Goal: Task Accomplishment & Management: Manage account settings

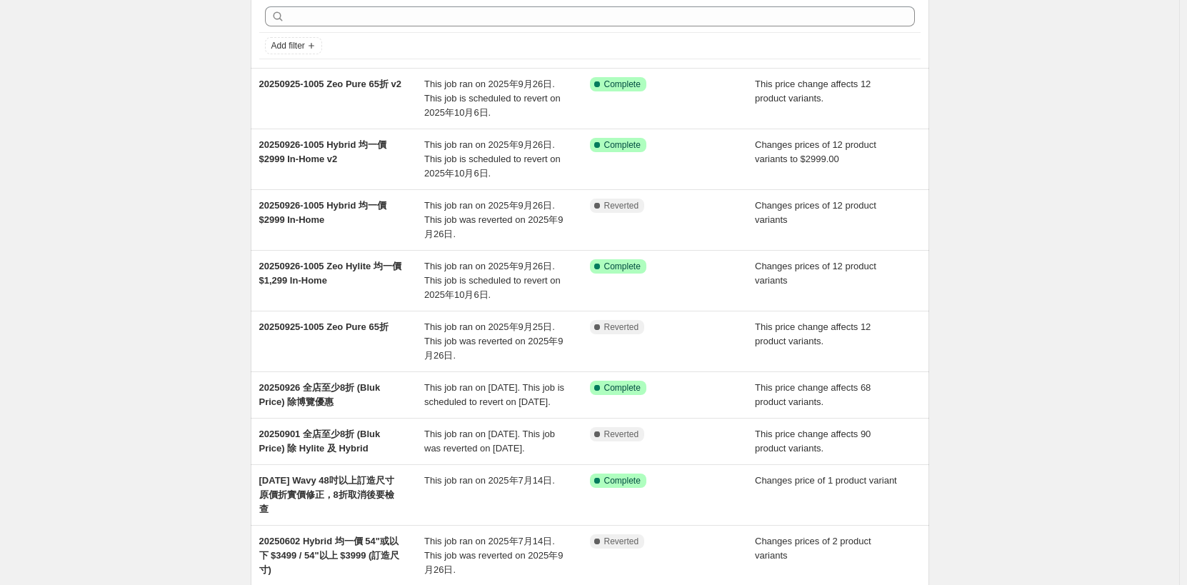
scroll to position [143, 0]
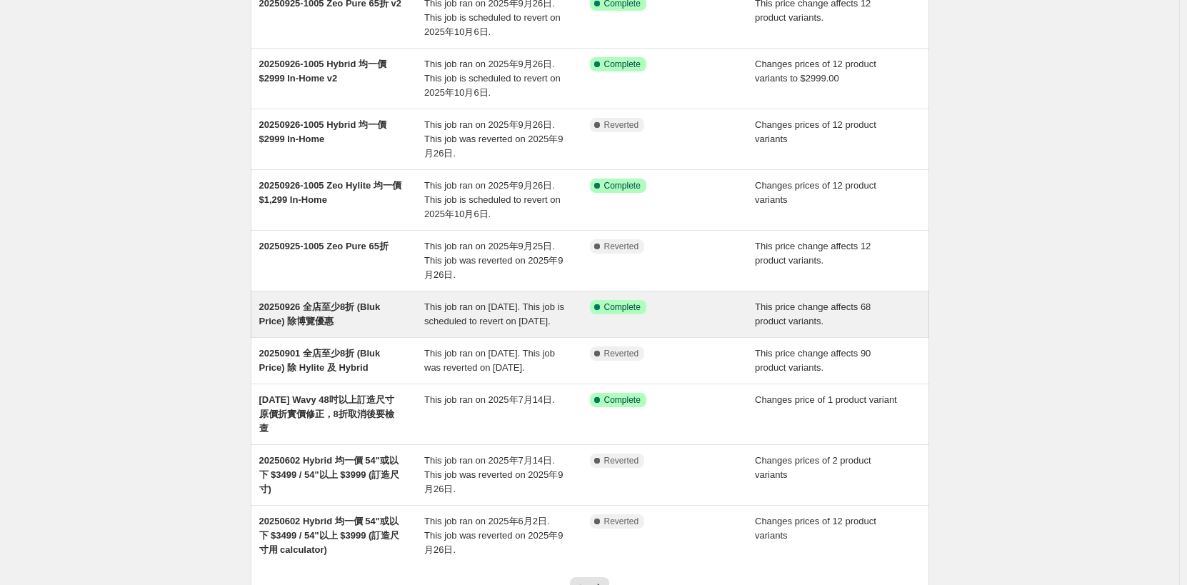
click at [366, 322] on div "20250926 全店至少8折 (Bluk Price) 除博覽優惠" at bounding box center [342, 314] width 166 height 29
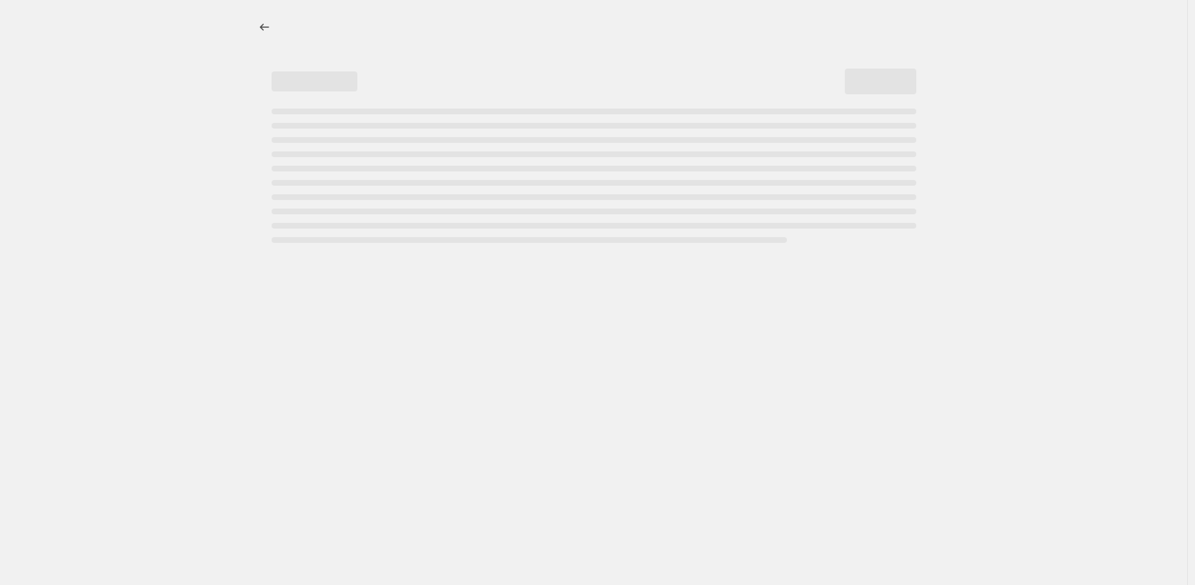
select select "pcap"
select select "no_change"
select select "collection"
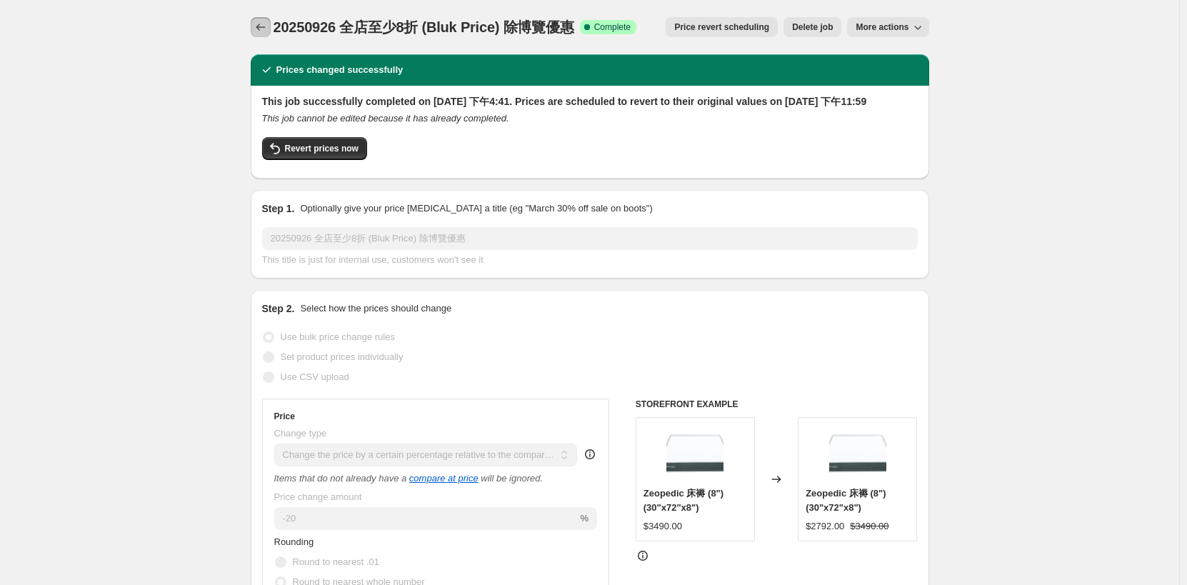
click at [267, 27] on icon "Price change jobs" at bounding box center [261, 27] width 14 height 14
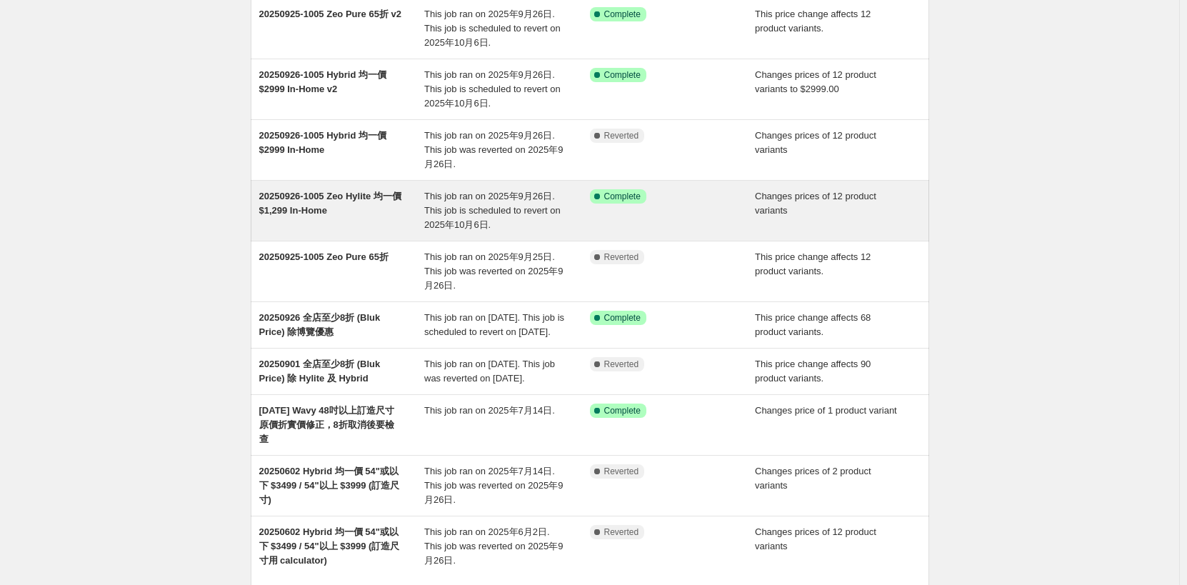
scroll to position [143, 0]
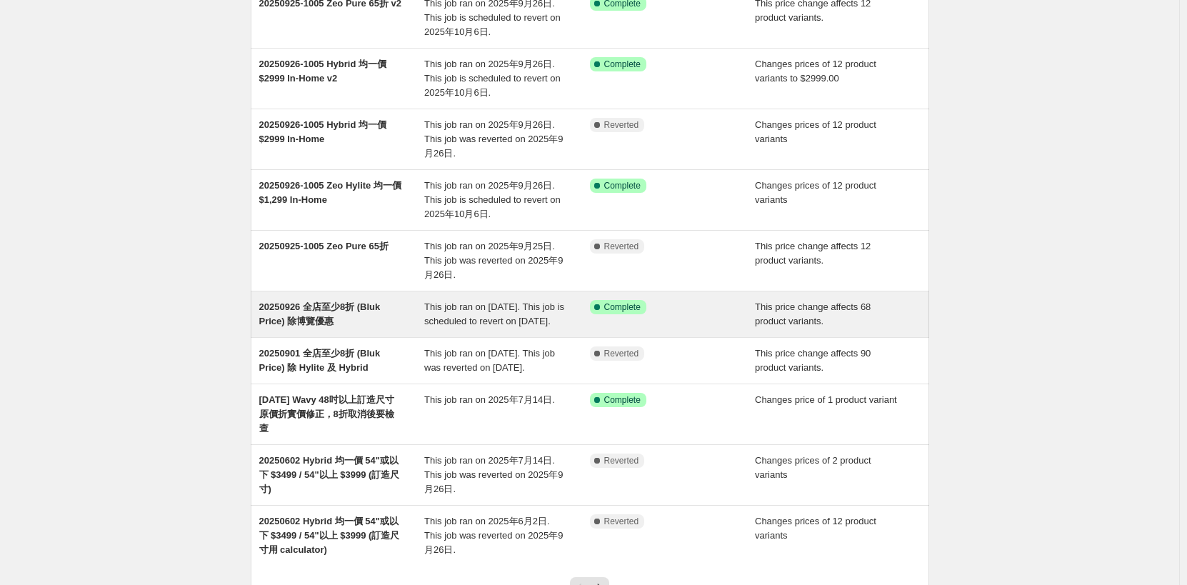
click at [539, 314] on div "This job ran on [DATE]. This job is scheduled to revert on [DATE]." at bounding box center [507, 314] width 166 height 29
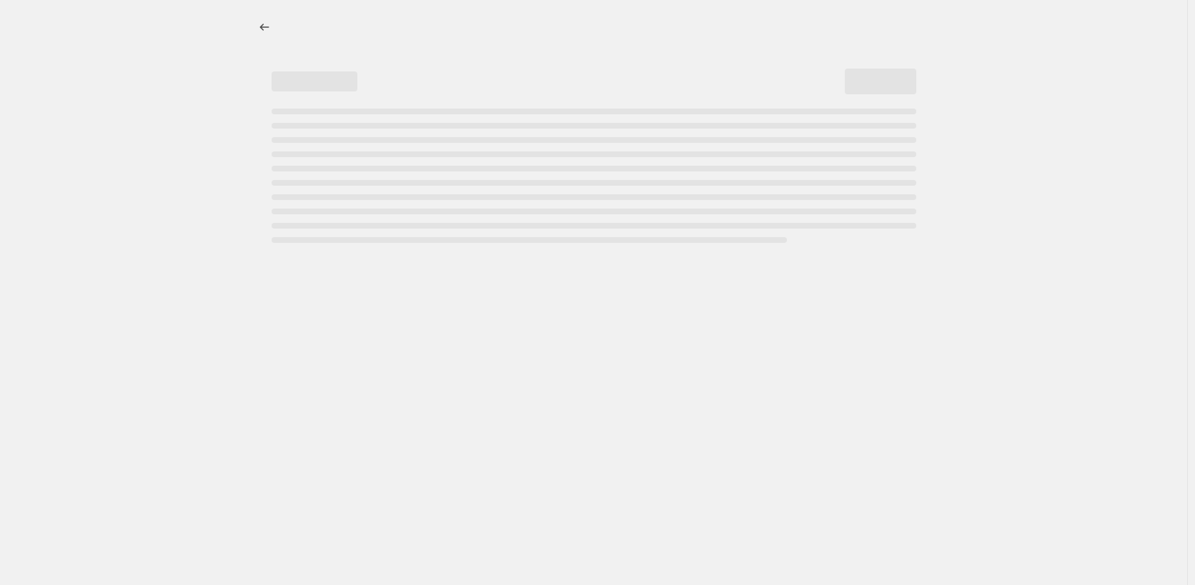
select select "pcap"
select select "no_change"
select select "collection"
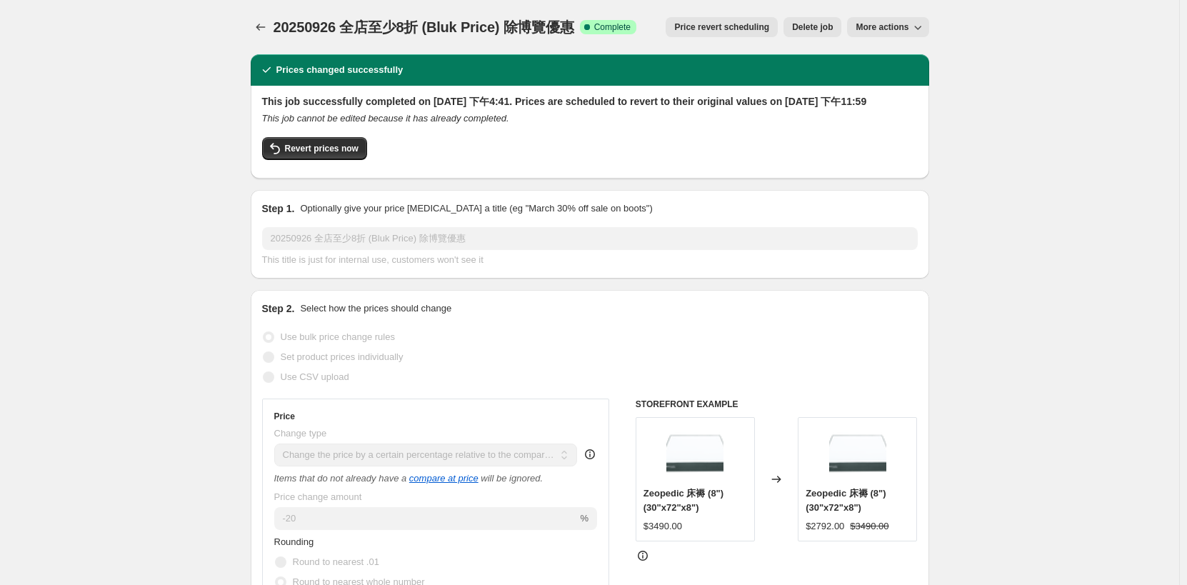
click at [895, 29] on span "More actions" at bounding box center [882, 26] width 53 height 11
click at [900, 55] on span "Copy to new job" at bounding box center [895, 56] width 66 height 11
select select "pcap"
select select "no_change"
select select "collection"
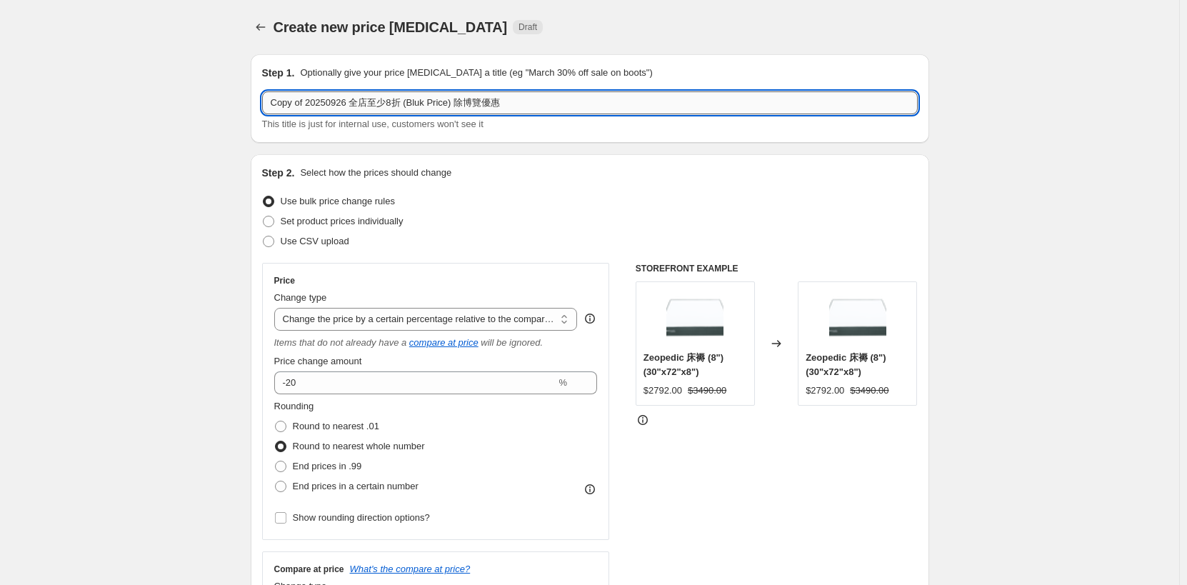
click at [297, 102] on input "Copy of 20250926 全店至少8折 (Bluk Price) 除博覽優惠" at bounding box center [590, 102] width 656 height 23
click at [312, 101] on input "Copy of 20250926 全店至少8折 (Bluk Price) 除博覽優惠" at bounding box center [590, 102] width 656 height 23
drag, startPoint x: 309, startPoint y: 104, endPoint x: 248, endPoint y: 105, distance: 60.7
click at [299, 107] on input "20250926 全店至少8折 (Bluk Price) 除博覽優惠" at bounding box center [590, 102] width 656 height 23
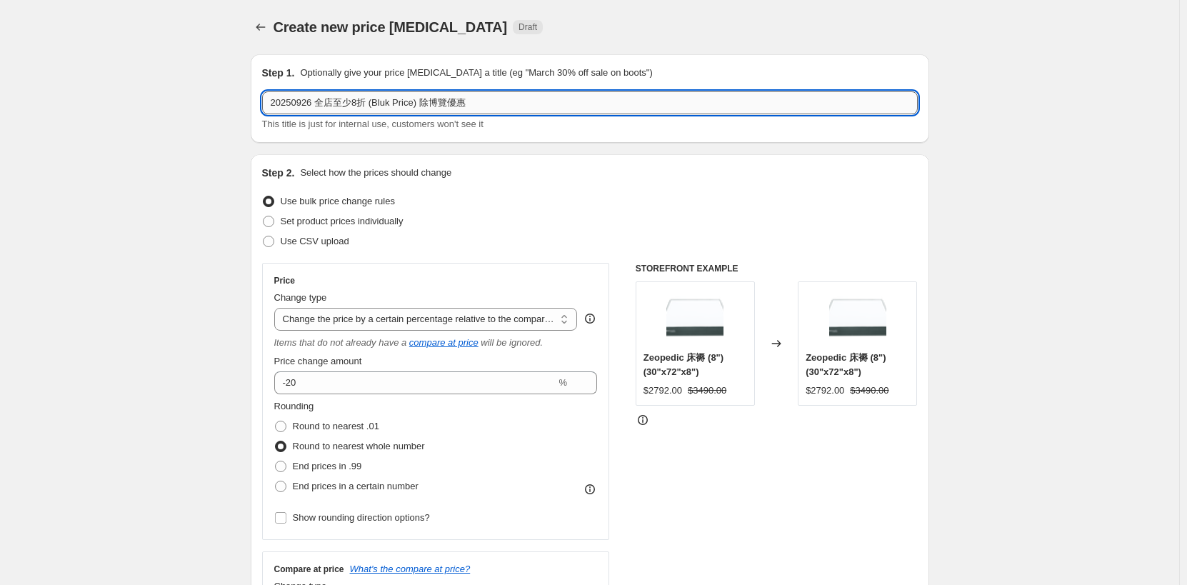
drag, startPoint x: 294, startPoint y: 106, endPoint x: 312, endPoint y: 106, distance: 17.9
click at [312, 106] on input "20250926 全店至少8折 (Bluk Price) 除博覽優惠" at bounding box center [590, 102] width 656 height 23
click at [383, 106] on input "20251006-1012 全店至少8折 (Bluk Price) 除博覽優惠" at bounding box center [590, 102] width 656 height 23
click at [396, 103] on input "20251006-1012 全店至少7折 (Bluk Price) 除博覽優惠" at bounding box center [590, 102] width 656 height 23
drag, startPoint x: 393, startPoint y: 106, endPoint x: 444, endPoint y: 111, distance: 51.7
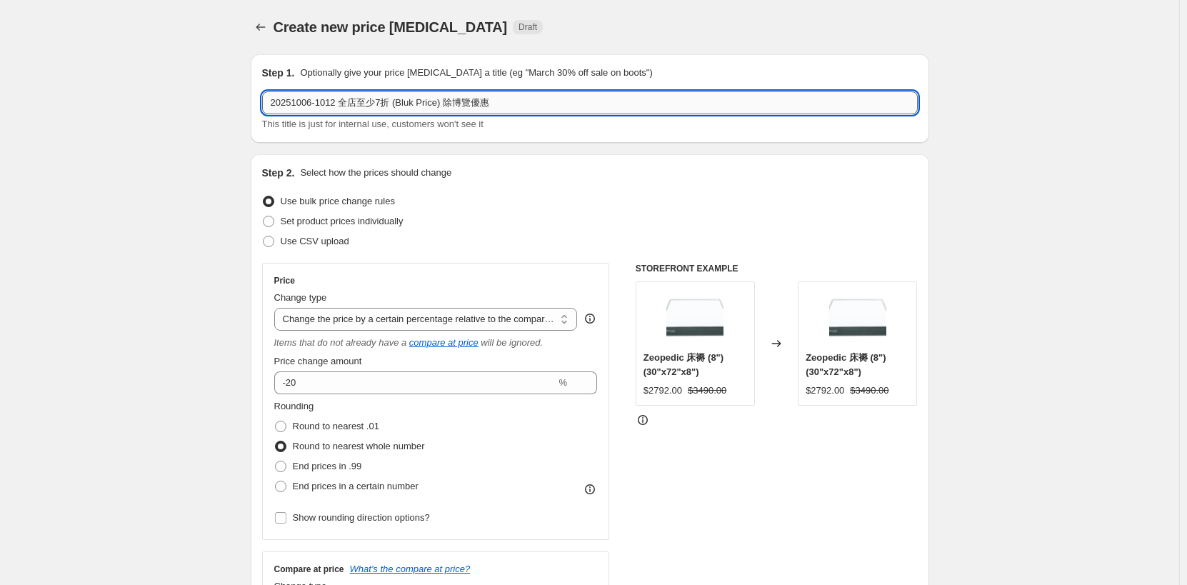
click at [444, 111] on input "20251006-1012 全店至少7折 (Bluk Price) 除博覽優惠" at bounding box center [590, 102] width 656 height 23
drag, startPoint x: 415, startPoint y: 106, endPoint x: 479, endPoint y: 106, distance: 64.3
click at [479, 106] on input "20251006-1012 全店至少7折 除博覽優惠" at bounding box center [590, 102] width 656 height 23
paste input "均"
paste input "一"
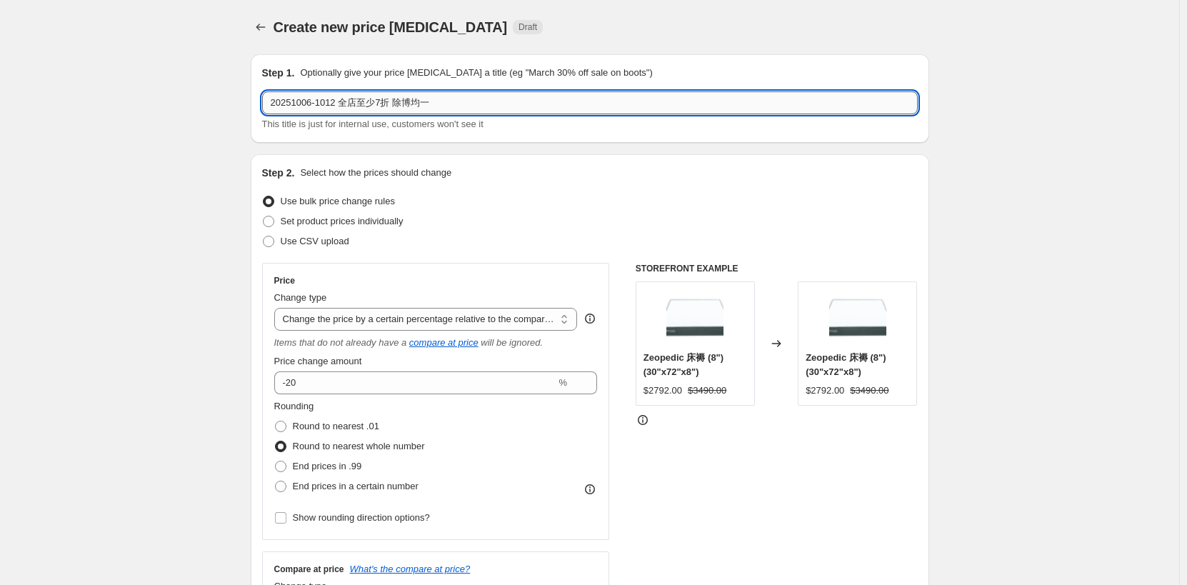
paste input "價"
type input "20251006-1012 全店至少7折 除博均一價"
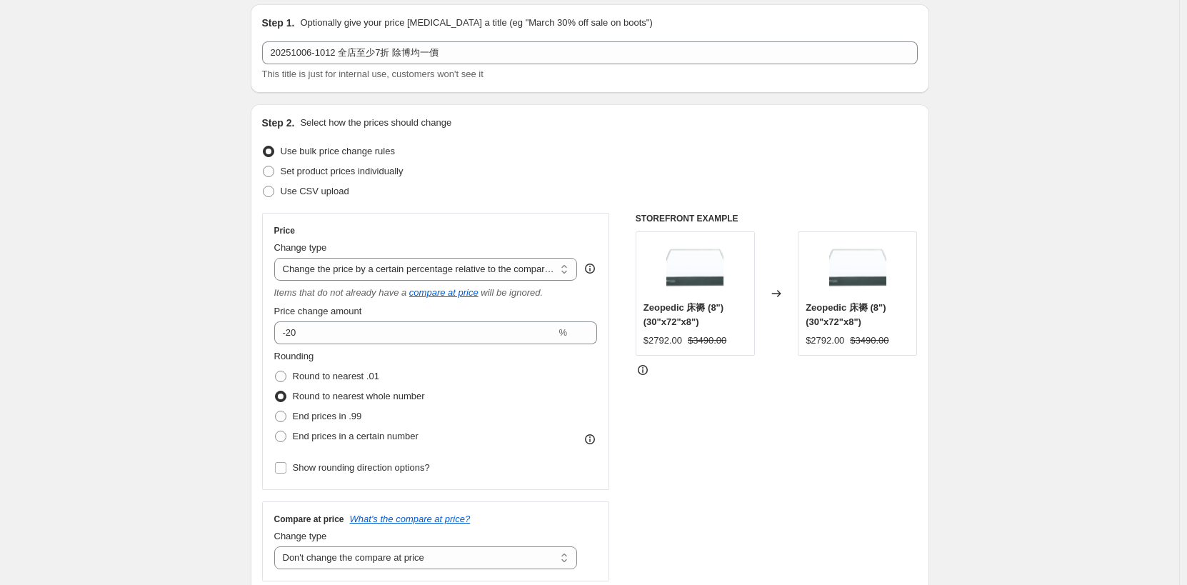
scroll to position [71, 0]
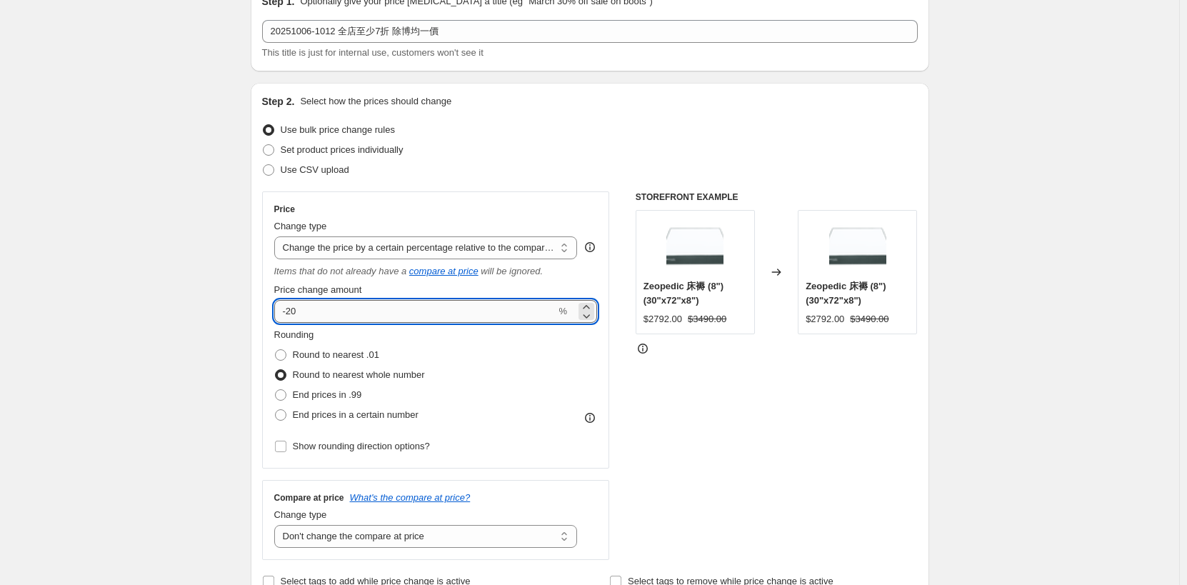
click at [291, 320] on input "-20" at bounding box center [415, 311] width 282 height 23
type input "-30"
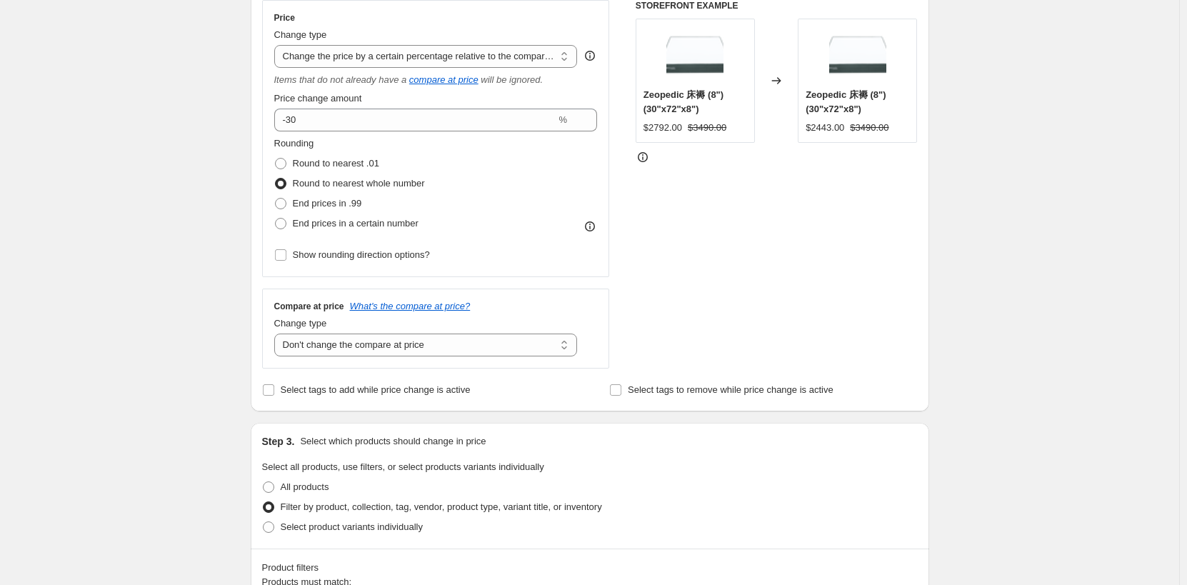
scroll to position [286, 0]
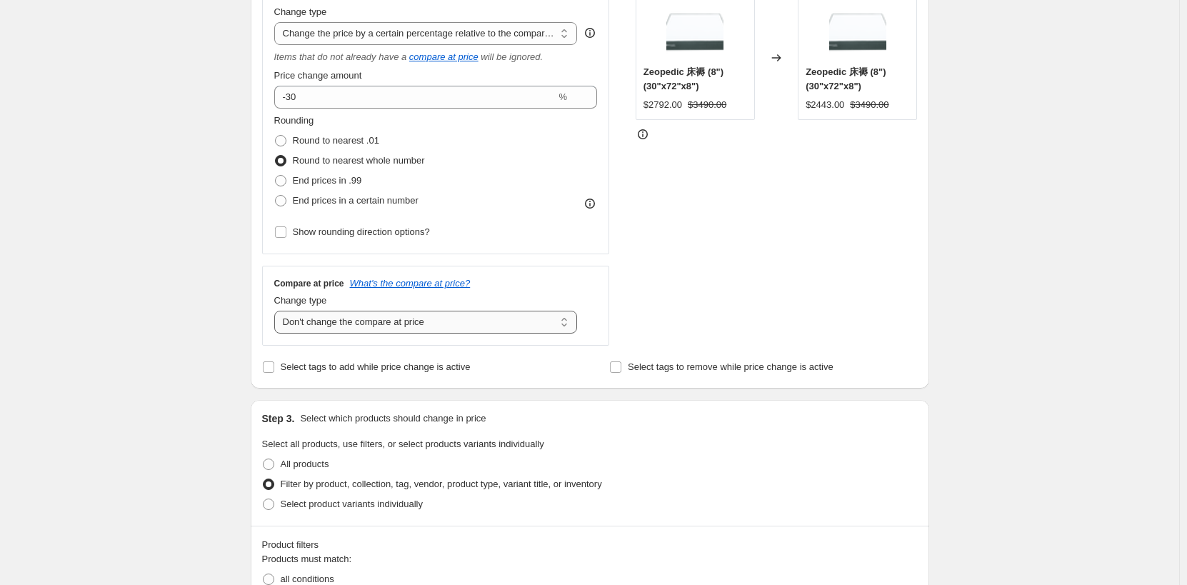
click at [405, 321] on select "Change the compare at price to the current price (sale) Change the compare at p…" at bounding box center [426, 322] width 304 height 23
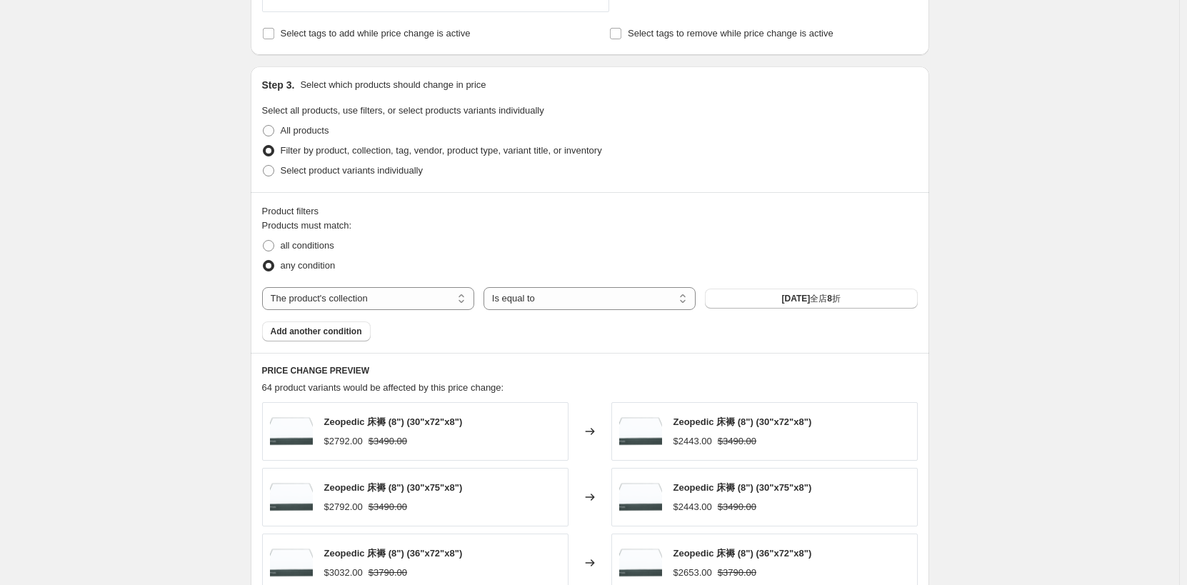
scroll to position [523, 0]
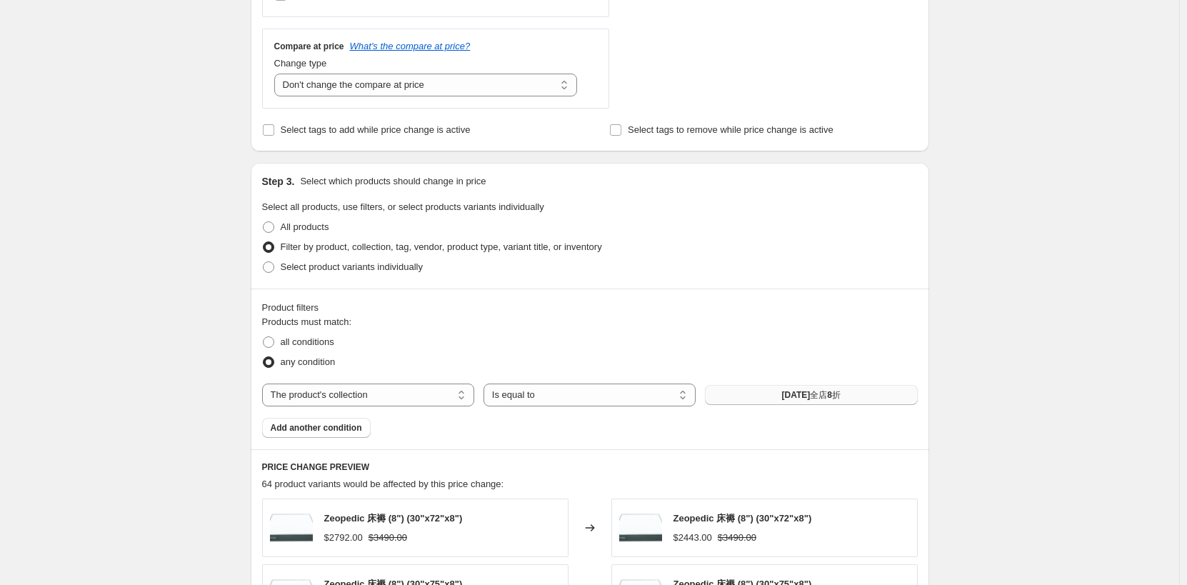
click at [763, 397] on button "2025年9月全店8折" at bounding box center [811, 395] width 212 height 20
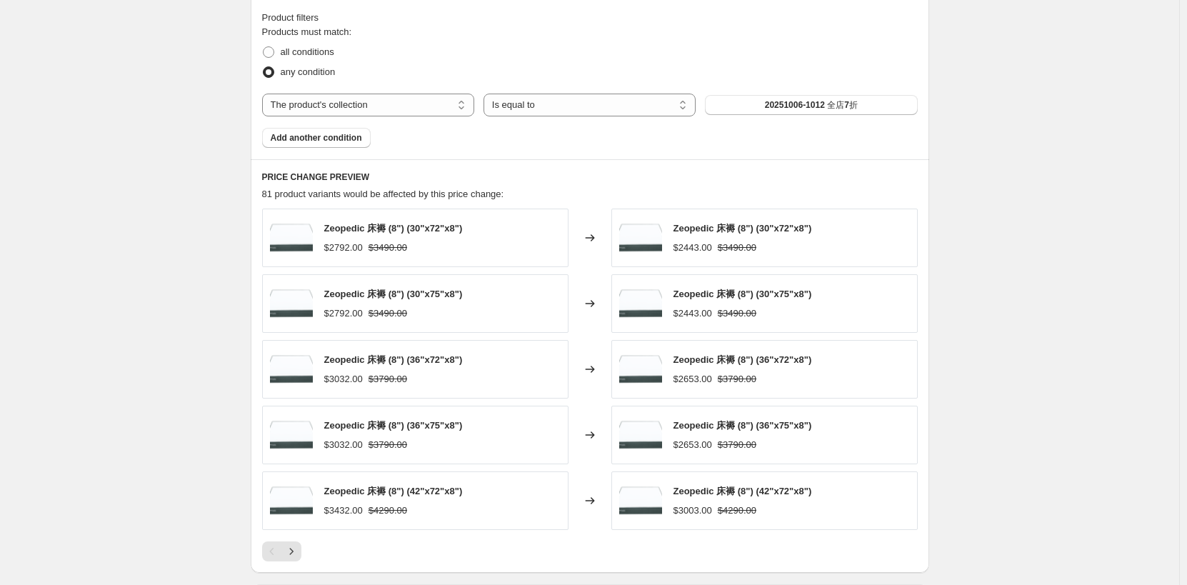
scroll to position [1023, 0]
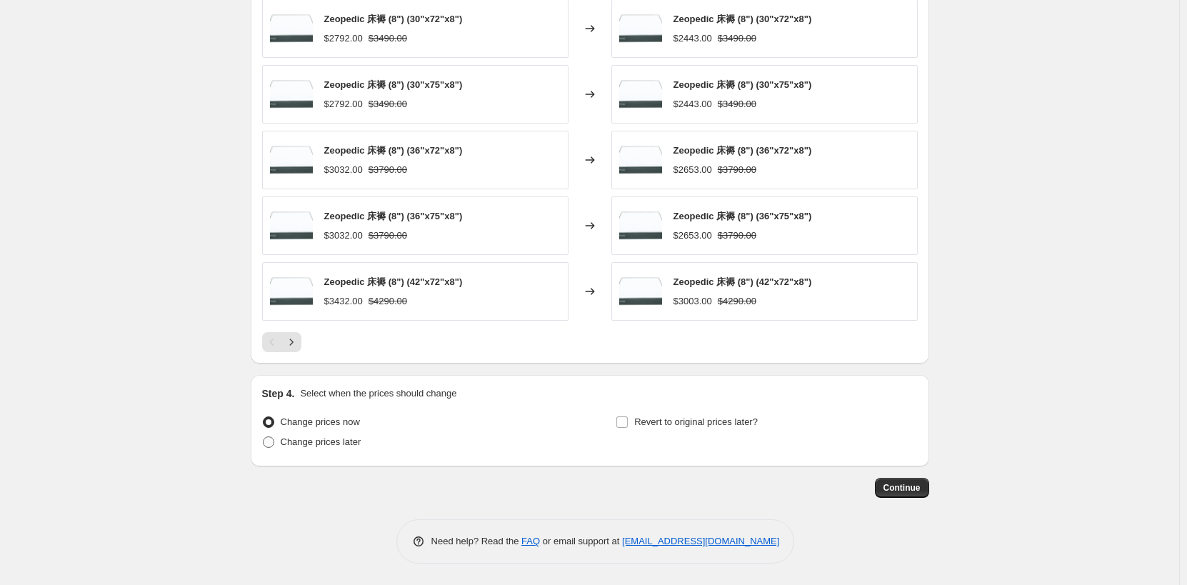
click at [333, 442] on span "Change prices later" at bounding box center [321, 442] width 81 height 11
click at [264, 437] on input "Change prices later" at bounding box center [263, 437] width 1 height 1
radio input "true"
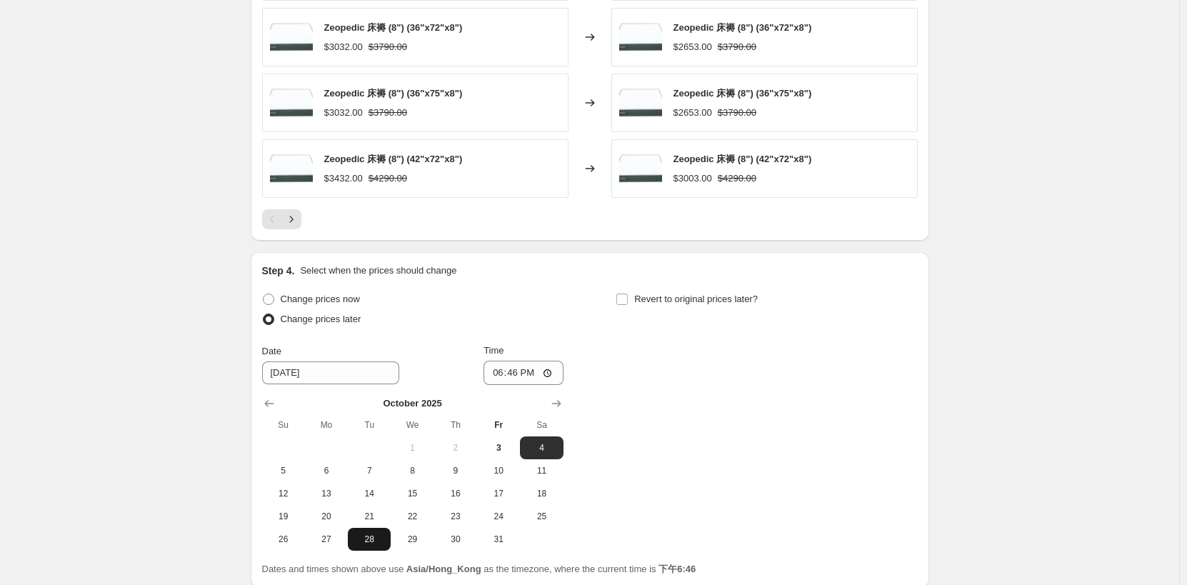
scroll to position [1237, 0]
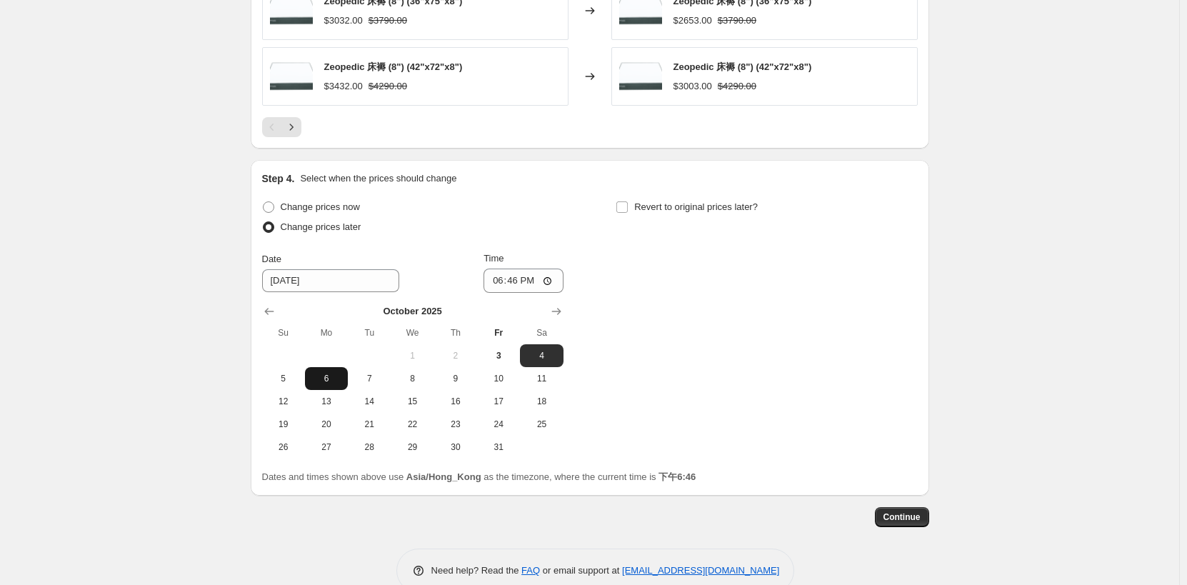
click at [329, 375] on span "6" at bounding box center [326, 378] width 31 height 11
type input "10/6/2025"
click at [518, 281] on input "18:46" at bounding box center [524, 281] width 80 height 24
click at [519, 281] on input "18:46" at bounding box center [524, 281] width 80 height 24
click at [558, 281] on input "18:46" at bounding box center [524, 281] width 80 height 24
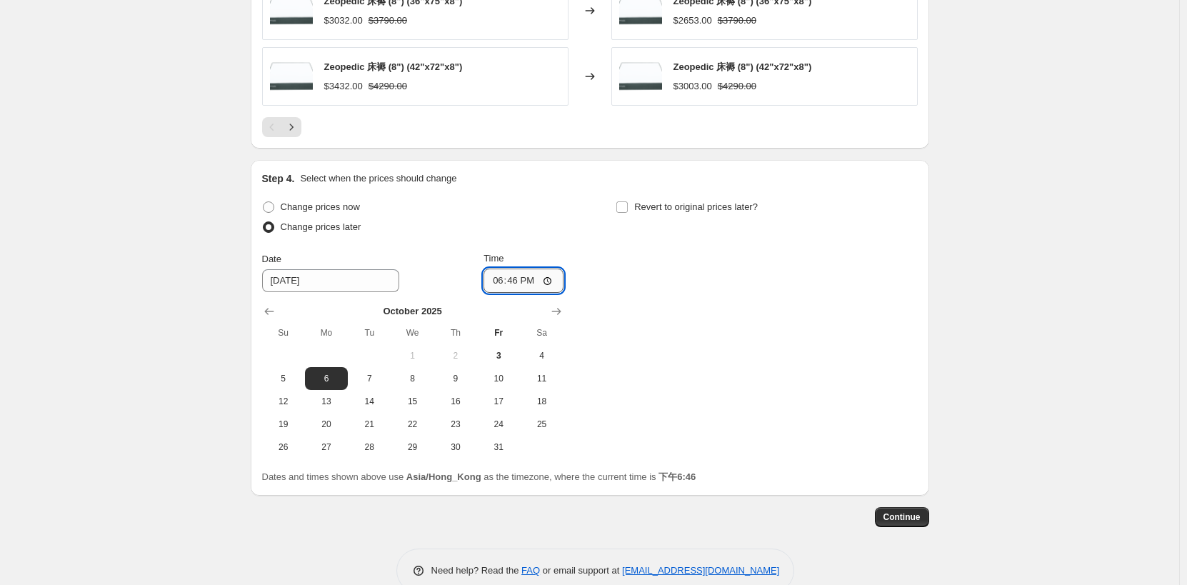
click at [554, 281] on input "18:46" at bounding box center [524, 281] width 80 height 24
type input "00:05"
click at [793, 369] on div "Change prices now Change prices later Date 10/6/2025 Time 00:05 October 2025 Su…" at bounding box center [590, 327] width 656 height 261
click at [914, 517] on span "Continue" at bounding box center [902, 517] width 37 height 11
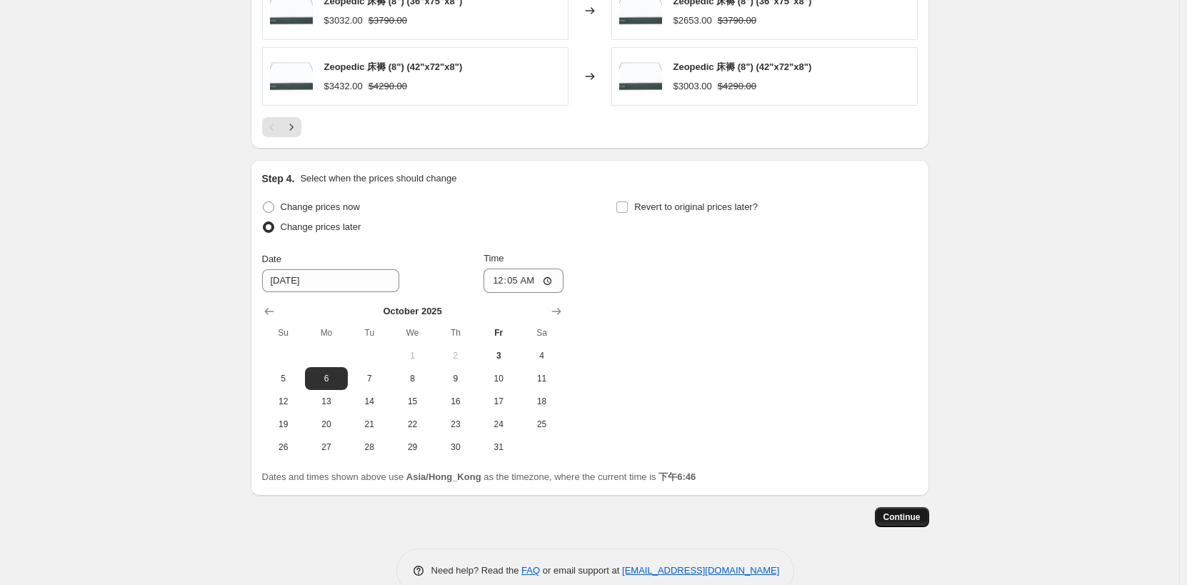
scroll to position [0, 0]
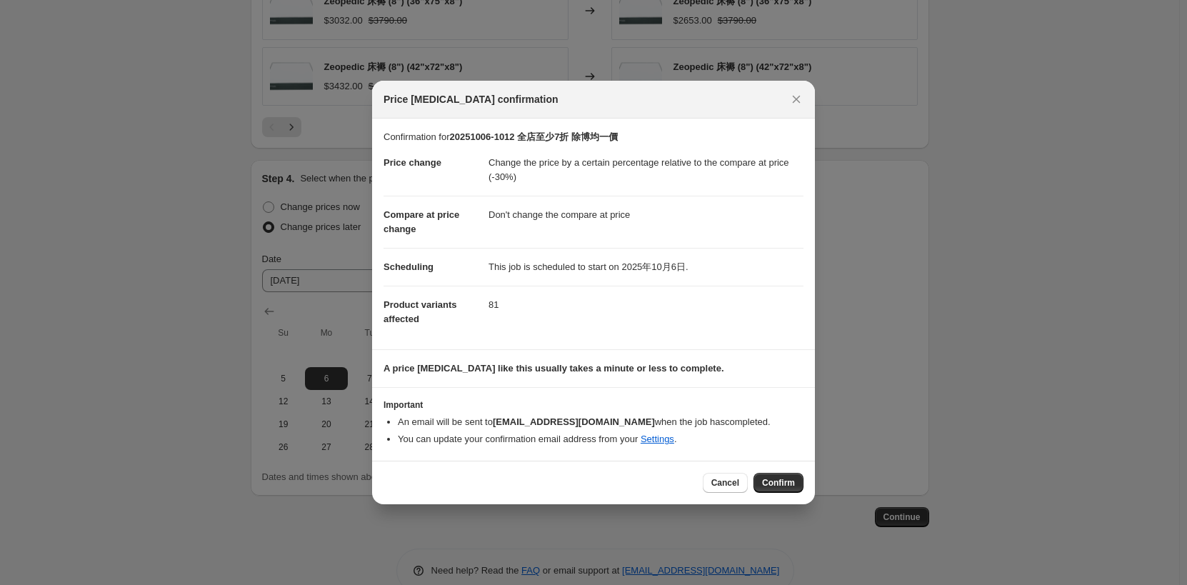
click at [772, 475] on button "Confirm" at bounding box center [779, 483] width 50 height 20
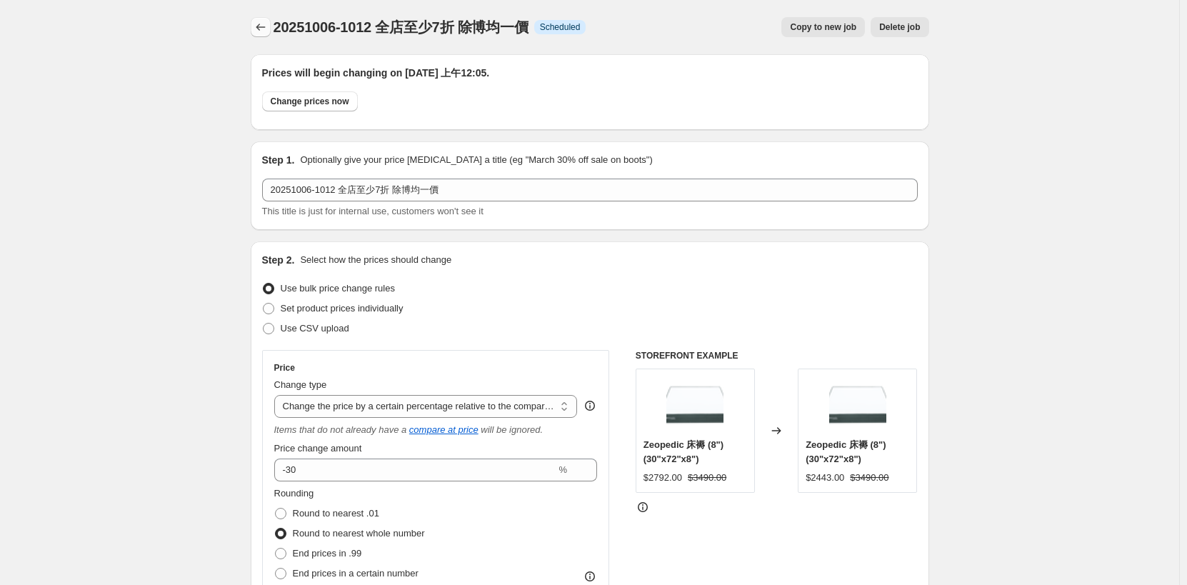
click at [259, 28] on icon "Price change jobs" at bounding box center [261, 27] width 14 height 14
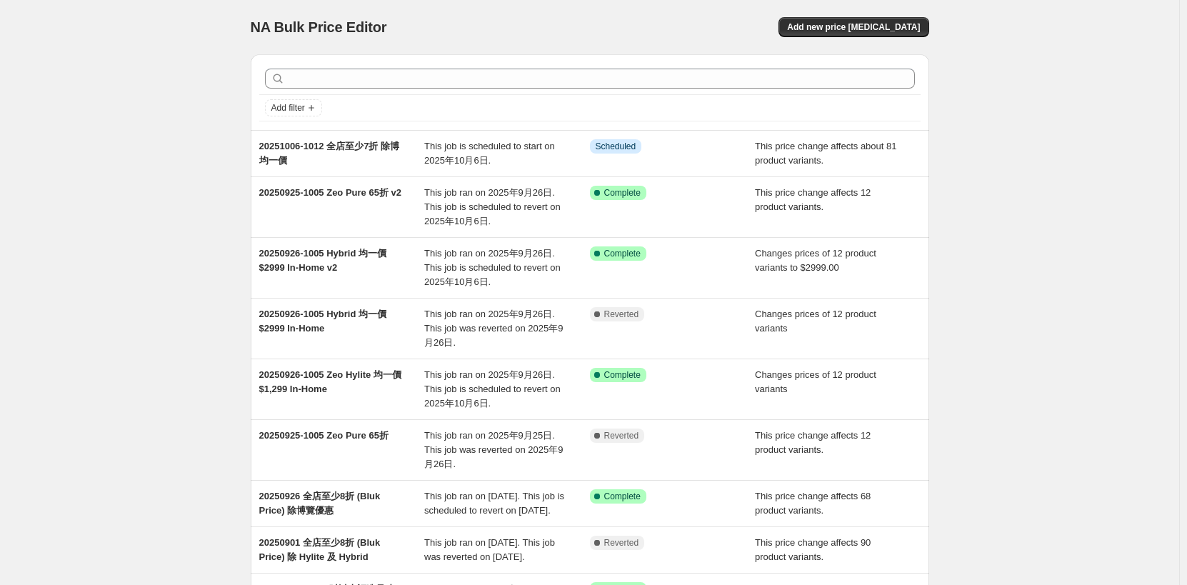
drag, startPoint x: 251, startPoint y: 144, endPoint x: 209, endPoint y: 144, distance: 41.4
click at [209, 144] on div "NA Bulk Price Editor. This page is ready NA Bulk Price Editor Add new price cha…" at bounding box center [590, 418] width 1180 height 836
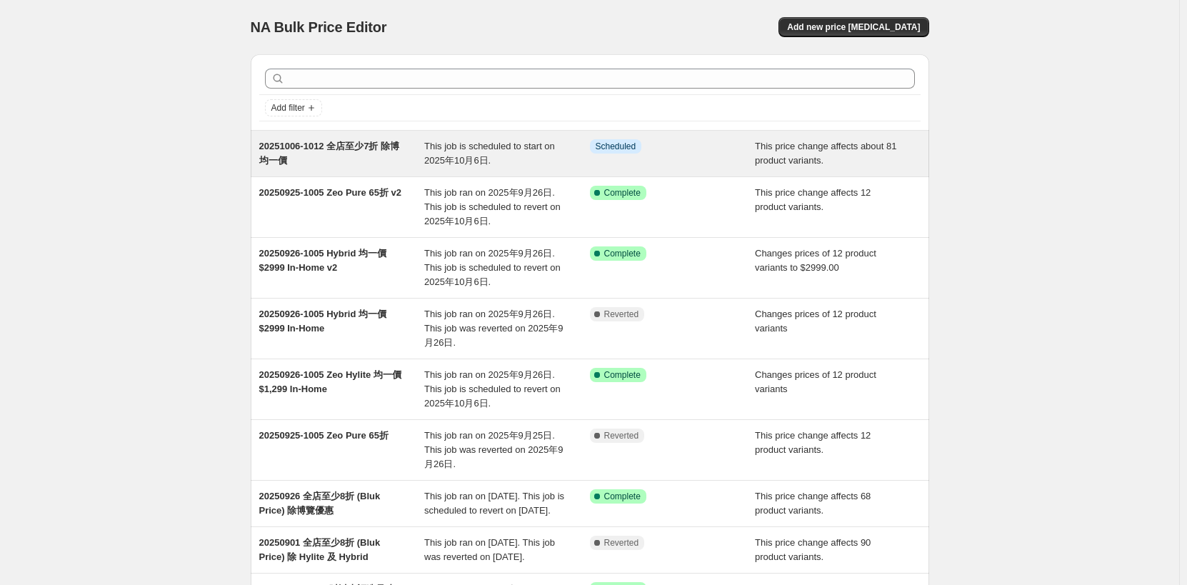
click at [334, 146] on span "20251006-1012 全店至少7折 除博均一價" at bounding box center [329, 153] width 141 height 25
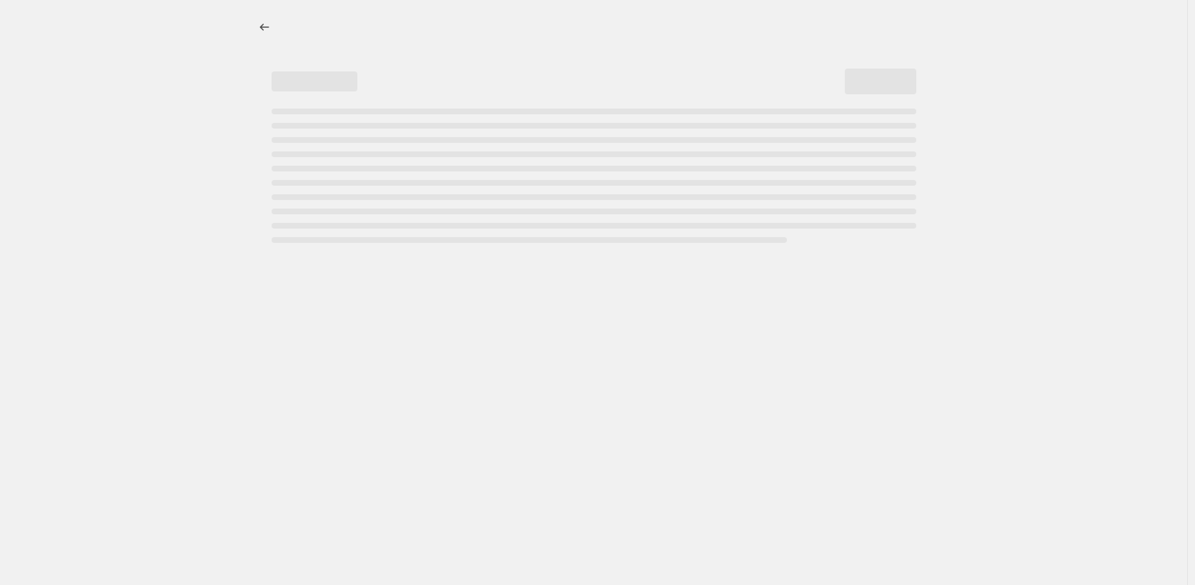
select select "pcap"
select select "no_change"
select select "collection"
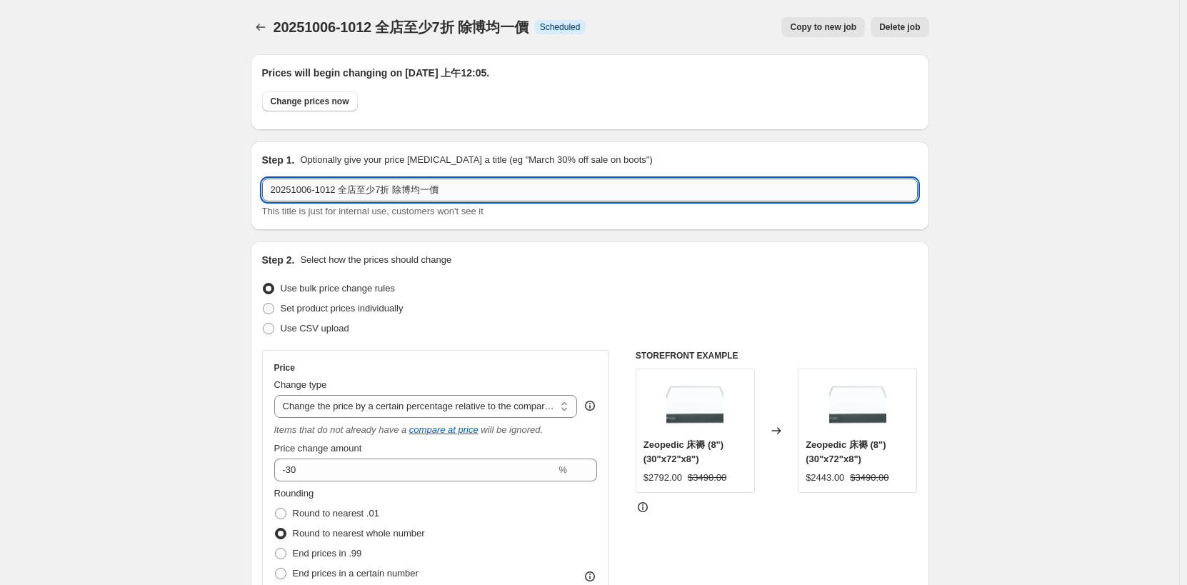
click at [414, 191] on input "20251006-1012 全店至少7折 除博均一價" at bounding box center [590, 190] width 656 height 23
click at [484, 189] on input "20251006-1012 全店至少7折 除均一價" at bounding box center [590, 190] width 656 height 23
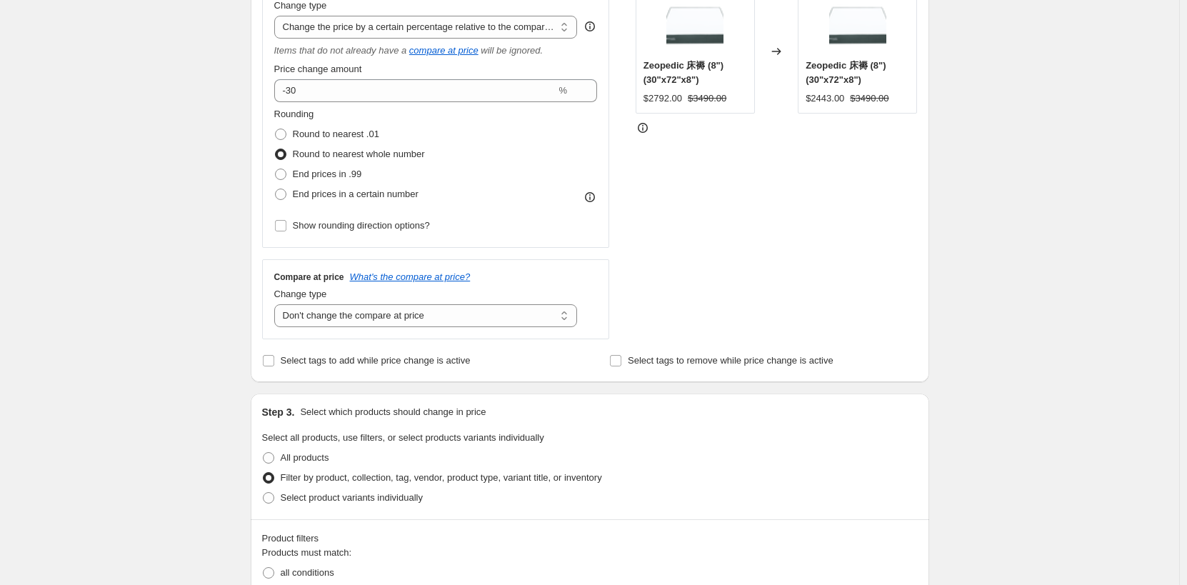
scroll to position [71, 0]
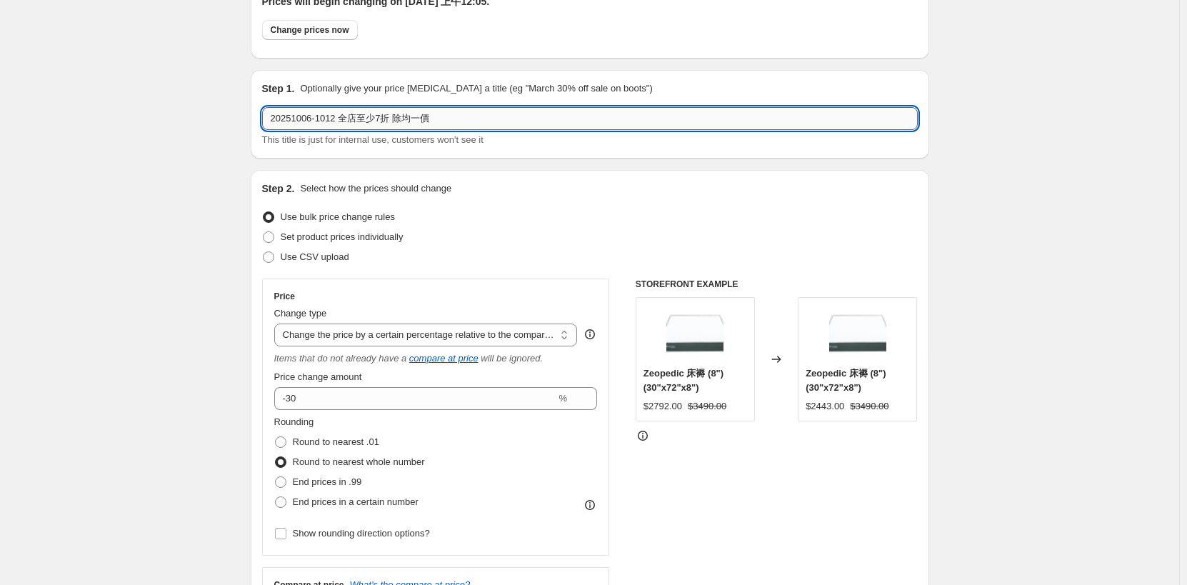
click at [402, 116] on input "20251006-1012 全店至少7折 除均一價" at bounding box center [590, 118] width 656 height 23
paste input "不"
paste input "text"
type input "20251006-1012 全店至少7折 不含均一價"
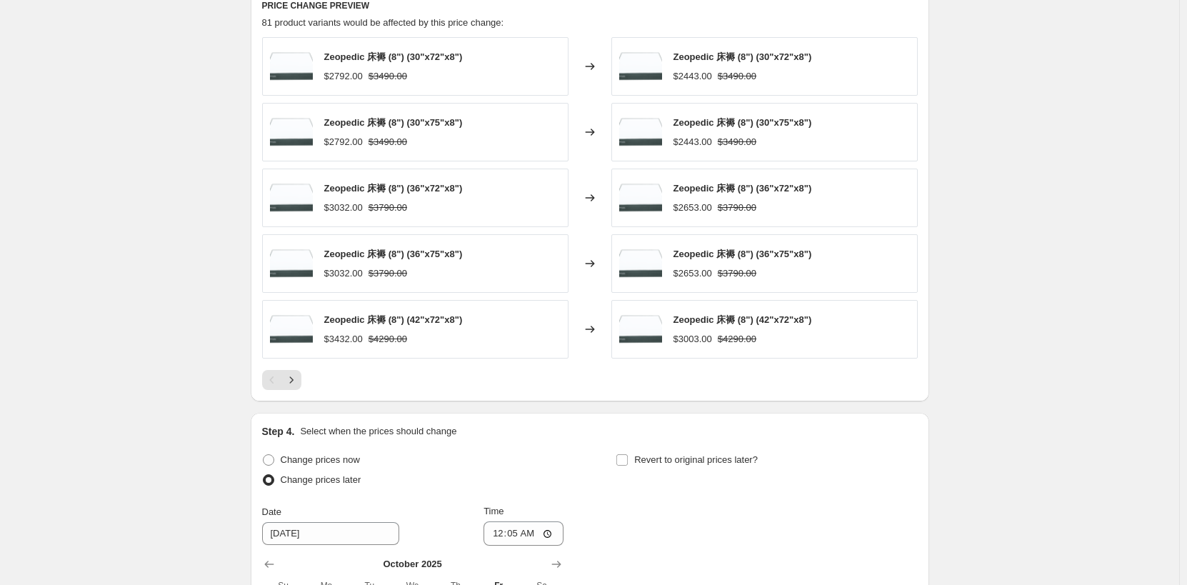
scroll to position [1355, 0]
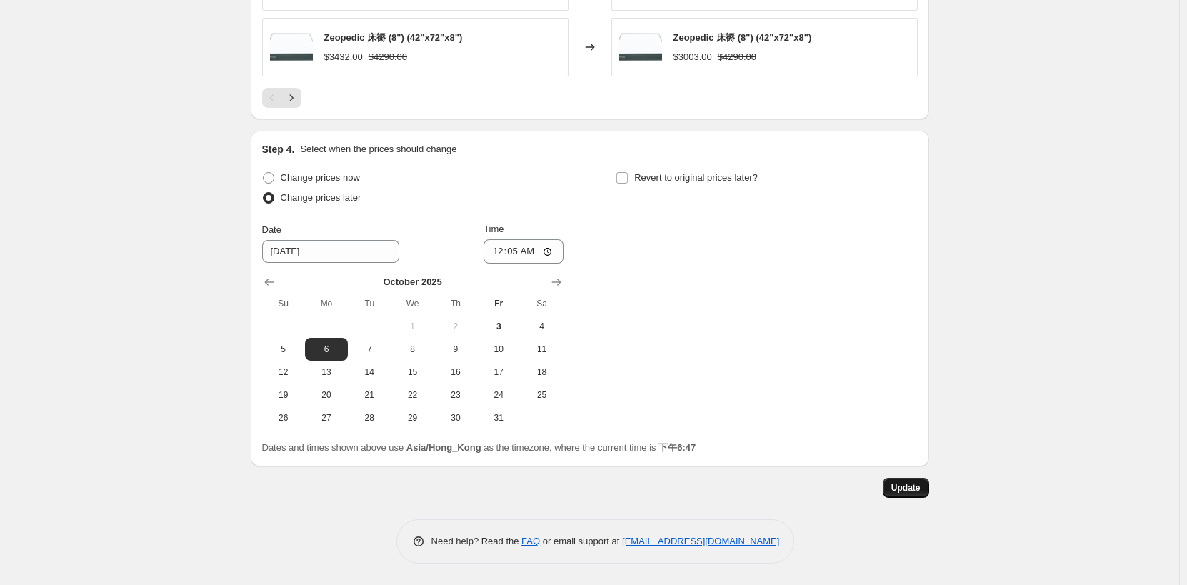
click at [905, 492] on span "Update" at bounding box center [906, 487] width 29 height 11
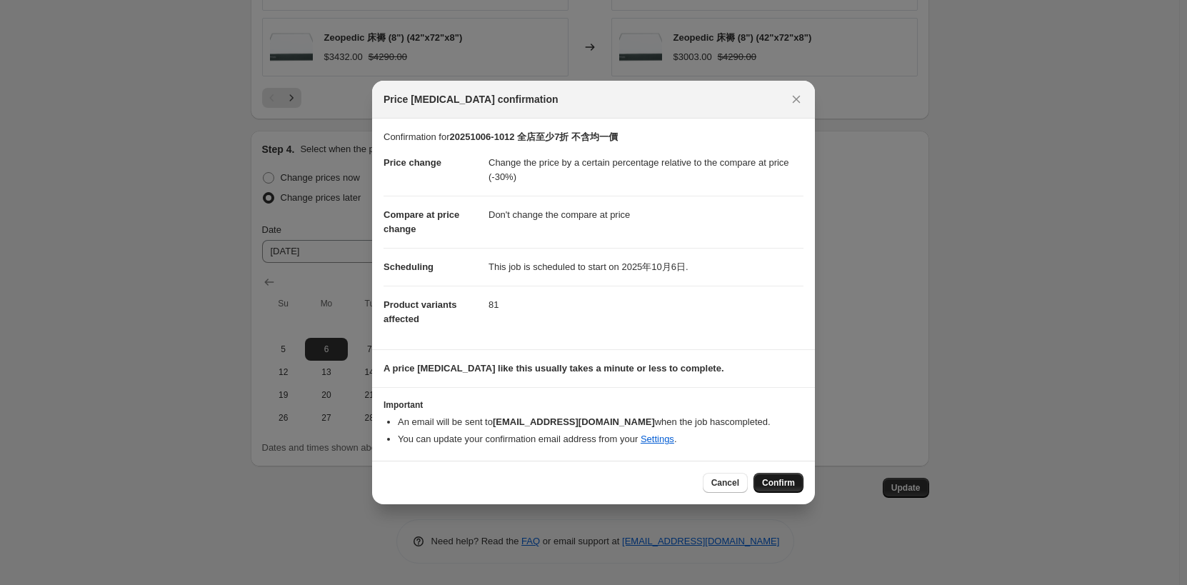
click at [780, 484] on span "Confirm" at bounding box center [778, 482] width 33 height 11
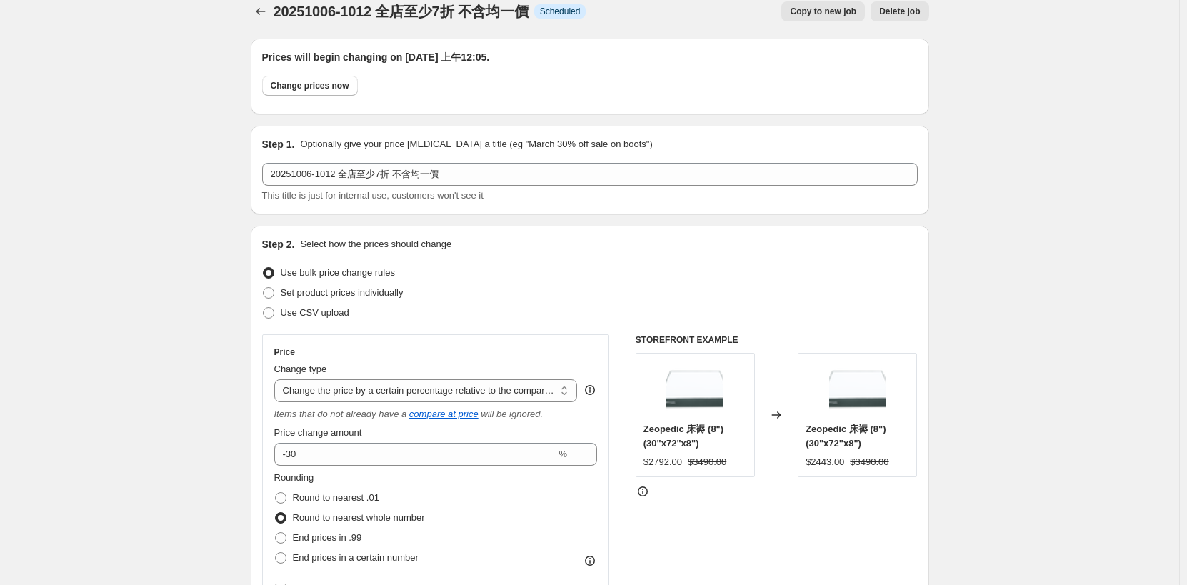
scroll to position [0, 0]
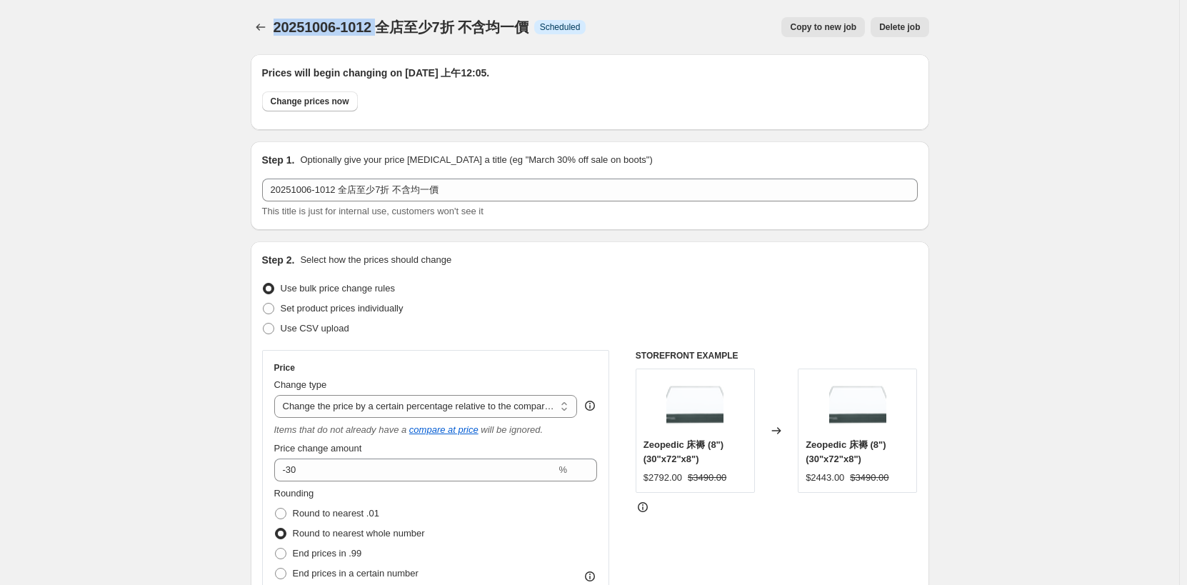
drag, startPoint x: 279, startPoint y: 30, endPoint x: 383, endPoint y: 30, distance: 104.3
click at [383, 30] on span "20251006-1012 全店至少7折 不含均一價" at bounding box center [401, 27] width 255 height 16
copy span "20251006-1012"
click at [261, 24] on icon "Price change jobs" at bounding box center [261, 27] width 14 height 14
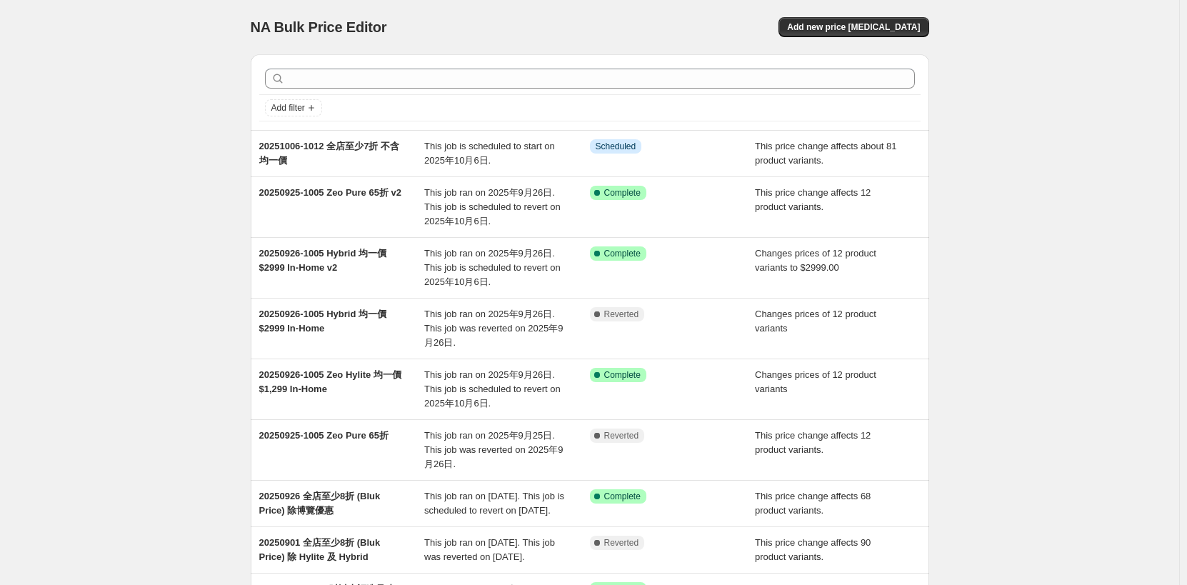
click at [188, 124] on div "NA Bulk Price Editor. This page is ready NA Bulk Price Editor Add new price cha…" at bounding box center [590, 418] width 1180 height 836
drag, startPoint x: 907, startPoint y: 31, endPoint x: 1007, endPoint y: 44, distance: 101.5
click at [1007, 44] on div "NA Bulk Price Editor. This page is ready NA Bulk Price Editor Add new price cha…" at bounding box center [590, 418] width 1180 height 836
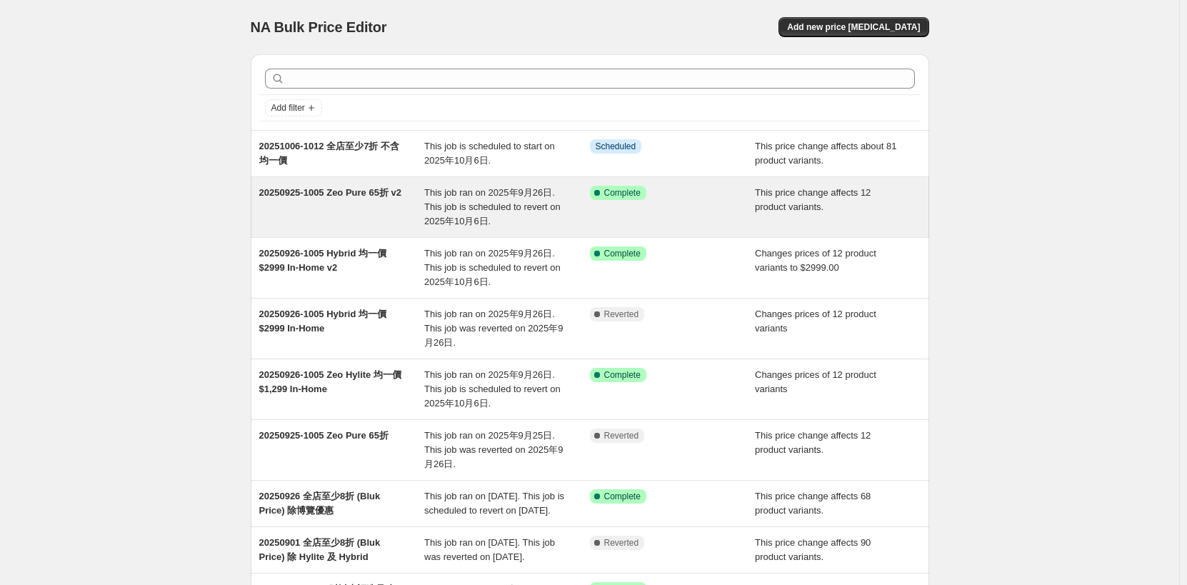
click at [787, 207] on span "This price change affects 12 product variants." at bounding box center [813, 199] width 116 height 25
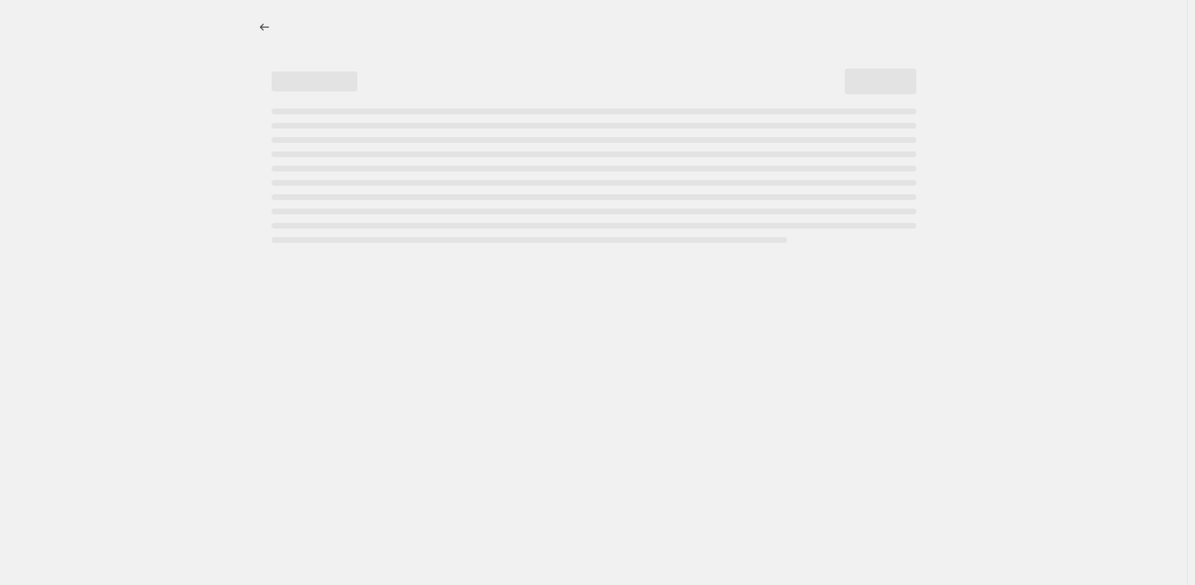
select select "pcap"
select select "no_change"
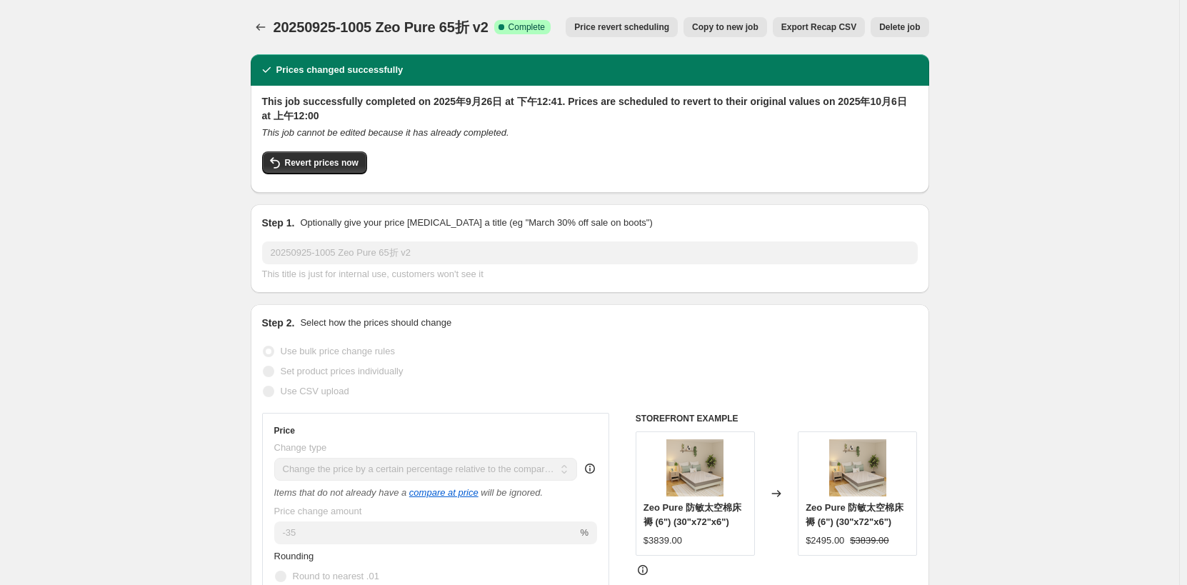
click at [736, 30] on span "Copy to new job" at bounding box center [725, 26] width 66 height 11
select select "pcap"
select select "no_change"
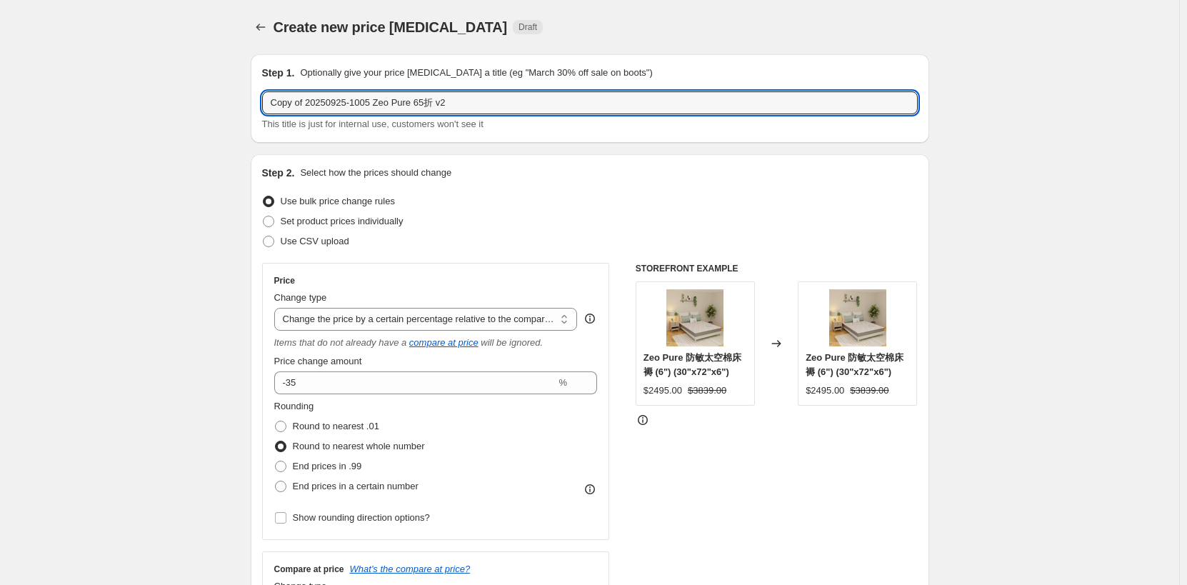
drag, startPoint x: 489, startPoint y: 105, endPoint x: 10, endPoint y: 76, distance: 479.5
click at [0, 76] on html "Home Settings Plans Skip to content Create new price change job. This page is r…" at bounding box center [593, 292] width 1187 height 585
paste input "20251006-1012"
click at [403, 107] on input "20251006-1012" at bounding box center [590, 102] width 656 height 23
paste input "寵"
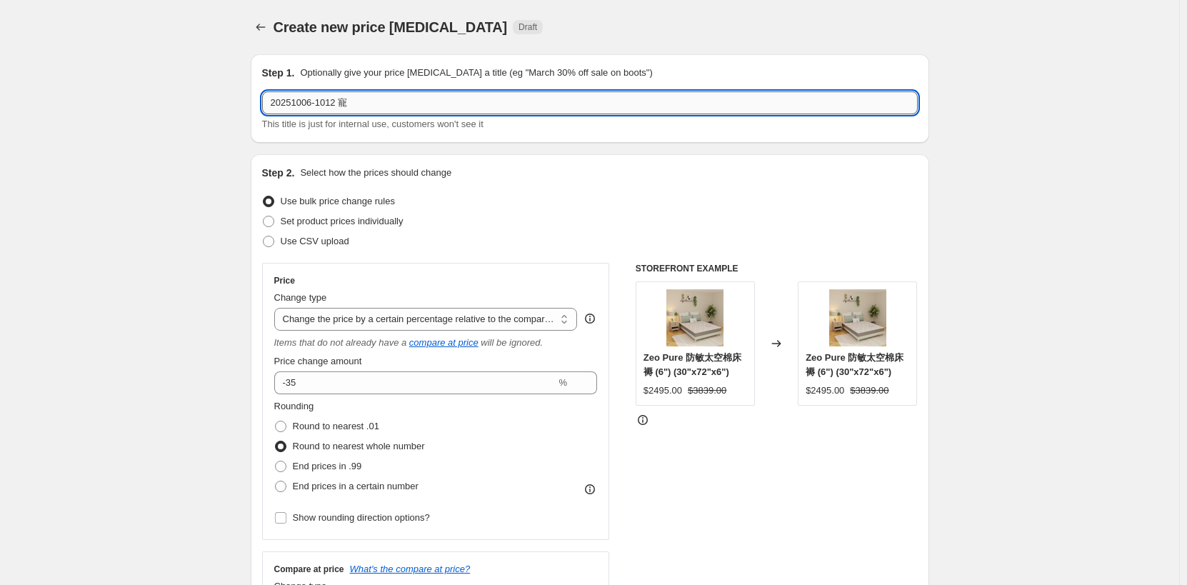
paste input "物"
paste input "過"
paste input "中"
paste input "秋"
type input "20251006-1012 寵物過中秋"
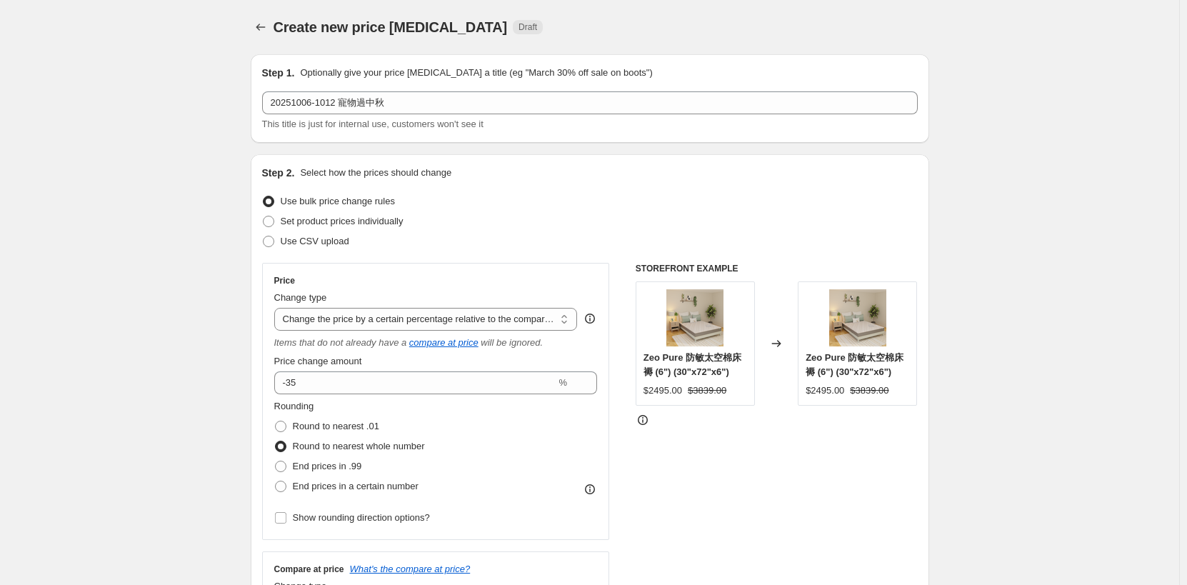
scroll to position [71, 0]
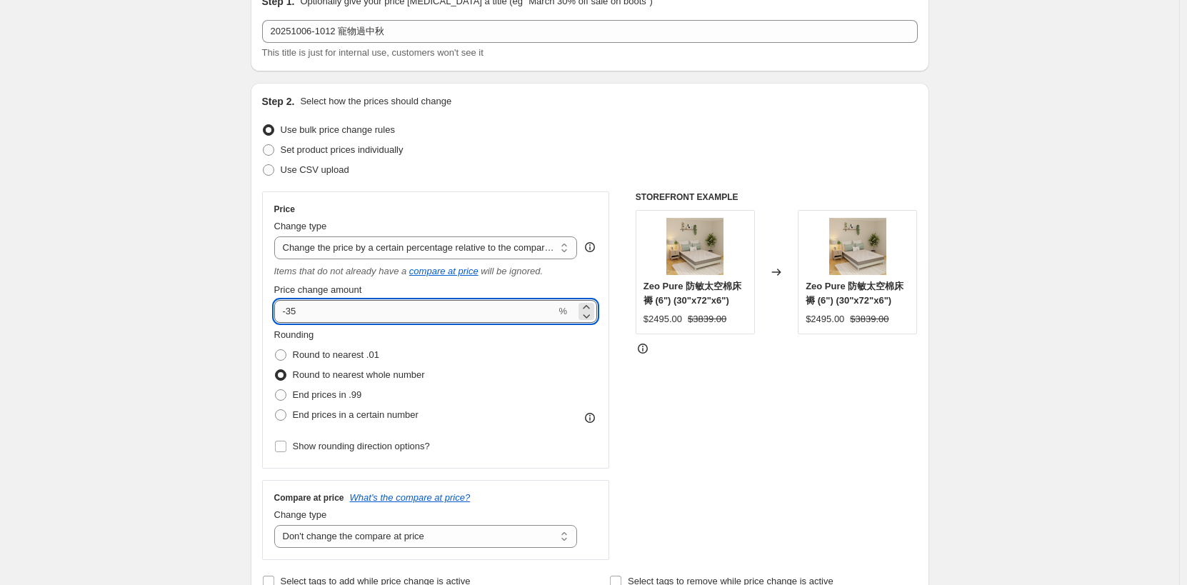
drag, startPoint x: 291, startPoint y: 311, endPoint x: 345, endPoint y: 311, distance: 53.6
click at [345, 311] on input "-35" at bounding box center [415, 311] width 282 height 23
type input "-40"
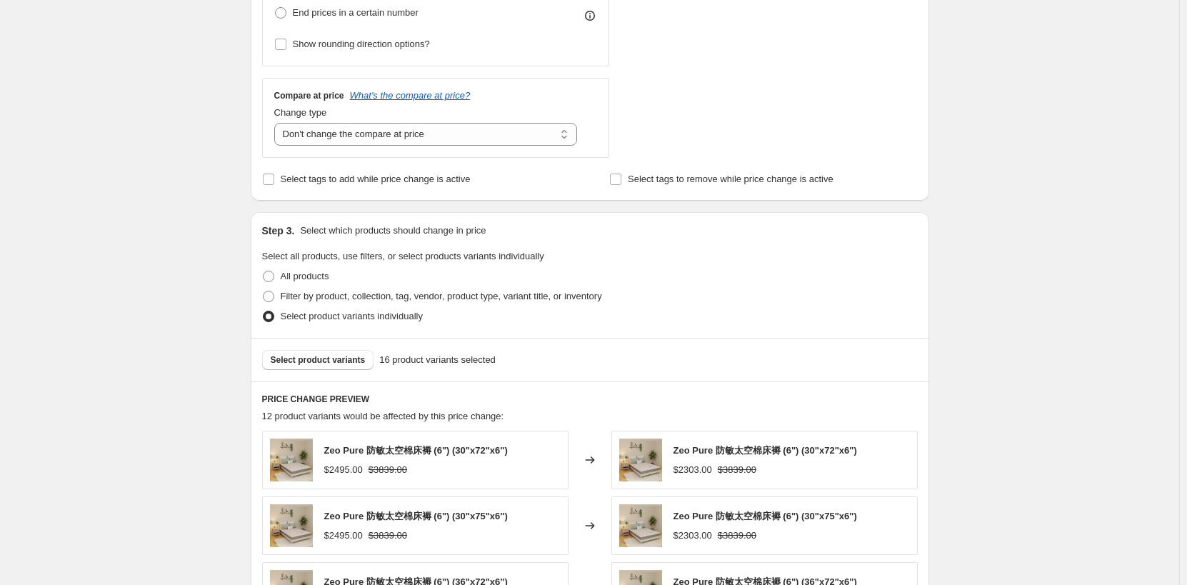
scroll to position [500, 0]
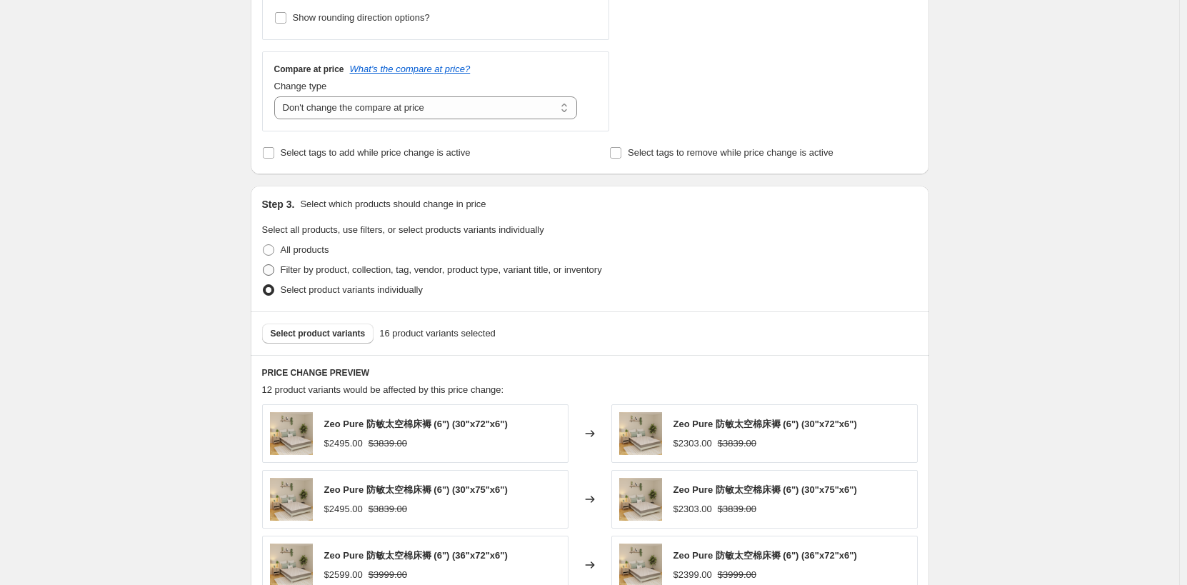
click at [430, 272] on span "Filter by product, collection, tag, vendor, product type, variant title, or inv…" at bounding box center [442, 269] width 322 height 11
click at [264, 265] on input "Filter by product, collection, tag, vendor, product type, variant title, or inv…" at bounding box center [263, 264] width 1 height 1
radio input "true"
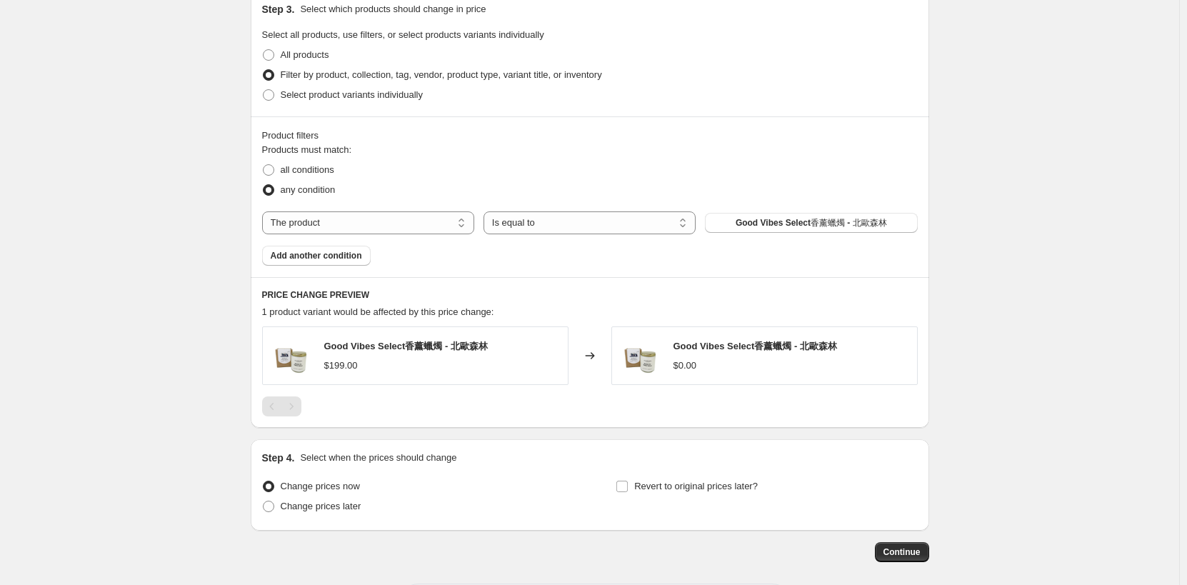
scroll to position [714, 0]
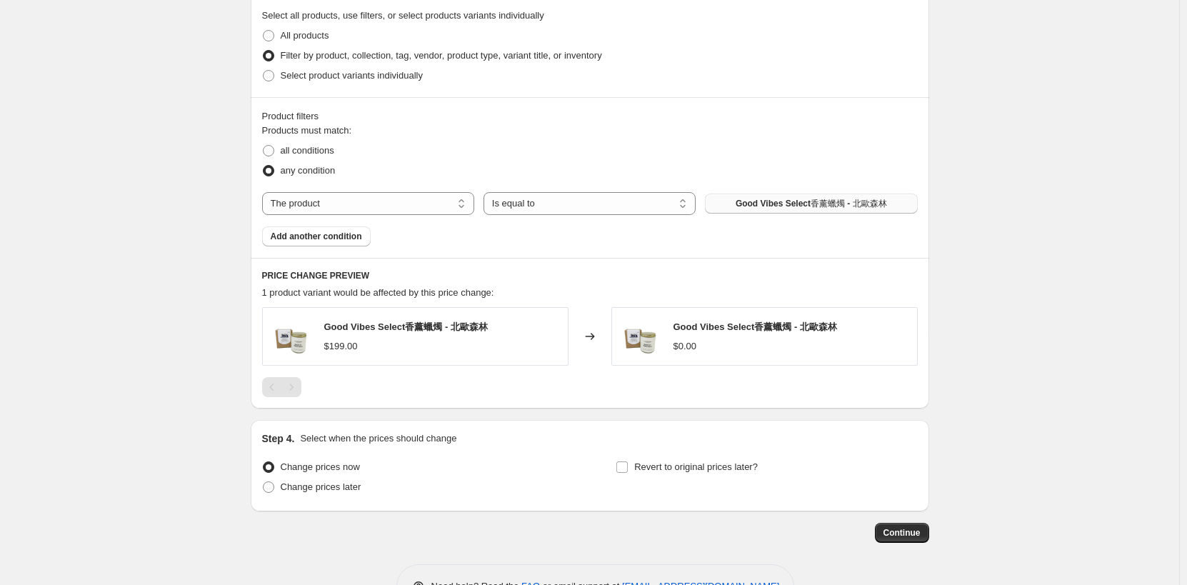
click at [780, 208] on span "Good Vibes Select香薰蠟燭 - 北歐森林" at bounding box center [811, 203] width 151 height 11
click at [396, 207] on select "The product The product's collection The product's tag The product's vendor The…" at bounding box center [368, 203] width 212 height 23
select select "collection"
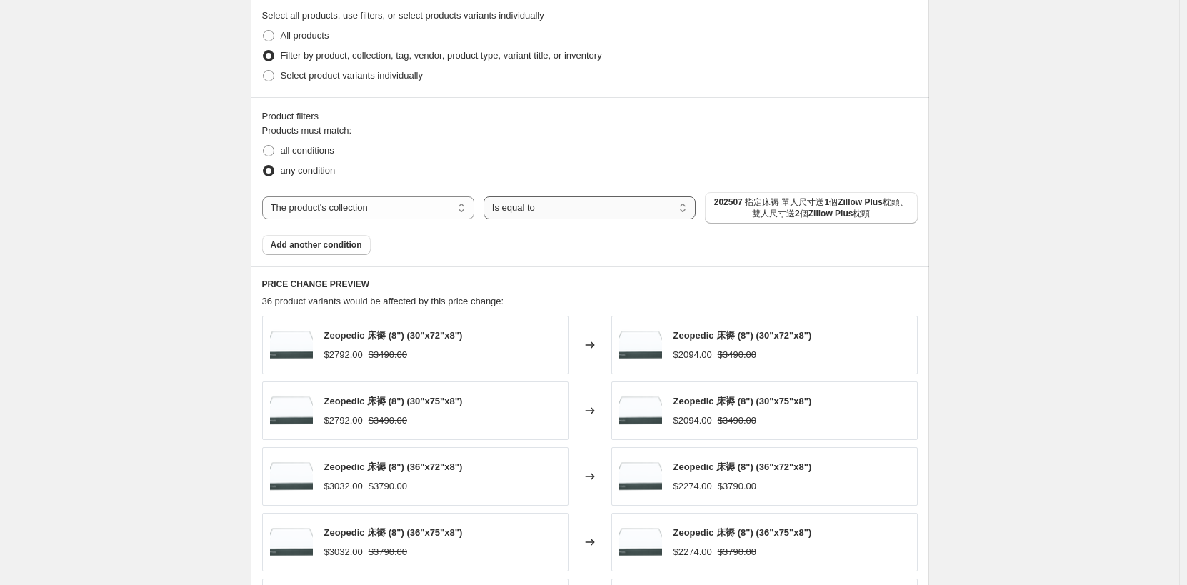
click at [639, 209] on select "Is equal to Is not equal to" at bounding box center [590, 207] width 212 height 23
click at [768, 204] on span "202507 指定床褥 單人尺寸送1個Zillow Plus枕頭、雙人尺寸送2個Zillow Plus枕頭" at bounding box center [811, 207] width 195 height 23
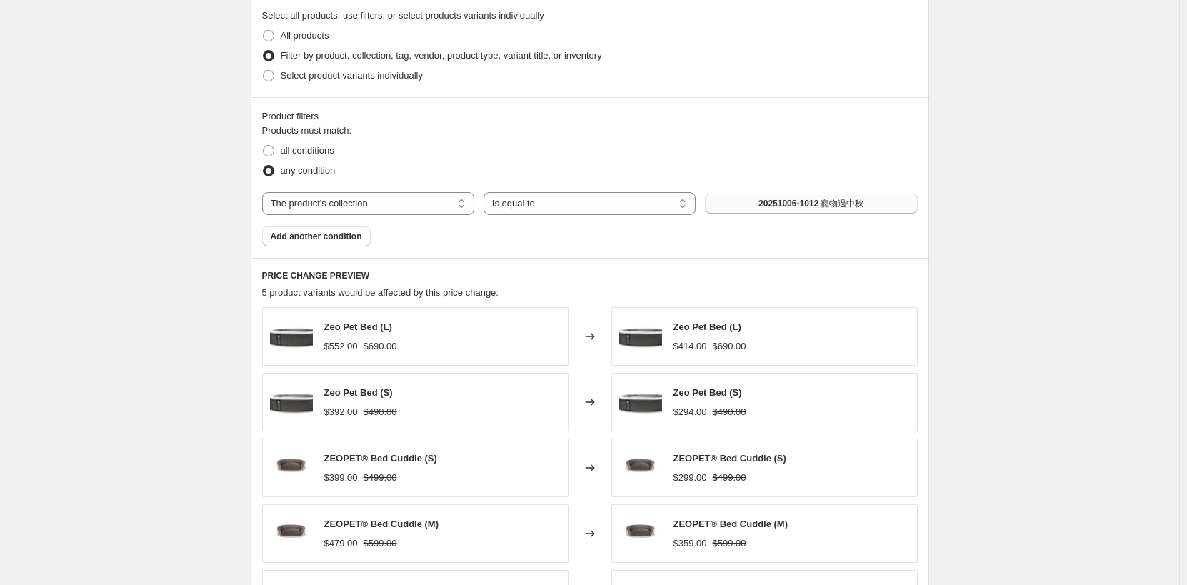
click at [1089, 162] on div "Create new price change job. This page is ready Create new price change job Dra…" at bounding box center [590, 90] width 1180 height 1608
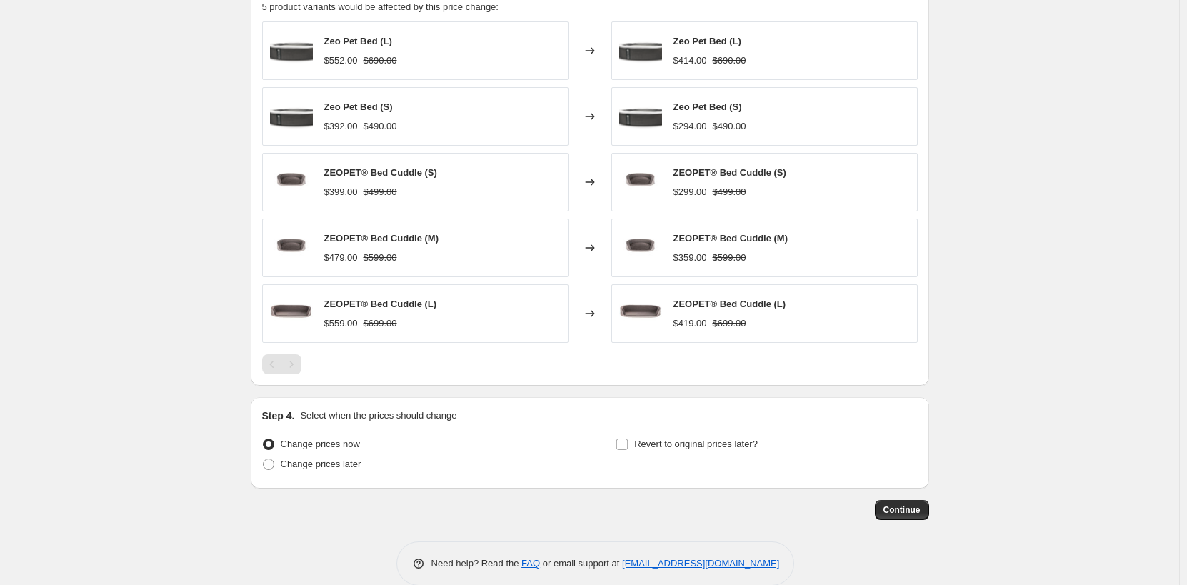
scroll to position [1023, 0]
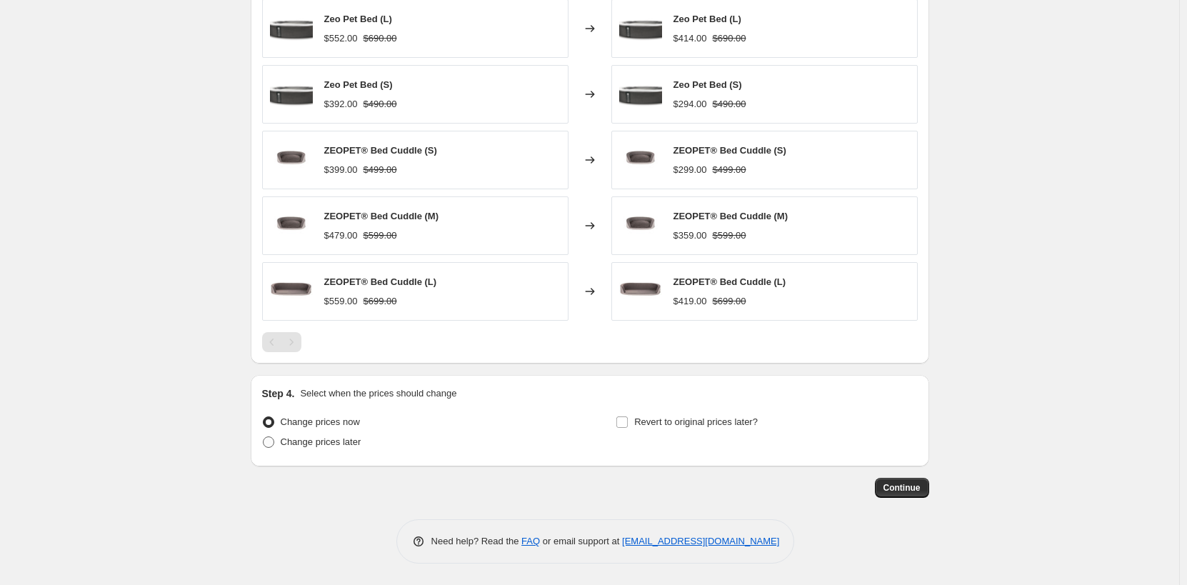
click at [302, 442] on span "Change prices later" at bounding box center [321, 442] width 81 height 11
click at [264, 437] on input "Change prices later" at bounding box center [263, 437] width 1 height 1
radio input "true"
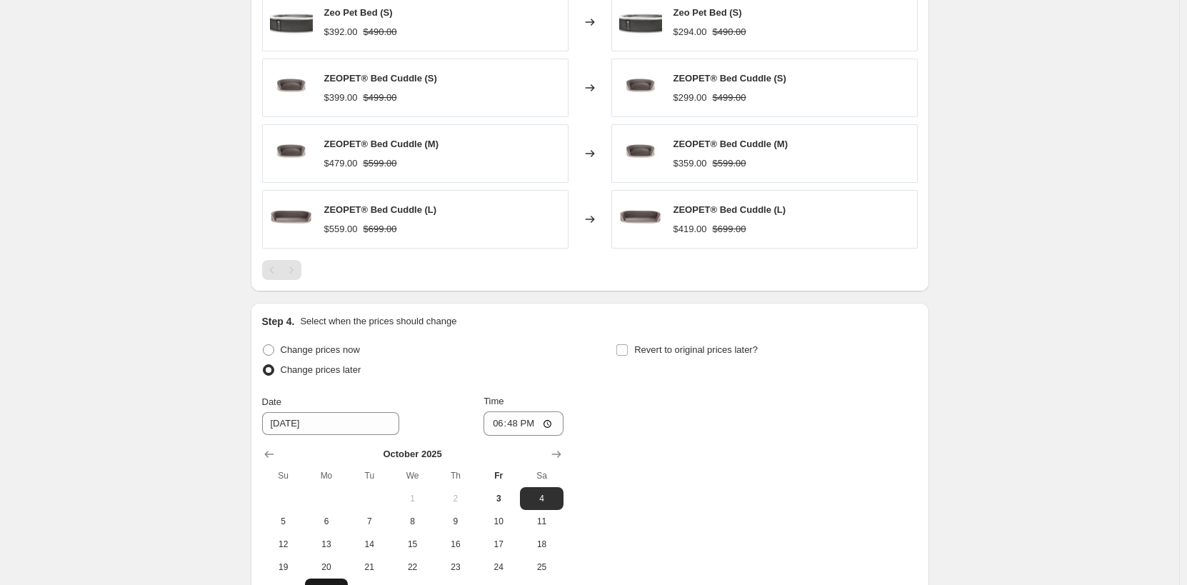
scroll to position [1267, 0]
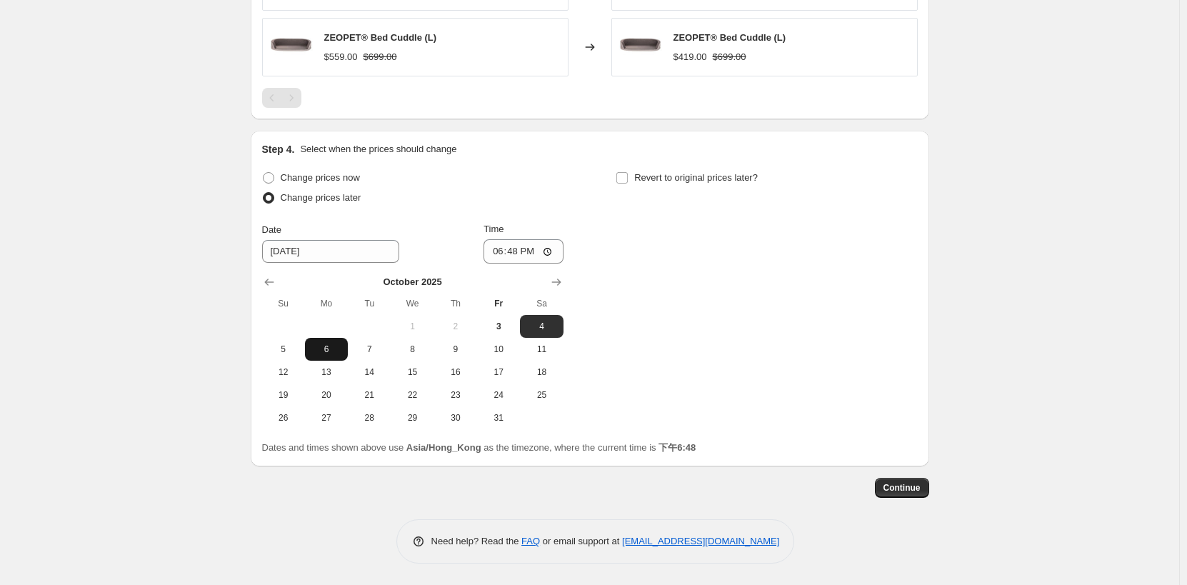
click at [323, 356] on button "6" at bounding box center [326, 349] width 43 height 23
type input "10/6/2025"
click at [554, 249] on input "18:48" at bounding box center [524, 251] width 80 height 24
type input "00:05"
click at [866, 302] on div "Change prices now Change prices later Date 10/6/2025 Time 00:05 October 2025 Su…" at bounding box center [590, 298] width 656 height 261
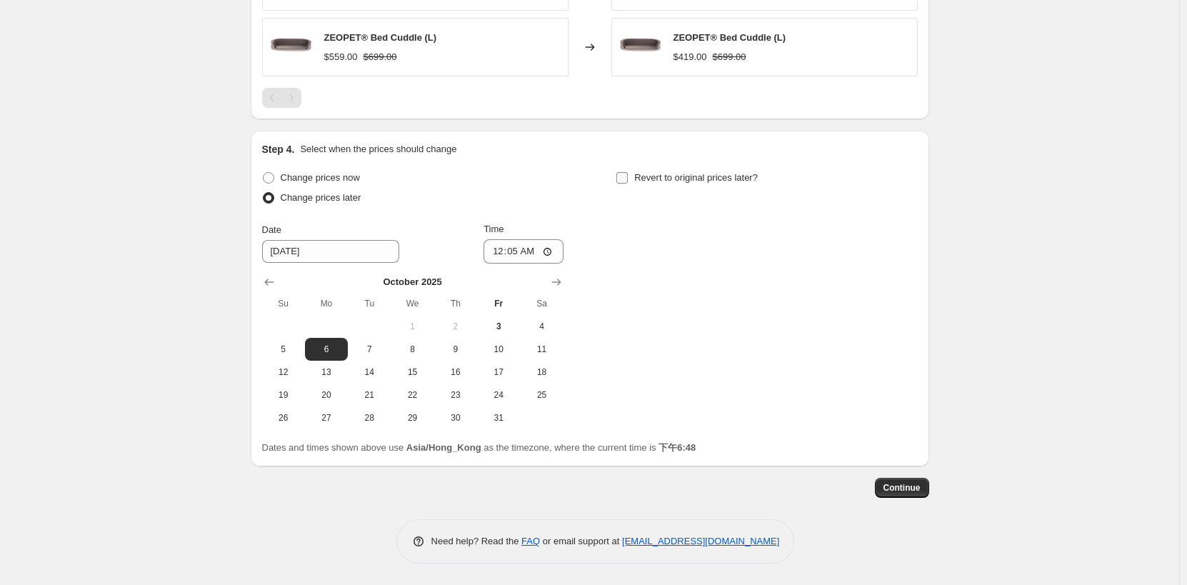
click at [733, 184] on span "Revert to original prices later?" at bounding box center [696, 178] width 124 height 14
click at [628, 184] on input "Revert to original prices later?" at bounding box center [622, 177] width 11 height 11
checkbox input "true"
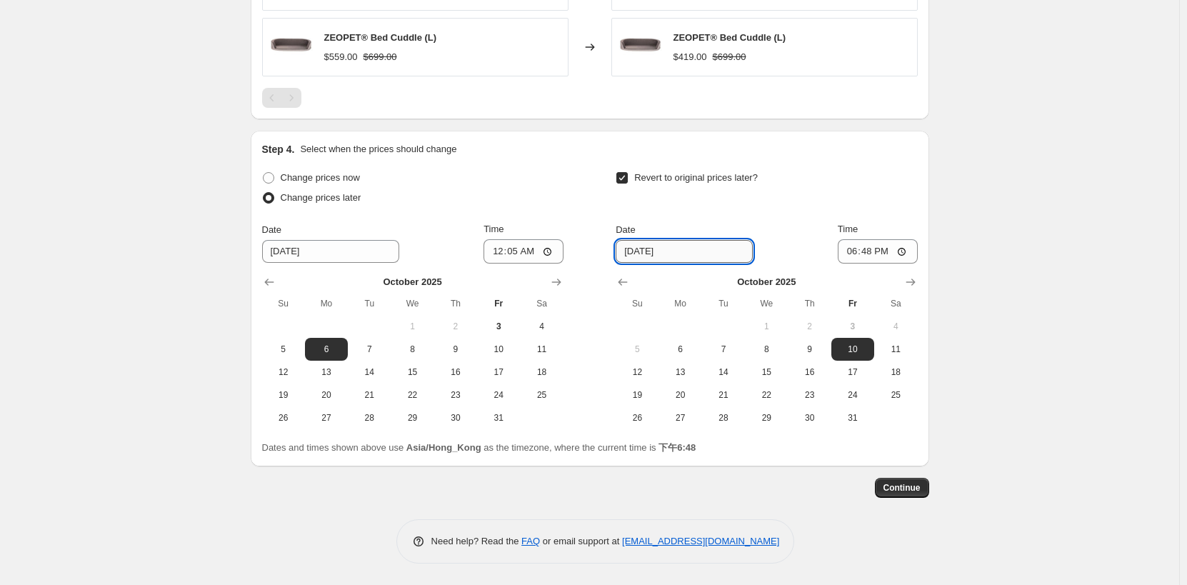
click at [683, 253] on input "10/10/2025" at bounding box center [684, 251] width 137 height 23
click at [649, 256] on input "10/10/2025" at bounding box center [684, 251] width 137 height 23
click at [679, 375] on span "13" at bounding box center [680, 372] width 31 height 11
type input "10/13/2025"
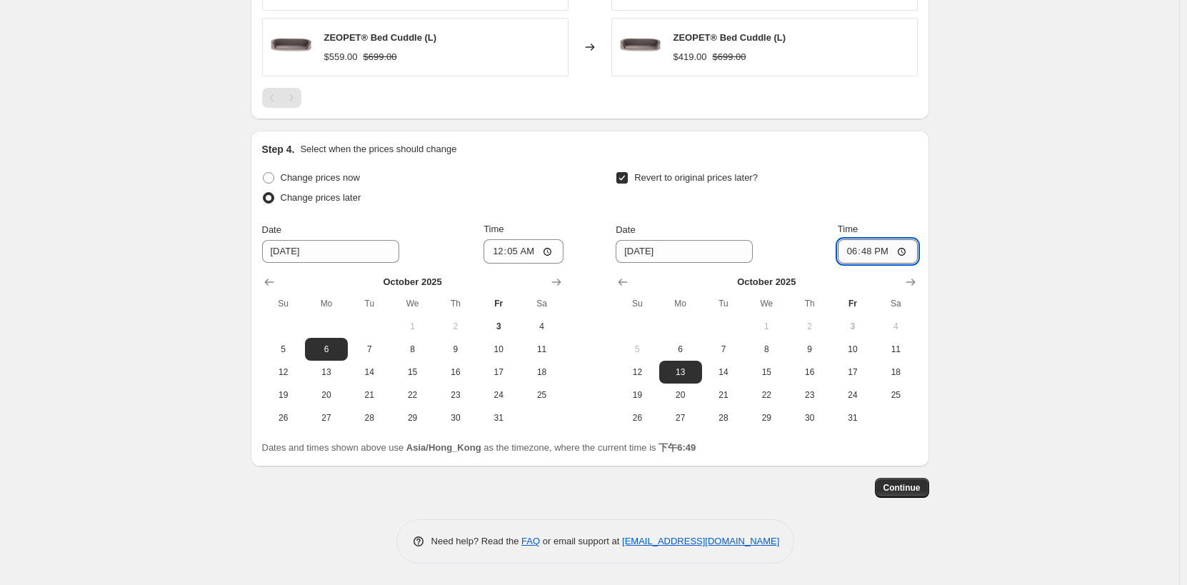
click at [902, 248] on input "18:48" at bounding box center [878, 251] width 80 height 24
type input "00:00"
click at [913, 488] on span "Continue" at bounding box center [902, 487] width 37 height 11
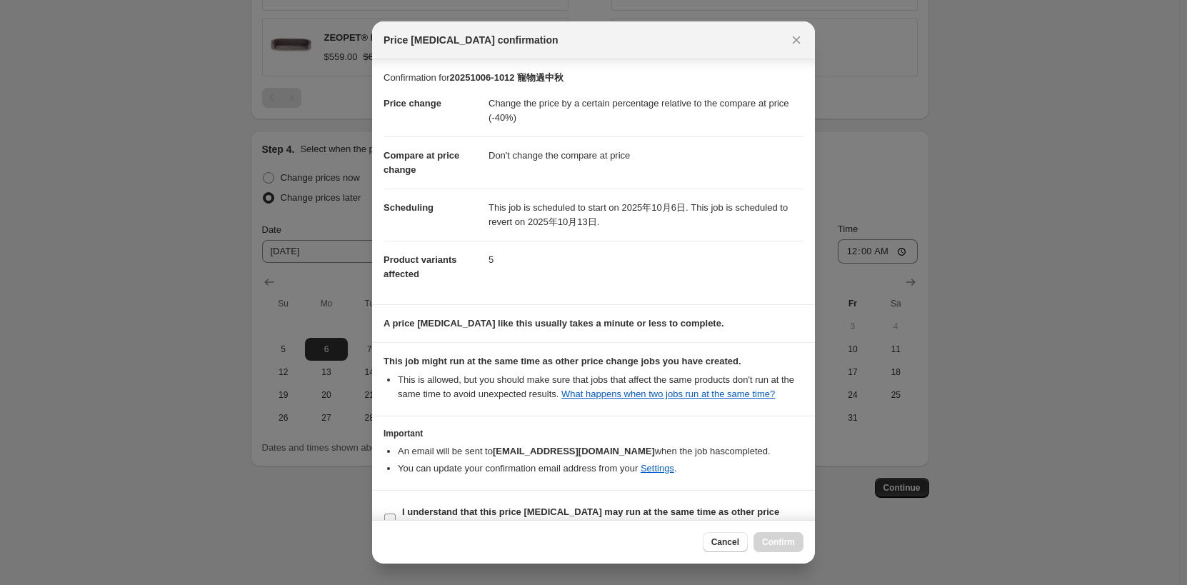
scroll to position [28, 0]
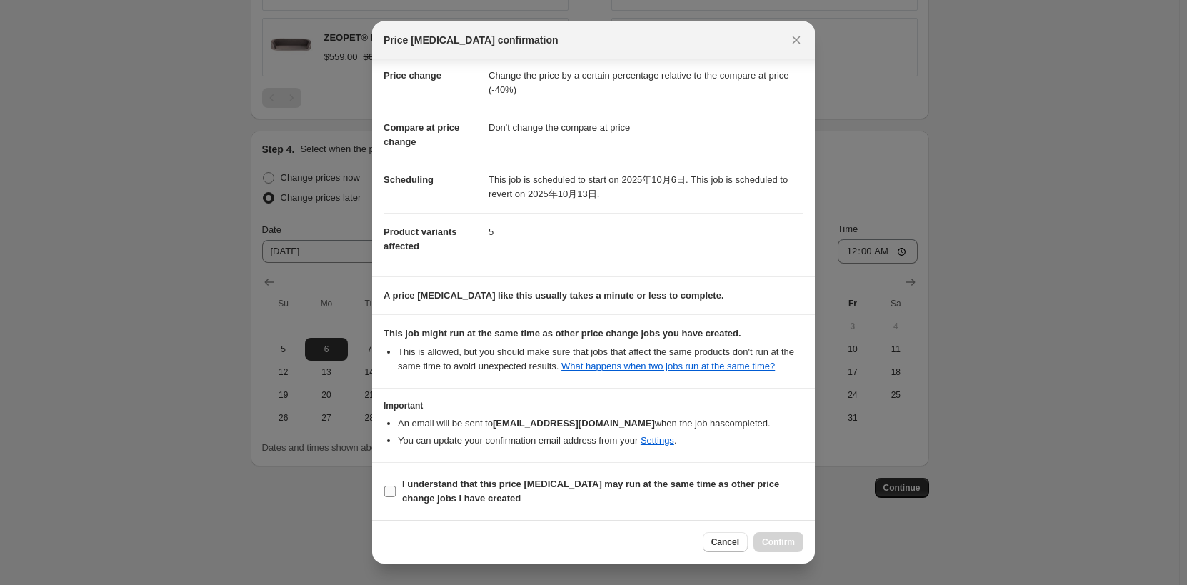
click at [578, 487] on b "I understand that this price change job may run at the same time as other price…" at bounding box center [590, 491] width 377 height 25
click at [396, 487] on input "I understand that this price change job may run at the same time as other price…" at bounding box center [389, 491] width 11 height 11
checkbox input "true"
click at [774, 542] on span "Confirm" at bounding box center [778, 542] width 33 height 11
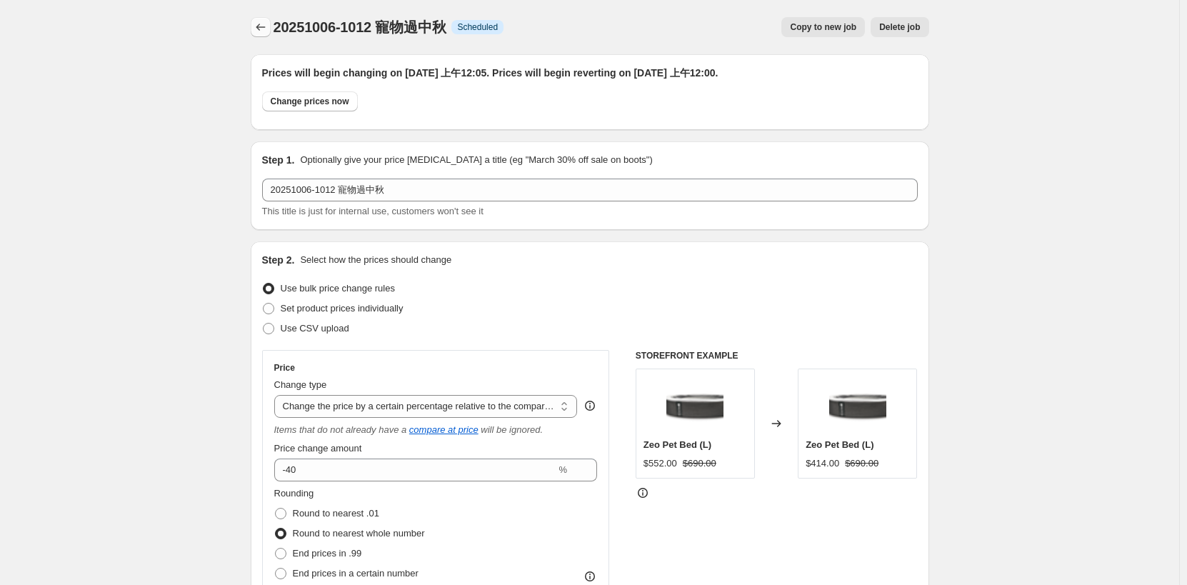
click at [259, 27] on icon "Price change jobs" at bounding box center [261, 27] width 14 height 14
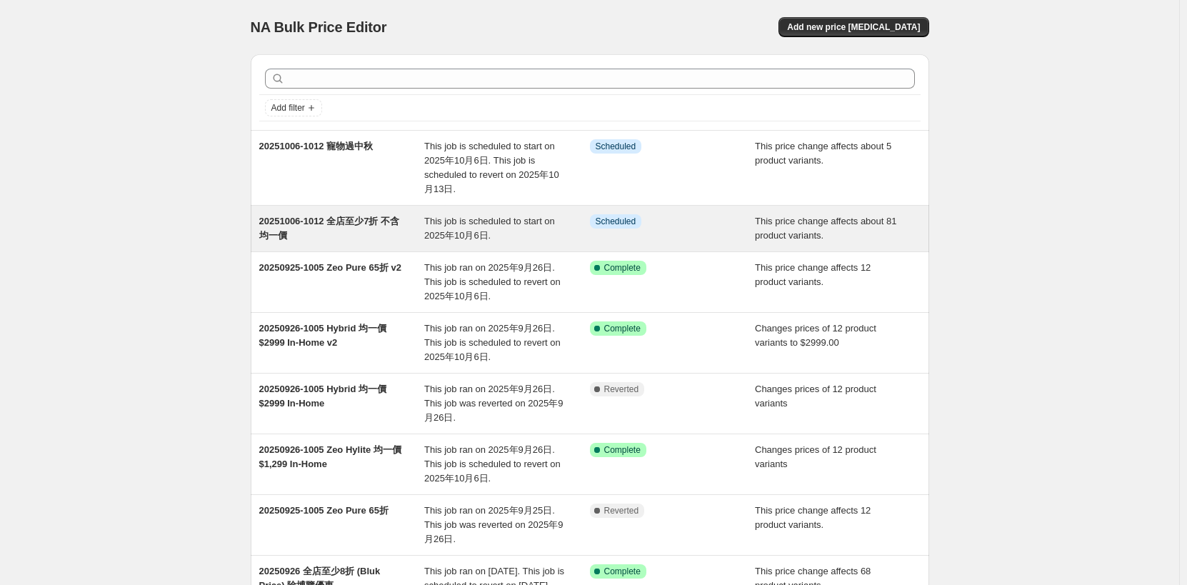
click at [319, 231] on div "20251006-1012 全店至少7折 不含均一價" at bounding box center [342, 228] width 166 height 29
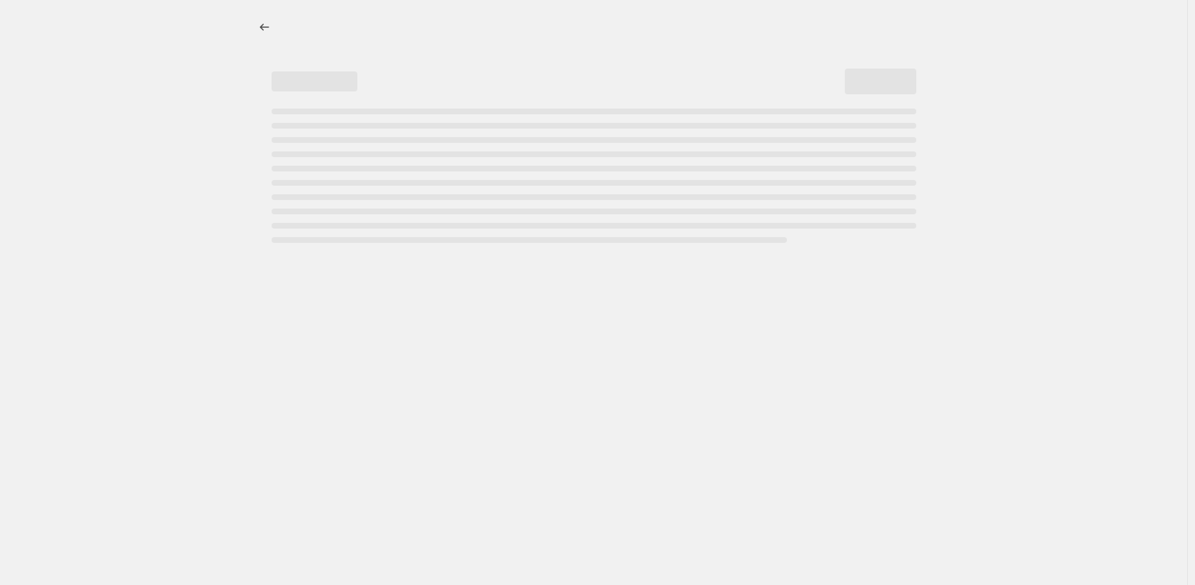
select select "pcap"
select select "no_change"
select select "collection"
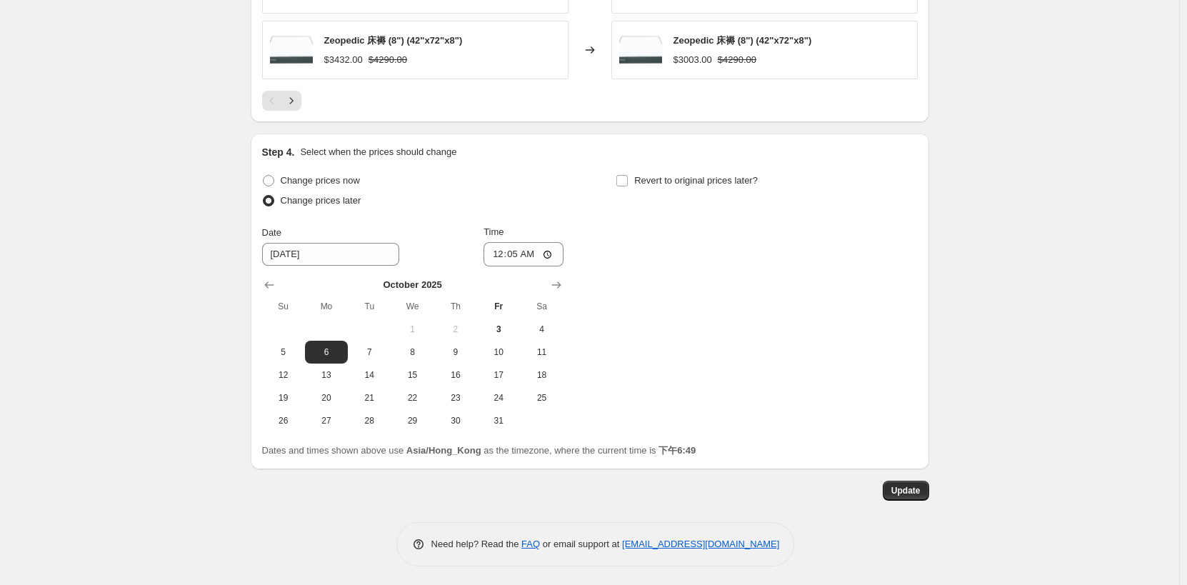
scroll to position [1355, 0]
click at [686, 177] on span "Revert to original prices later?" at bounding box center [696, 177] width 124 height 11
click at [628, 177] on input "Revert to original prices later?" at bounding box center [622, 177] width 11 height 11
checkbox input "true"
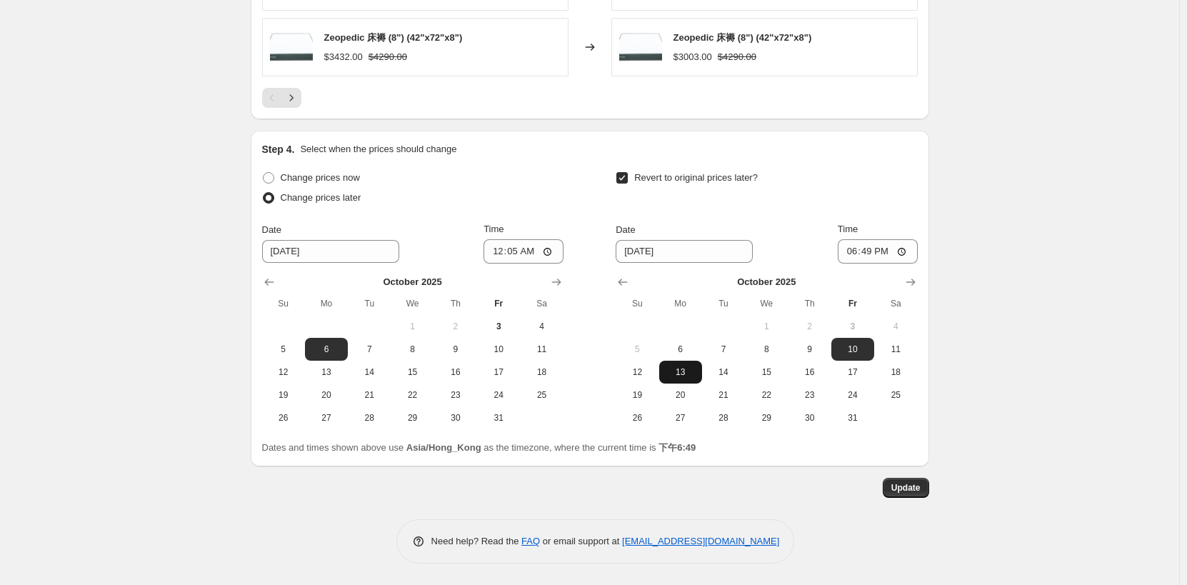
click at [682, 370] on span "13" at bounding box center [680, 372] width 31 height 11
type input "10/13/2025"
click at [874, 251] on input "18:49" at bounding box center [878, 251] width 80 height 24
click at [902, 255] on input "18:49" at bounding box center [878, 251] width 80 height 24
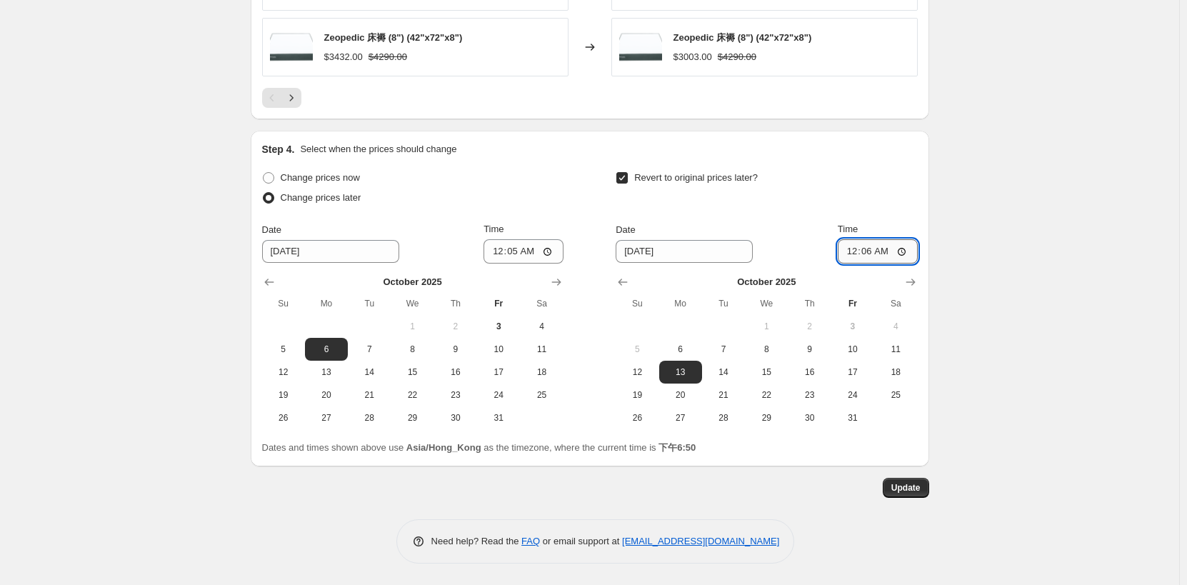
click at [897, 246] on input "00:06" at bounding box center [878, 251] width 80 height 24
click at [906, 251] on input "00:06" at bounding box center [878, 251] width 80 height 24
click at [895, 254] on input "00:06" at bounding box center [878, 251] width 80 height 24
click at [889, 252] on input "00:06" at bounding box center [878, 251] width 80 height 24
click at [907, 251] on input "00:06" at bounding box center [878, 251] width 80 height 24
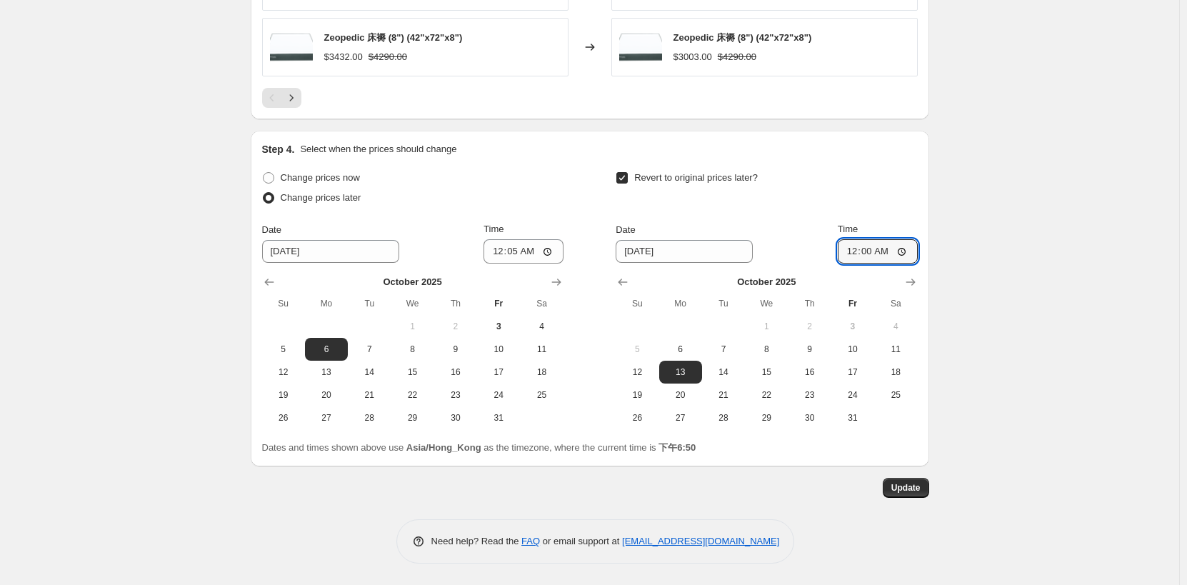
type input "00:00"
click at [915, 487] on span "Update" at bounding box center [906, 487] width 29 height 11
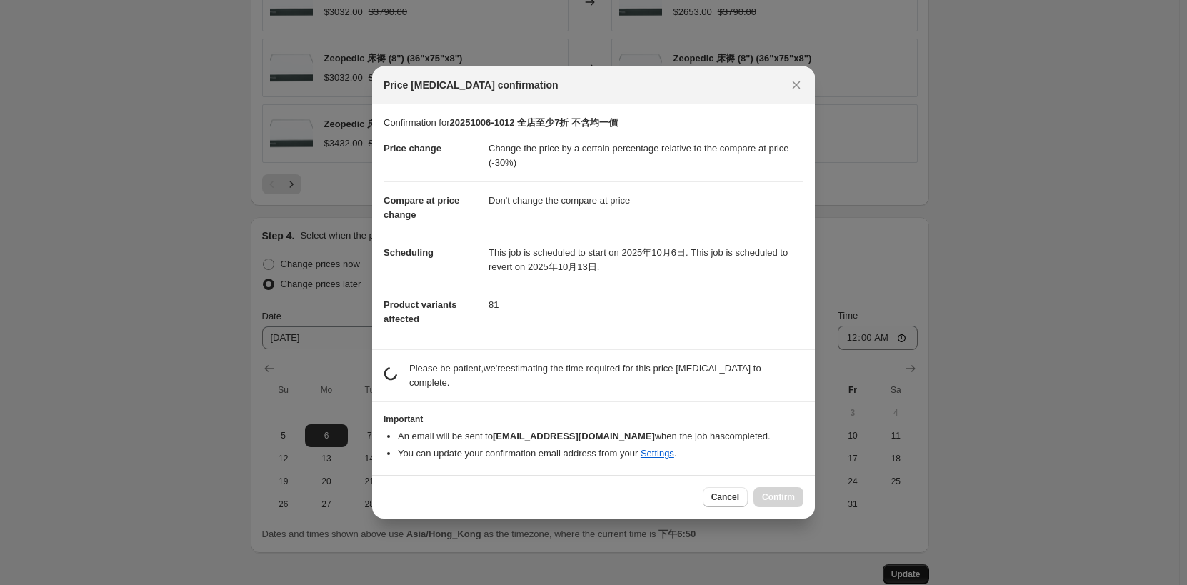
scroll to position [0, 0]
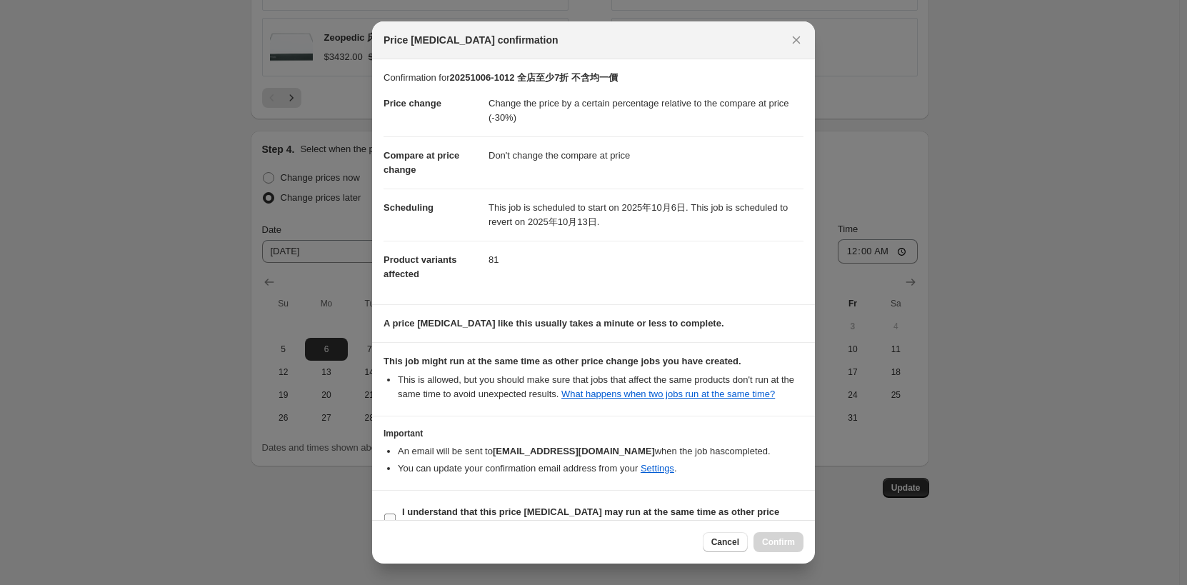
click at [533, 516] on b "I understand that this price change job may run at the same time as other price…" at bounding box center [590, 519] width 377 height 25
click at [396, 516] on input "I understand that this price change job may run at the same time as other price…" at bounding box center [389, 519] width 11 height 11
checkbox input "true"
click at [771, 537] on span "Confirm" at bounding box center [778, 542] width 33 height 11
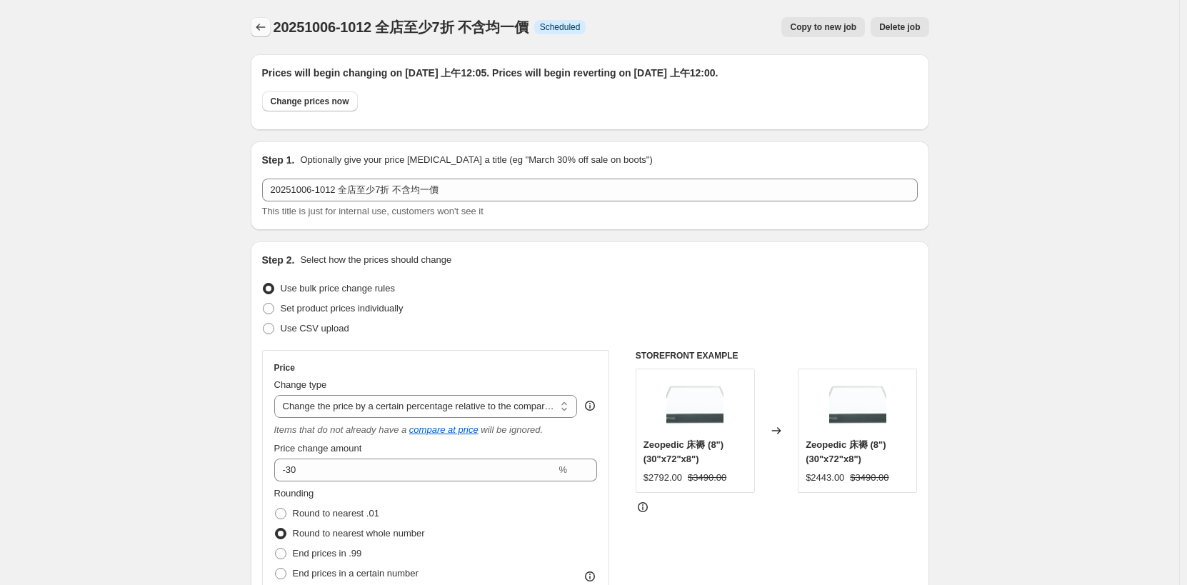
click at [267, 26] on icon "Price change jobs" at bounding box center [261, 27] width 14 height 14
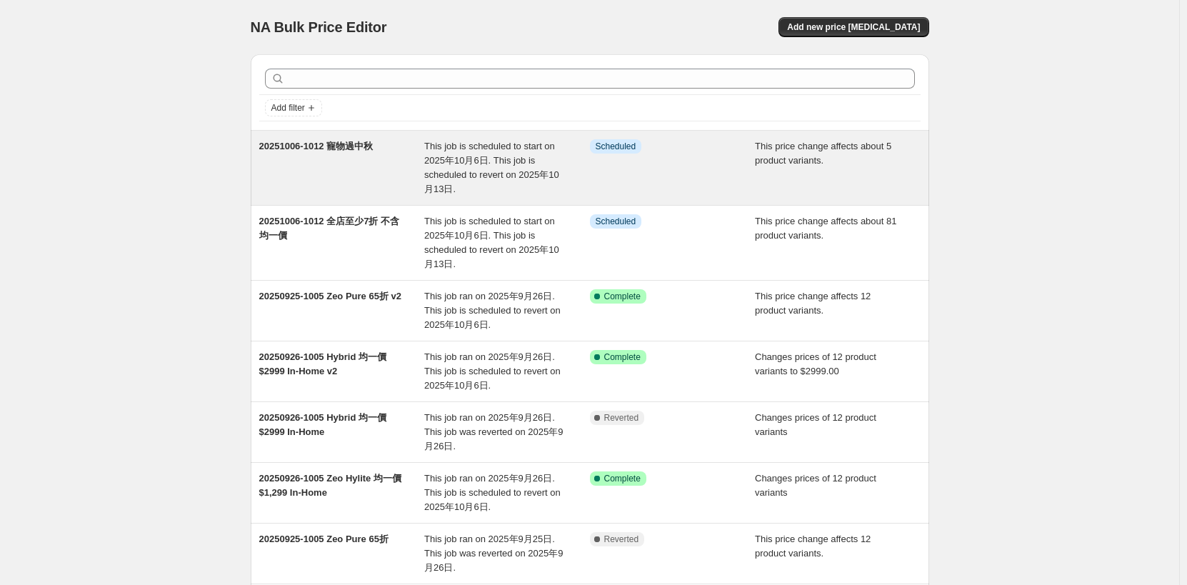
click at [349, 149] on span "20251006-1012 寵物過中秋" at bounding box center [316, 146] width 114 height 11
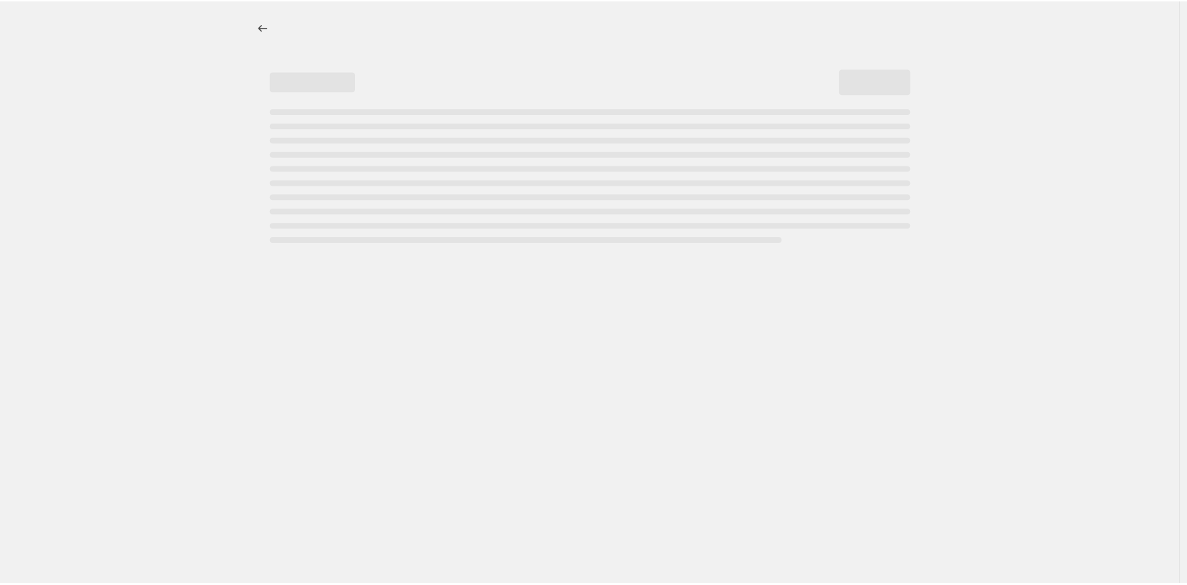
select select "pcap"
select select "no_change"
select select "collection"
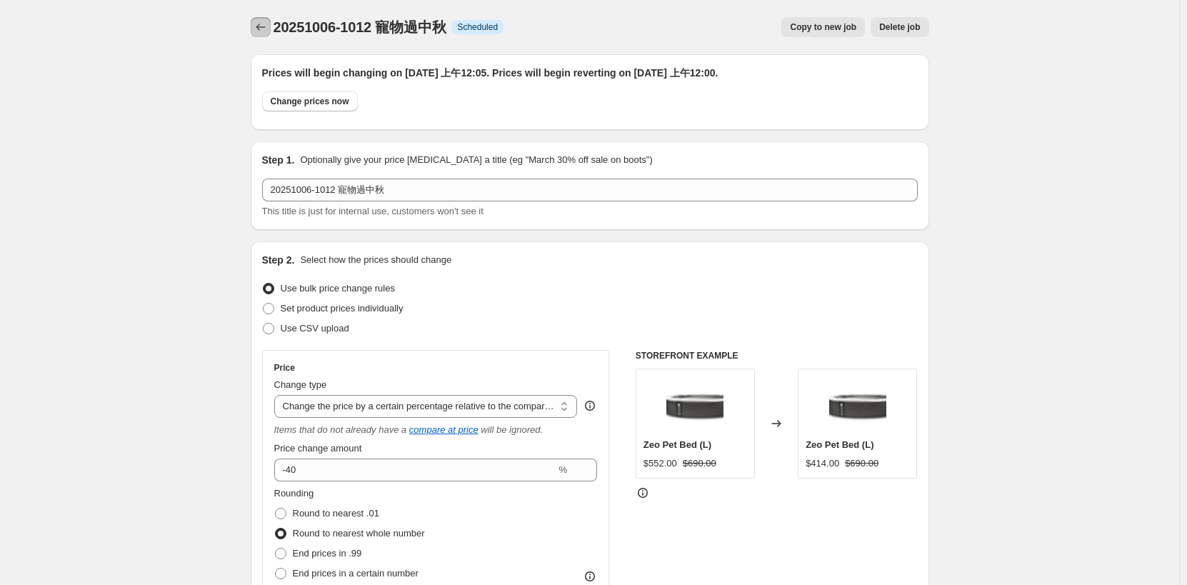
click at [267, 30] on icon "Price change jobs" at bounding box center [261, 27] width 14 height 14
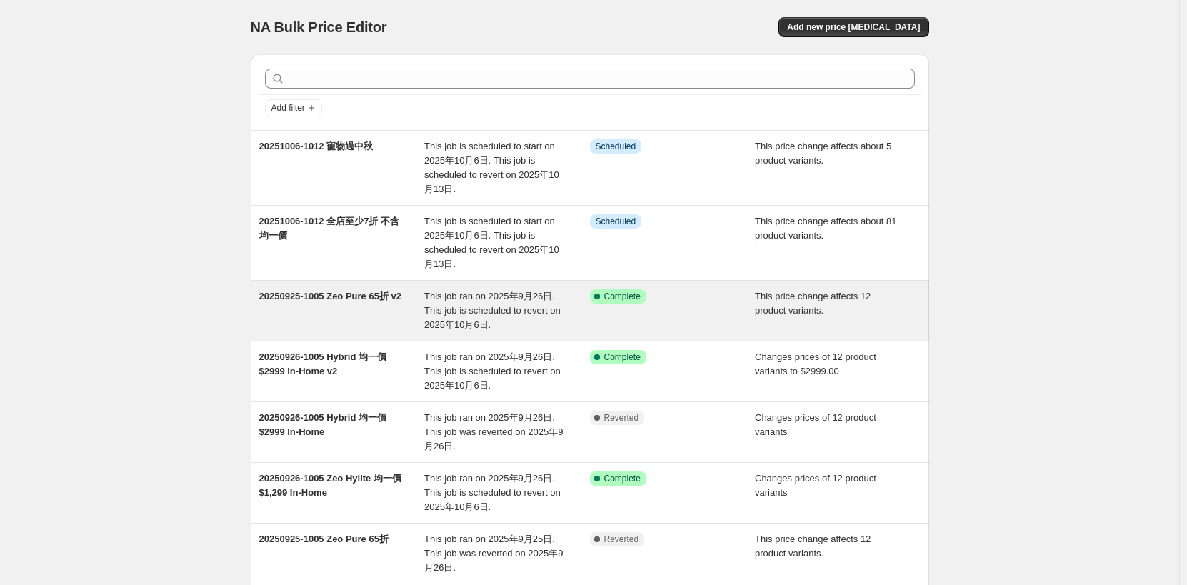
click at [370, 305] on div "20250925-1005 Zeo Pure 65折 v2" at bounding box center [342, 310] width 166 height 43
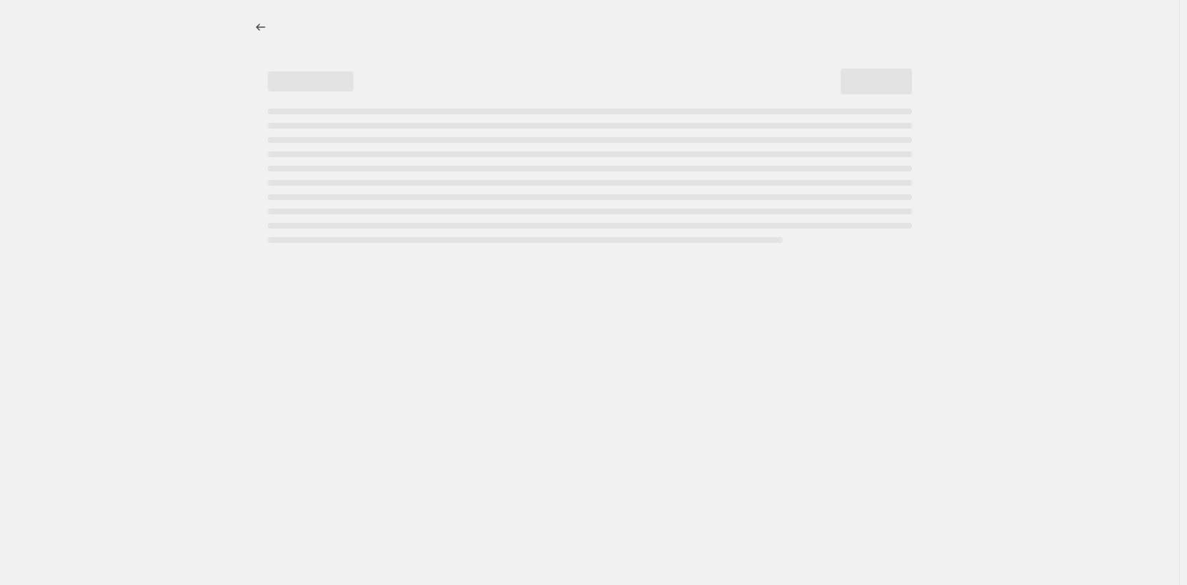
select select "pcap"
select select "no_change"
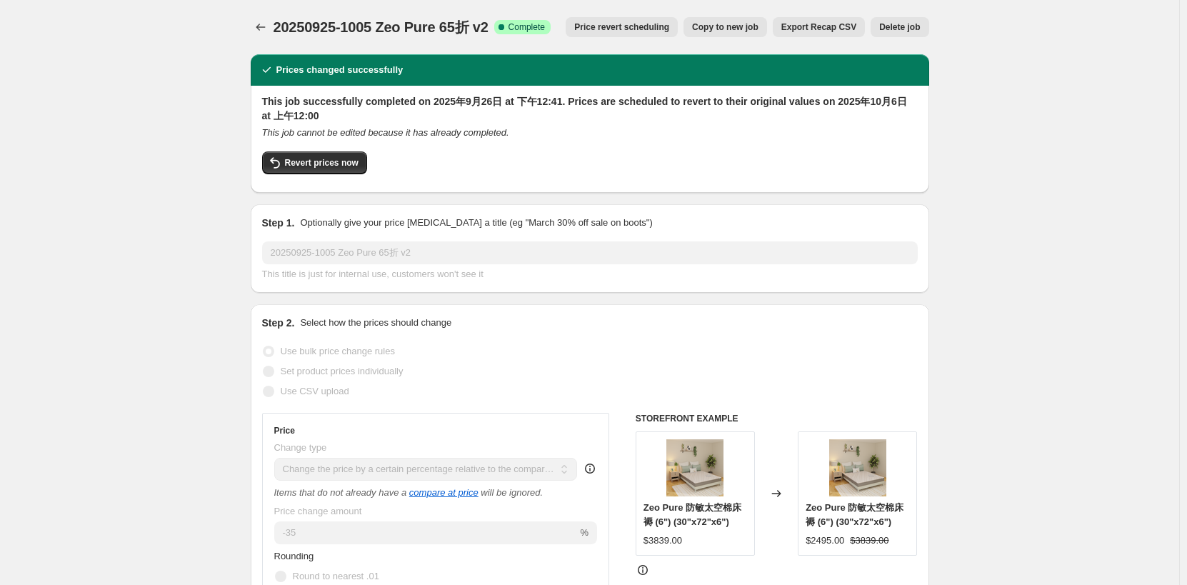
click at [749, 28] on span "Copy to new job" at bounding box center [725, 26] width 66 height 11
select select "pcap"
select select "no_change"
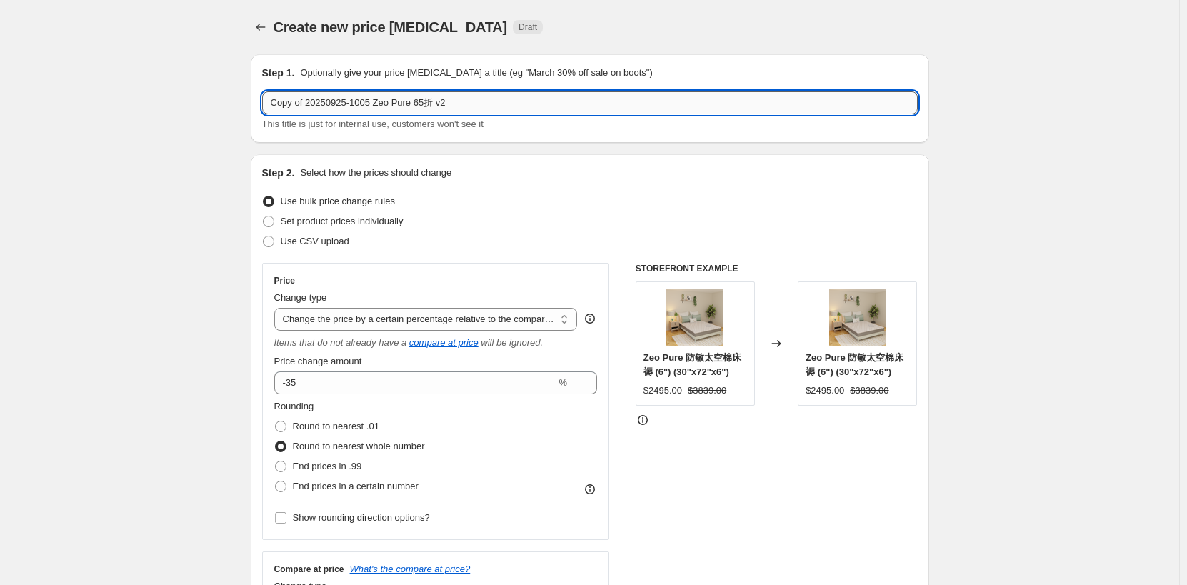
click at [322, 98] on input "Copy of 20250925-1005 Zeo Pure 65折 v2" at bounding box center [590, 102] width 656 height 23
drag, startPoint x: 310, startPoint y: 96, endPoint x: 262, endPoint y: 102, distance: 48.2
drag, startPoint x: 304, startPoint y: 104, endPoint x: 294, endPoint y: 109, distance: 11.2
click at [294, 109] on input "20250925-1005 Zeo Pure 65折 v2" at bounding box center [590, 102] width 656 height 23
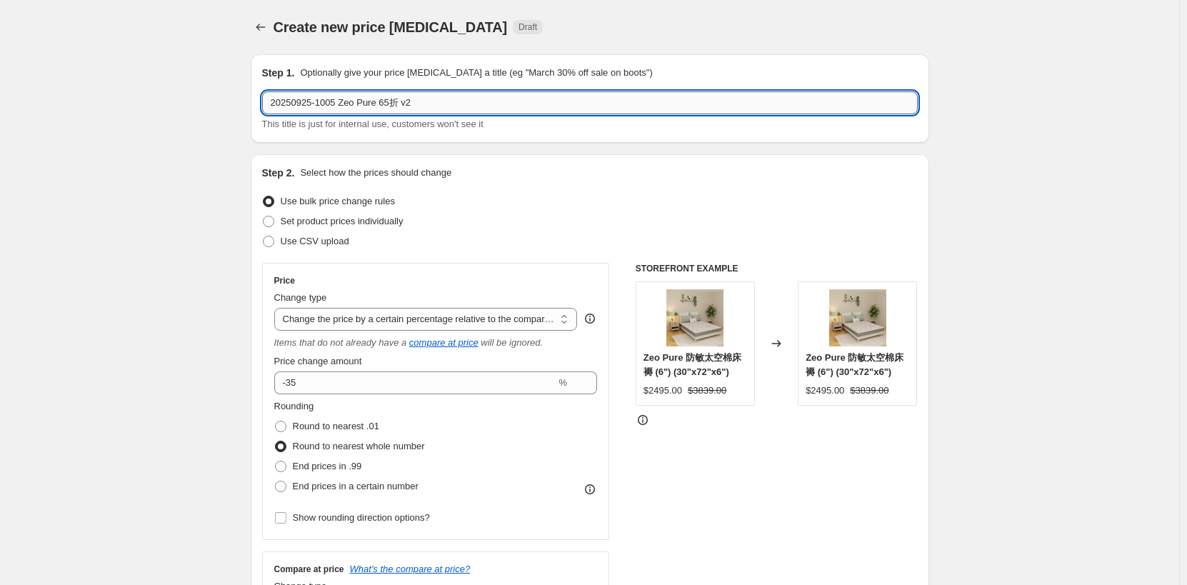
drag, startPoint x: 310, startPoint y: 106, endPoint x: 300, endPoint y: 106, distance: 10.0
click at [300, 106] on input "20250925-1005 Zeo Pure 65折 v2" at bounding box center [590, 102] width 656 height 23
drag, startPoint x: 312, startPoint y: 104, endPoint x: 293, endPoint y: 112, distance: 21.1
click at [293, 112] on input "20250925-1005 Zeo Pure 65折 v2" at bounding box center [590, 102] width 656 height 23
paste input "最"
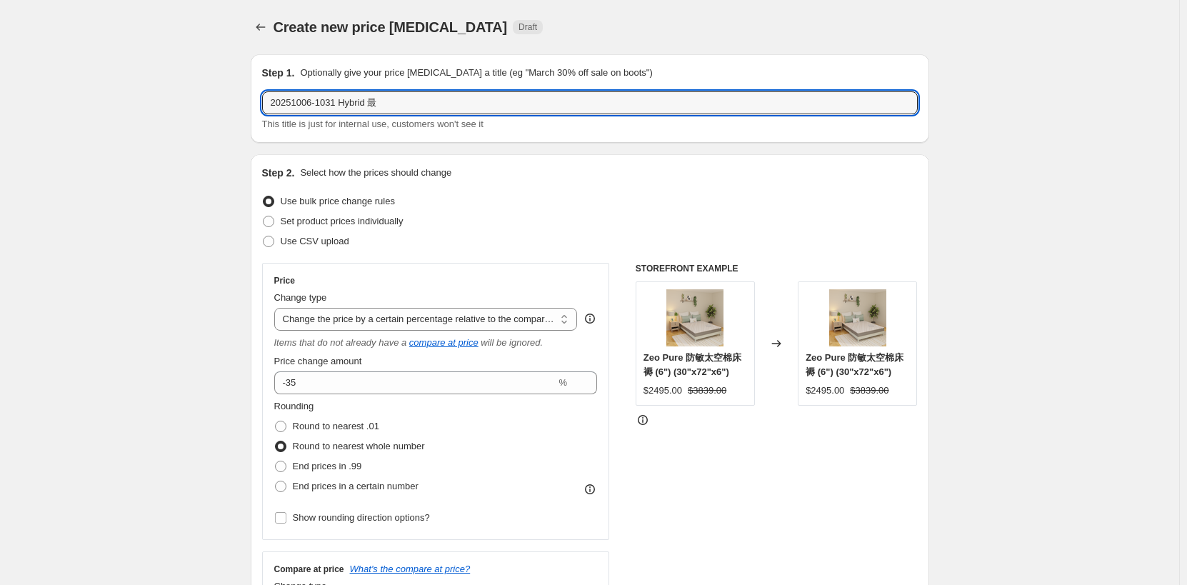
paste input "低"
paste input "價"
paste input "折"
type input "20251006-1031 Hybrid 最低價5折"
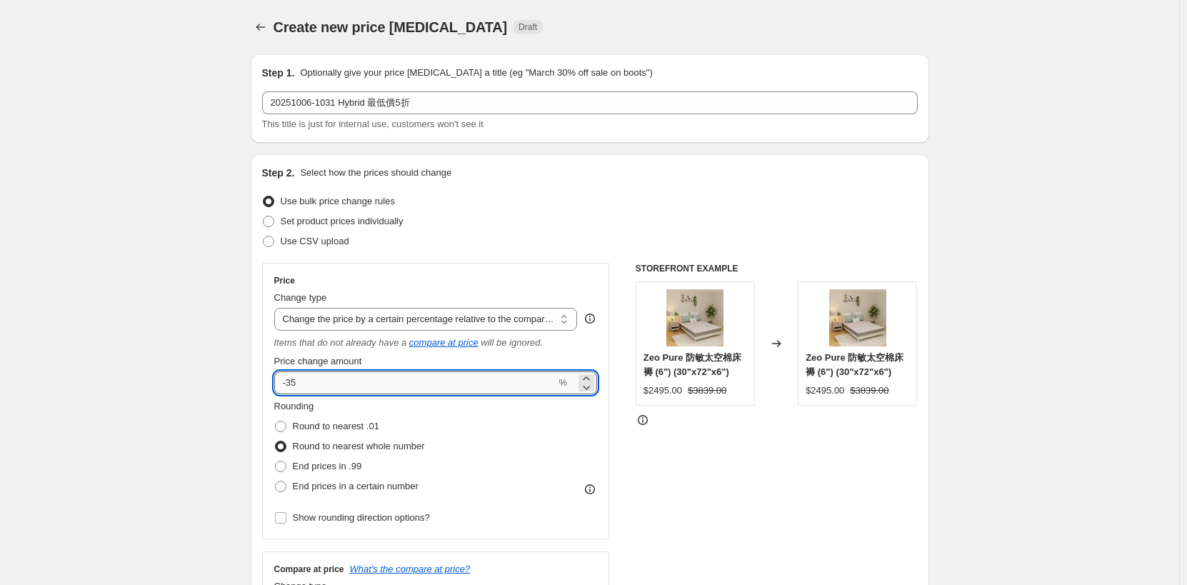
drag, startPoint x: 309, startPoint y: 383, endPoint x: 291, endPoint y: 385, distance: 18.7
click at [291, 385] on input "-35" at bounding box center [415, 383] width 282 height 23
type input "-50"
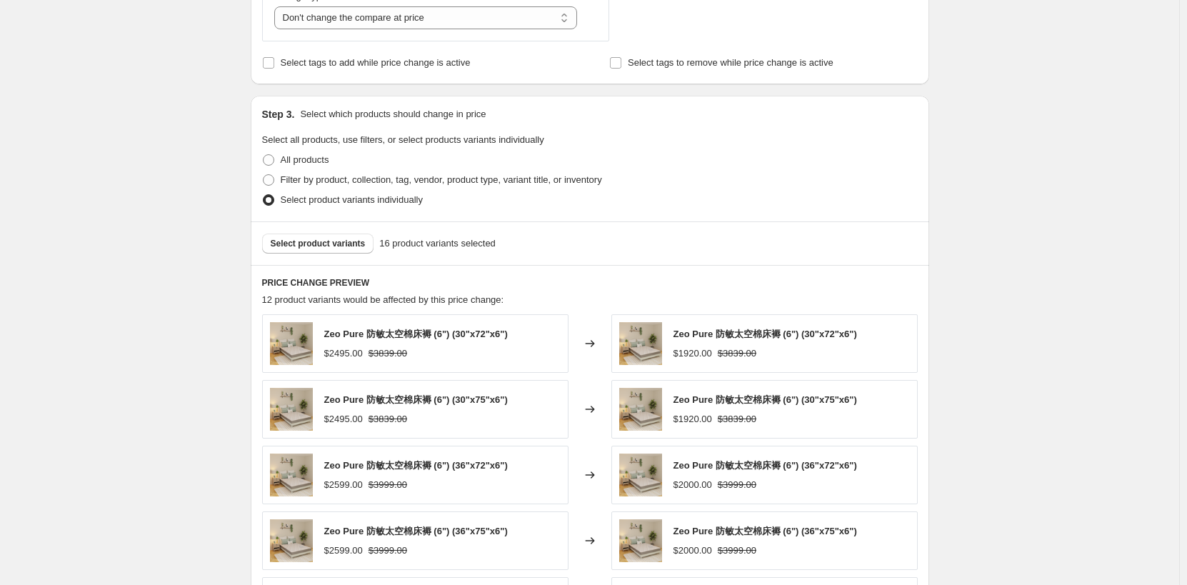
scroll to position [643, 0]
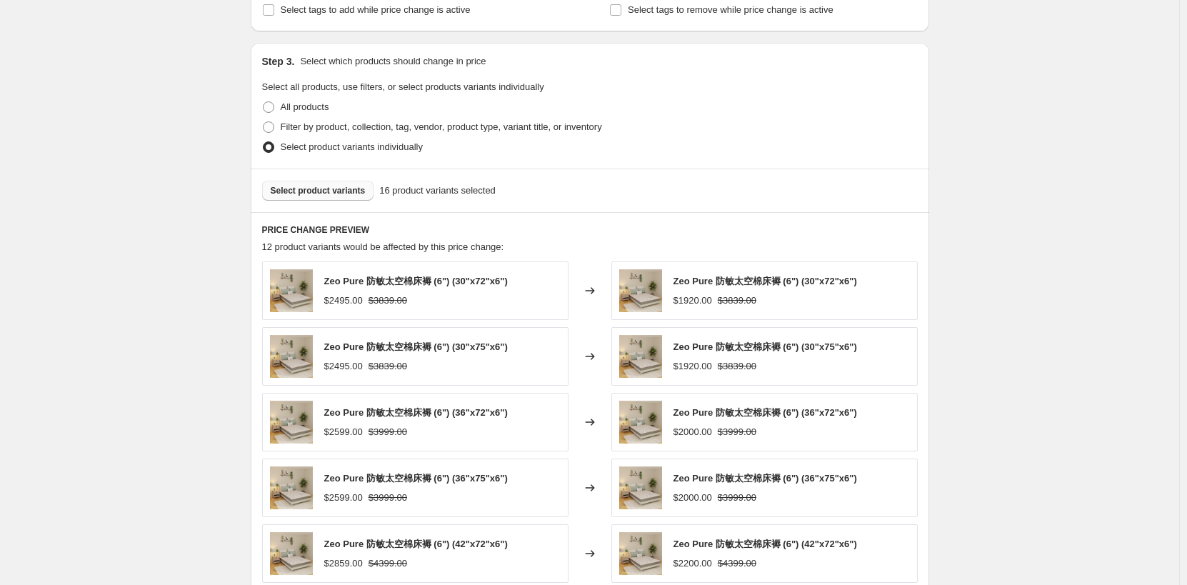
click at [337, 186] on span "Select product variants" at bounding box center [318, 190] width 95 height 11
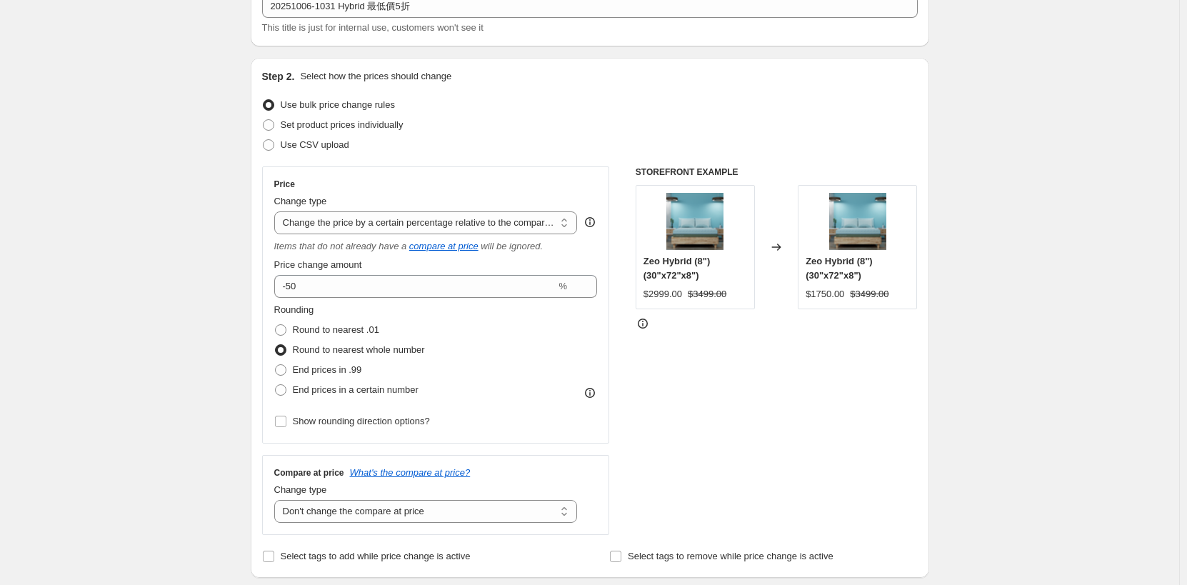
scroll to position [71, 0]
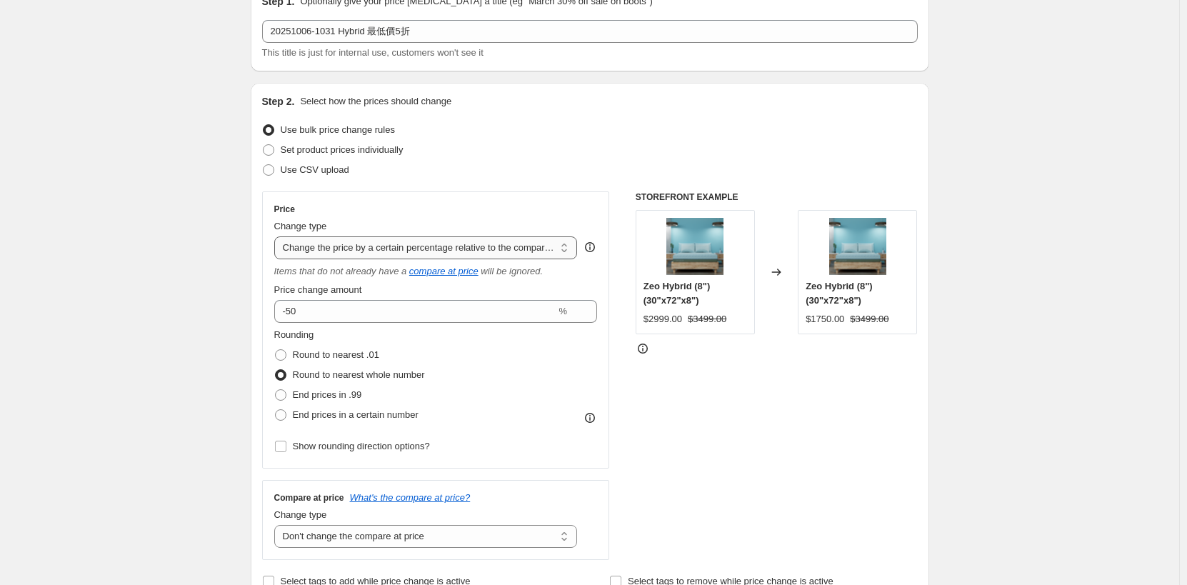
click at [356, 248] on select "Change the price to a certain amount Change the price by a certain amount Chang…" at bounding box center [426, 247] width 304 height 23
select select "percentage"
click at [277, 236] on select "Change the price to a certain amount Change the price by a certain amount Chang…" at bounding box center [426, 247] width 304 height 23
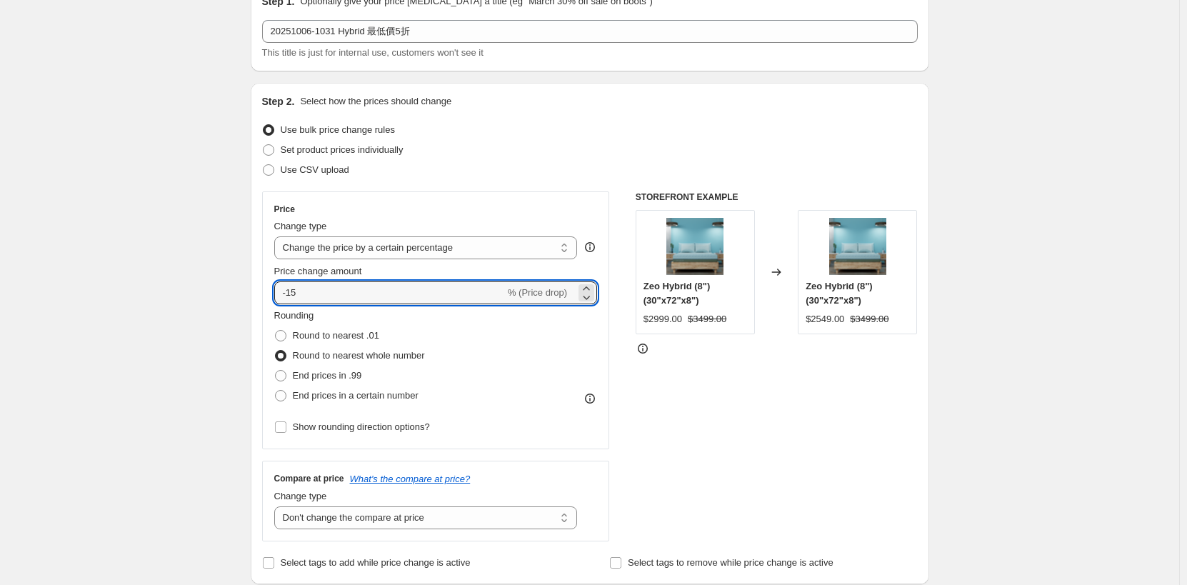
drag, startPoint x: 347, startPoint y: 292, endPoint x: 291, endPoint y: 312, distance: 58.3
click at [291, 312] on div "Price Change type Change the price to a certain amount Change the price by a ce…" at bounding box center [436, 321] width 324 height 234
type input "-50"
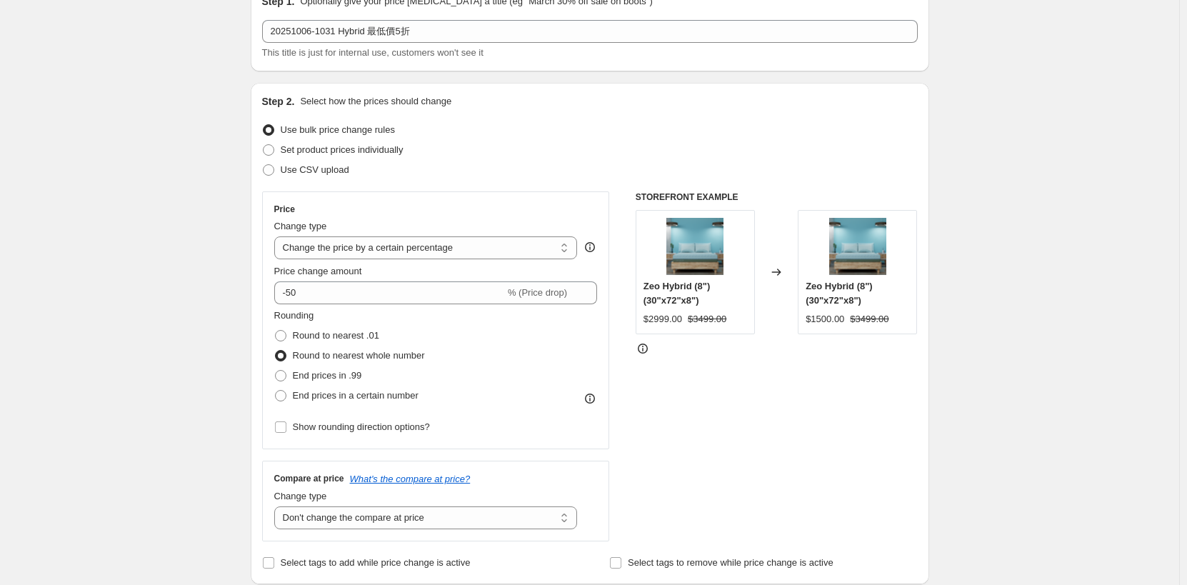
click at [848, 456] on div "STOREFRONT EXAMPLE Zeo Hybrid (8") (30"x72"x8") $2999.00 $3499.00 Changed to Ze…" at bounding box center [777, 366] width 282 height 350
click at [431, 253] on select "Change the price to a certain amount Change the price by a certain amount Chang…" at bounding box center [426, 247] width 304 height 23
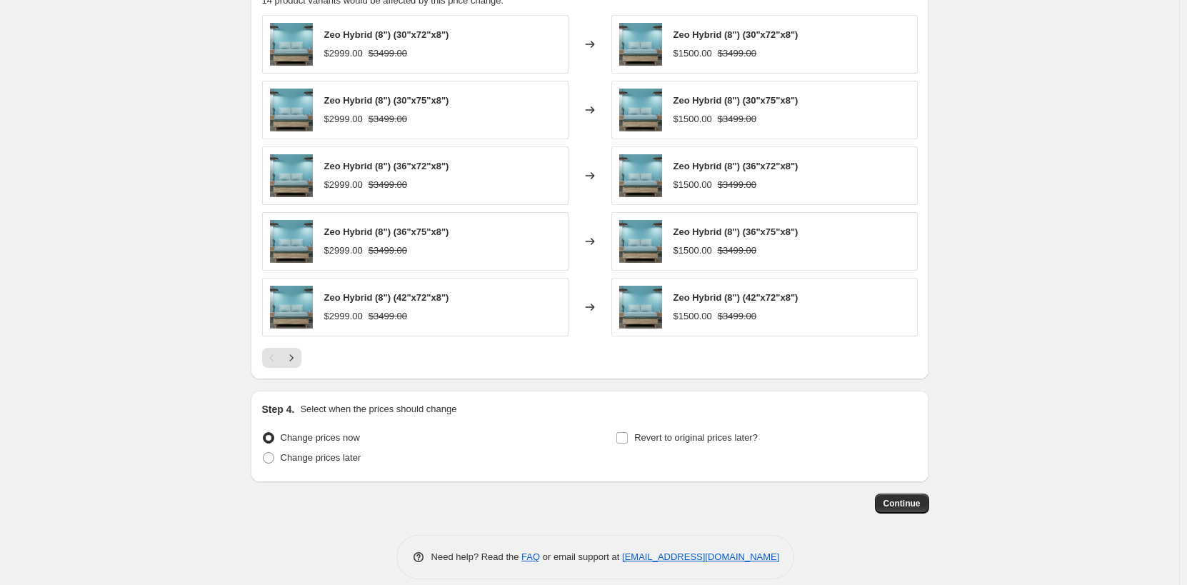
scroll to position [887, 0]
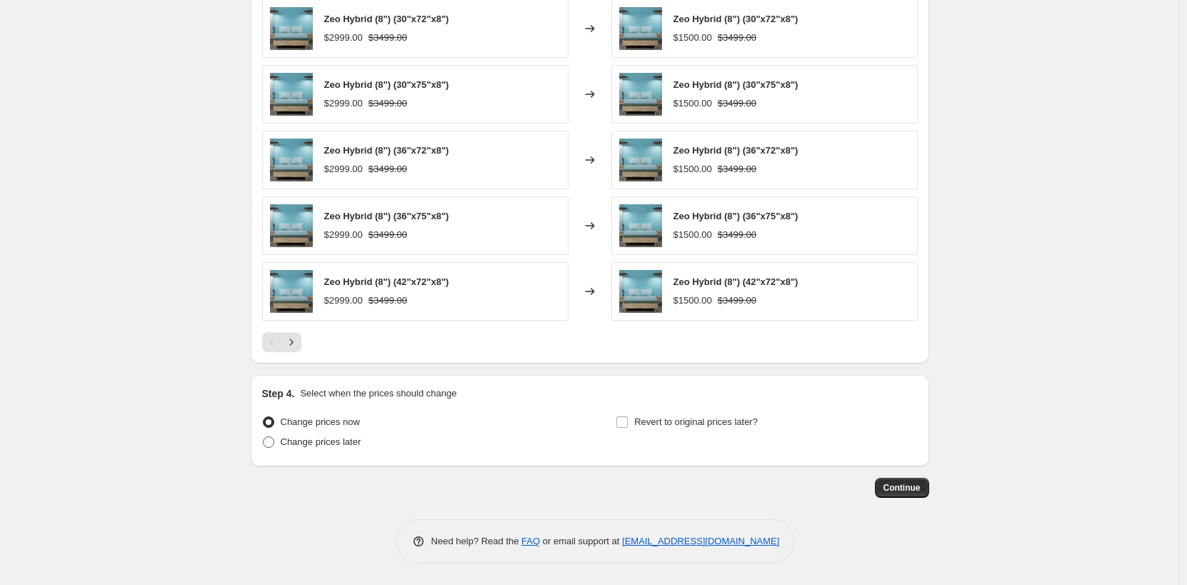
click at [347, 437] on span "Change prices later" at bounding box center [321, 442] width 81 height 11
click at [264, 437] on input "Change prices later" at bounding box center [263, 437] width 1 height 1
radio input "true"
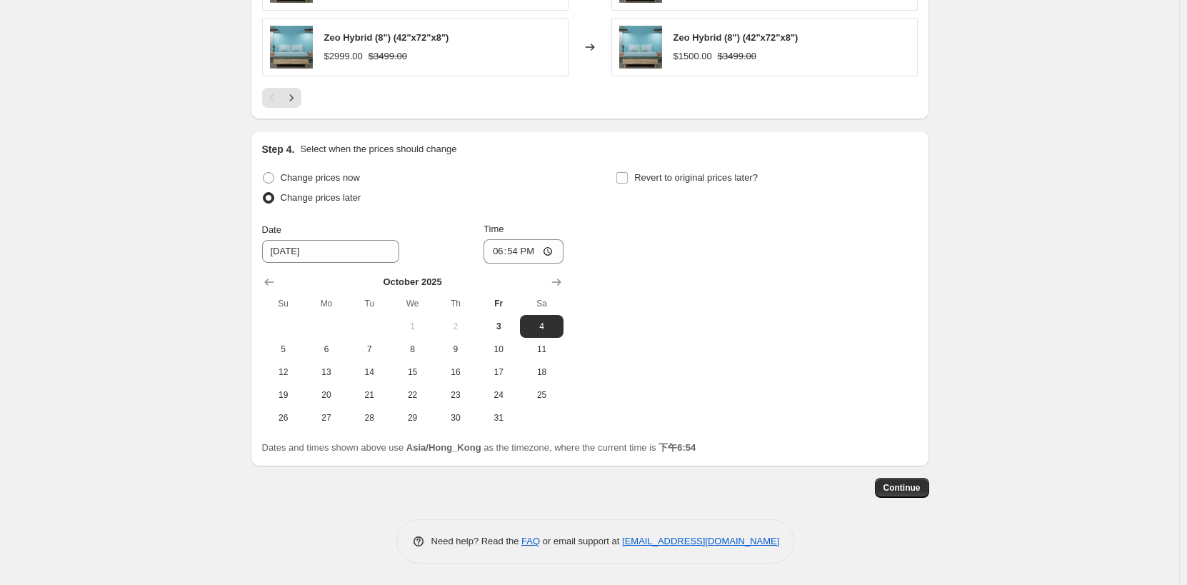
scroll to position [1132, 0]
click at [322, 356] on button "6" at bounding box center [326, 349] width 43 height 23
type input "10/6/2025"
click at [552, 251] on input "18:54" at bounding box center [524, 251] width 80 height 24
type input "00:05"
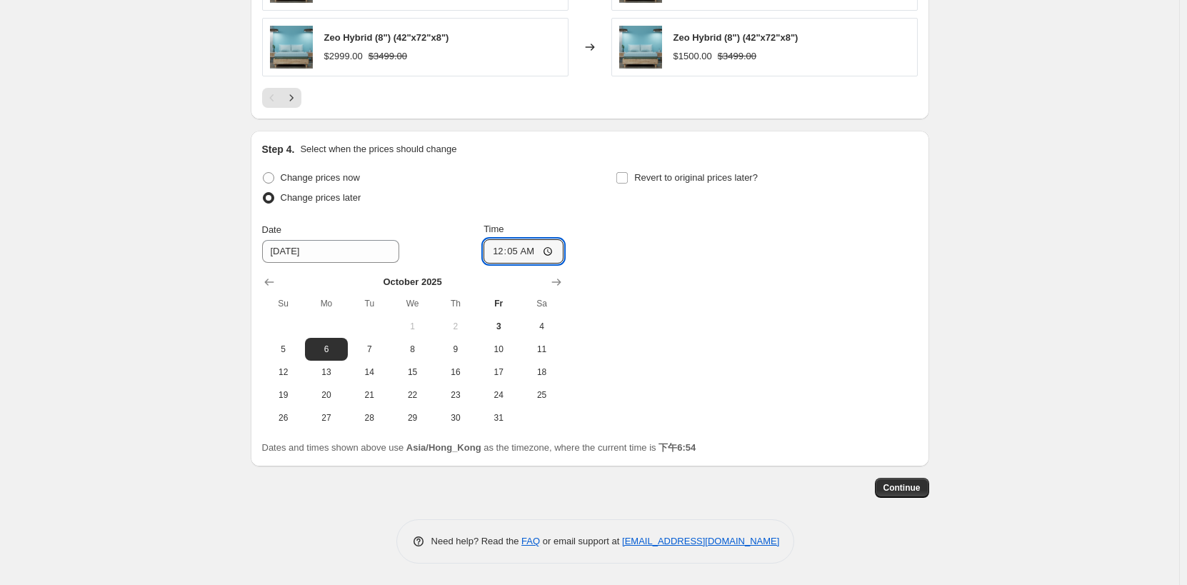
click at [744, 261] on div "Change prices now Change prices later Date 10/6/2025 Time 00:05 October 2025 Su…" at bounding box center [590, 298] width 656 height 261
click at [701, 184] on span "Revert to original prices later?" at bounding box center [696, 178] width 124 height 14
click at [628, 184] on input "Revert to original prices later?" at bounding box center [622, 177] width 11 height 11
checkbox input "true"
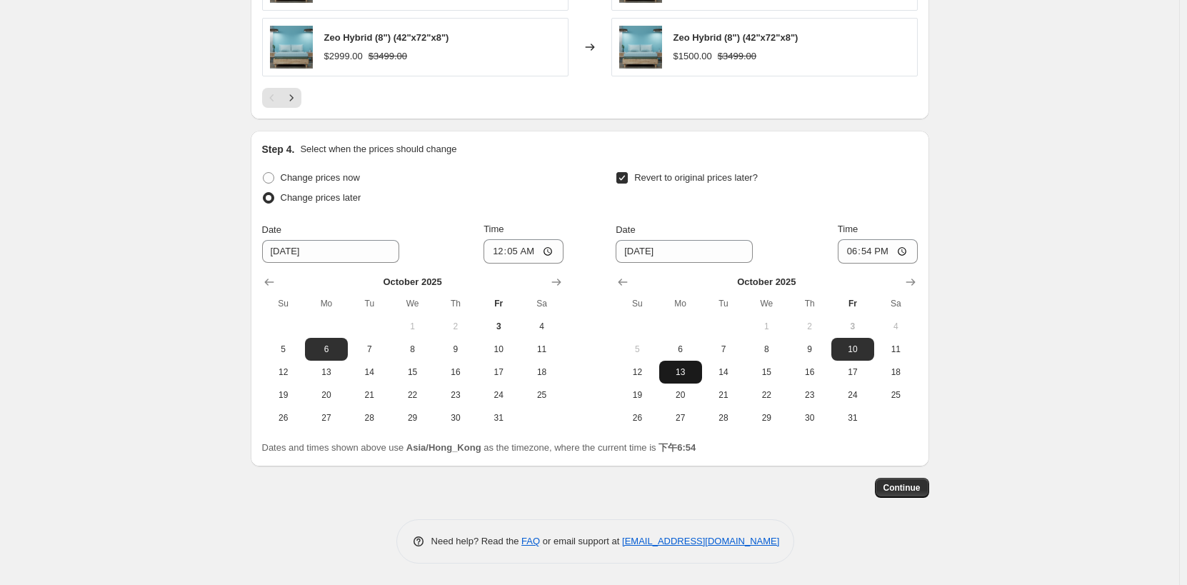
click at [677, 369] on span "13" at bounding box center [680, 372] width 31 height 11
type input "10/13/2025"
click at [908, 251] on input "18:54" at bounding box center [878, 251] width 80 height 24
type input "00:00"
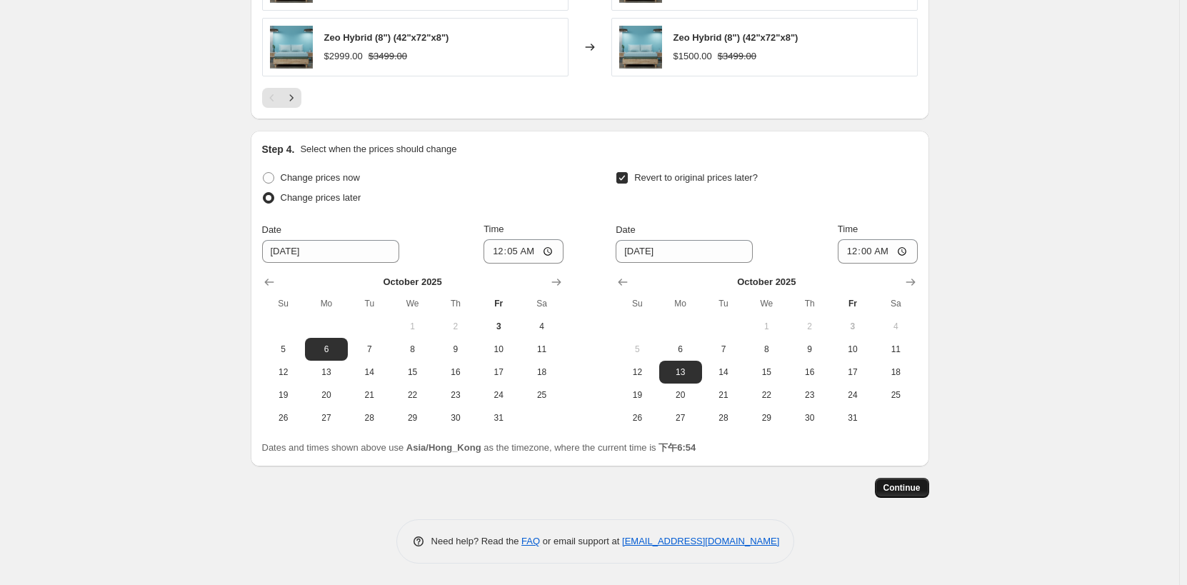
click at [912, 492] on span "Continue" at bounding box center [902, 487] width 37 height 11
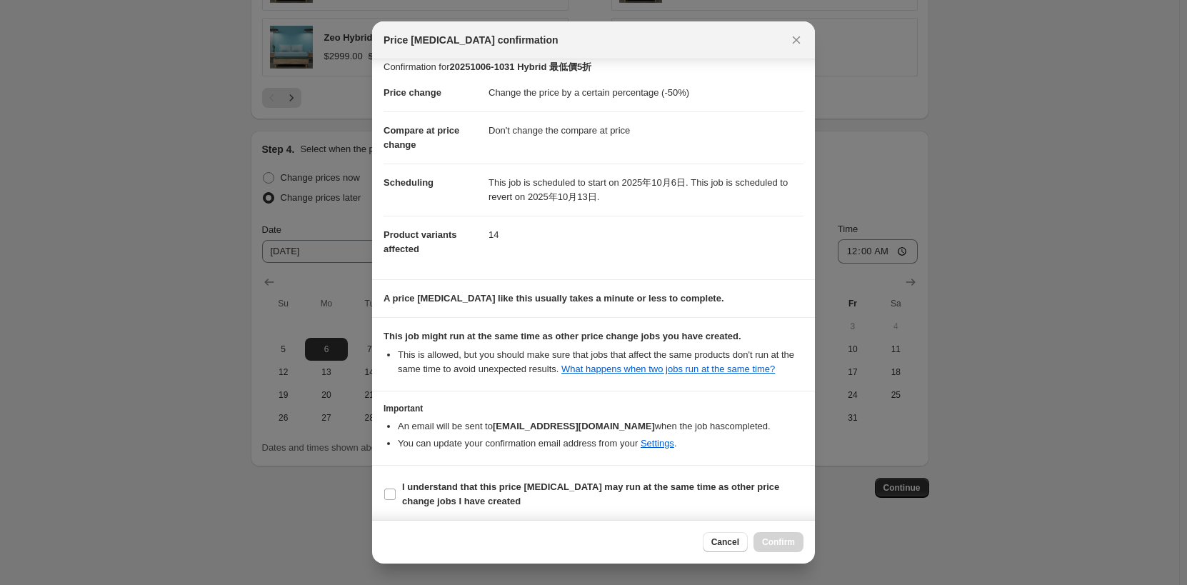
scroll to position [14, 0]
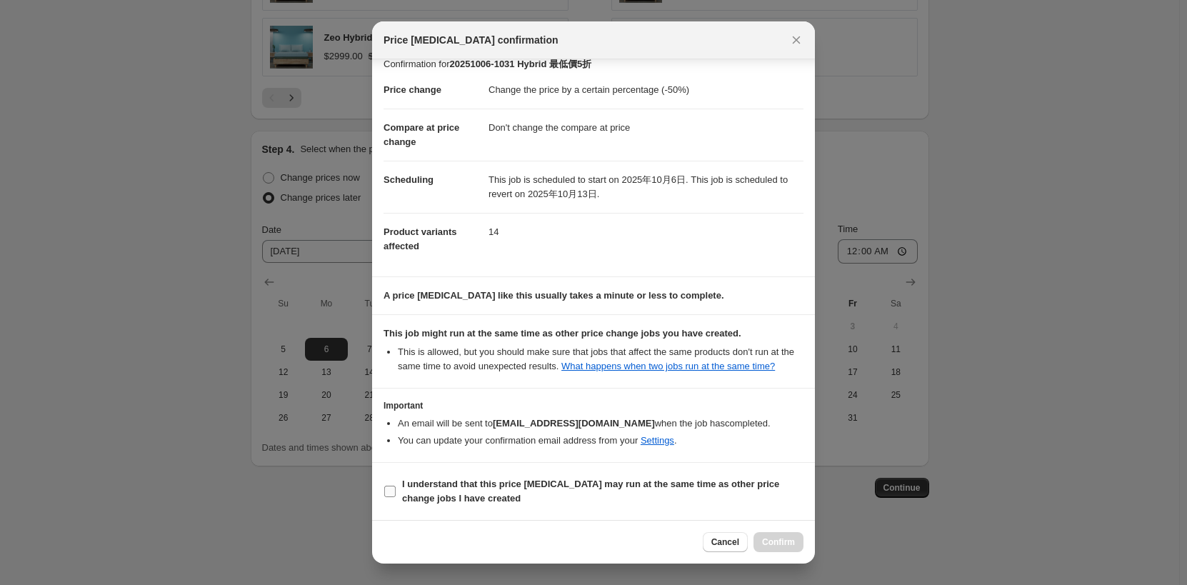
click at [506, 494] on span "I understand that this price change job may run at the same time as other price…" at bounding box center [603, 491] width 402 height 29
click at [396, 494] on input "I understand that this price change job may run at the same time as other price…" at bounding box center [389, 491] width 11 height 11
checkbox input "true"
click at [776, 537] on button "Confirm" at bounding box center [779, 542] width 50 height 20
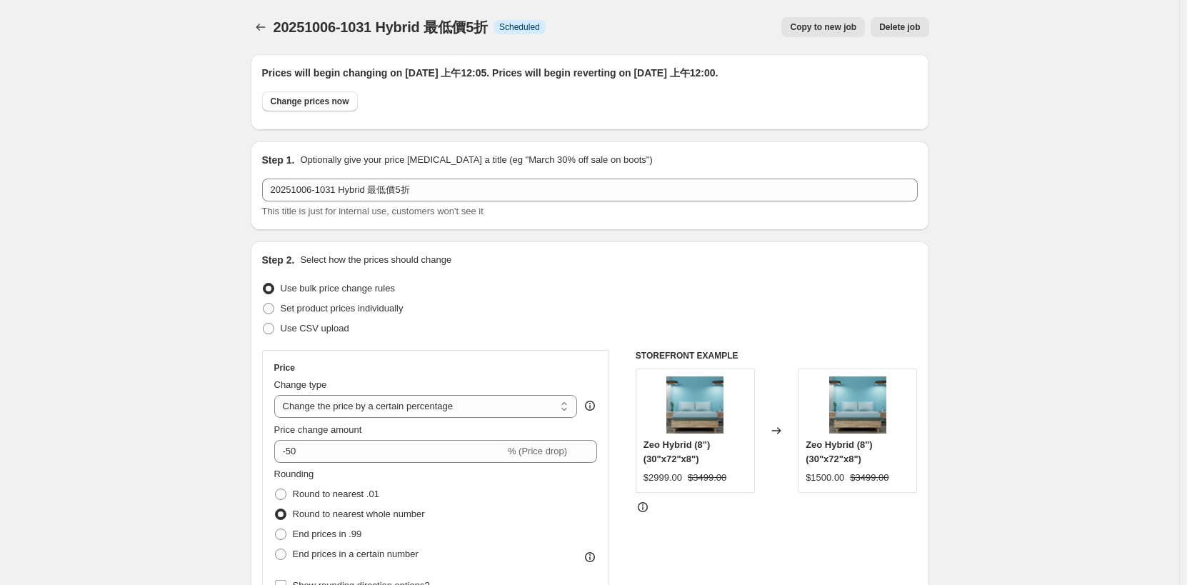
click at [259, 39] on div "20251006-1031 Hybrid 最低價5折. This page is ready 20251006-1031 Hybrid 最低價5折 Info …" at bounding box center [590, 27] width 679 height 54
click at [264, 29] on icon "Price change jobs" at bounding box center [261, 27] width 14 height 14
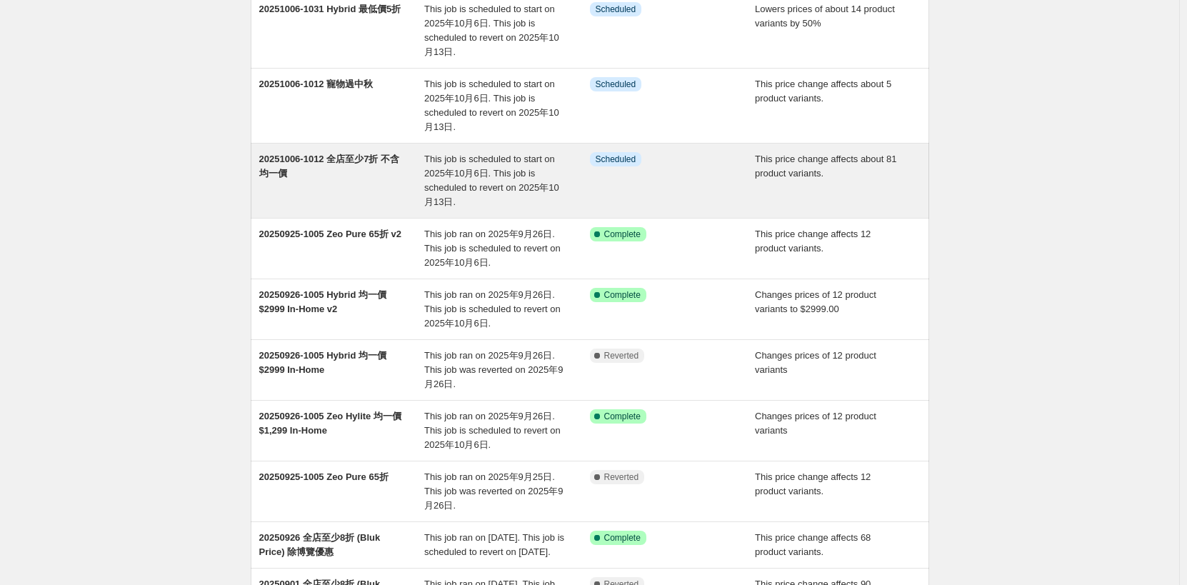
scroll to position [143, 0]
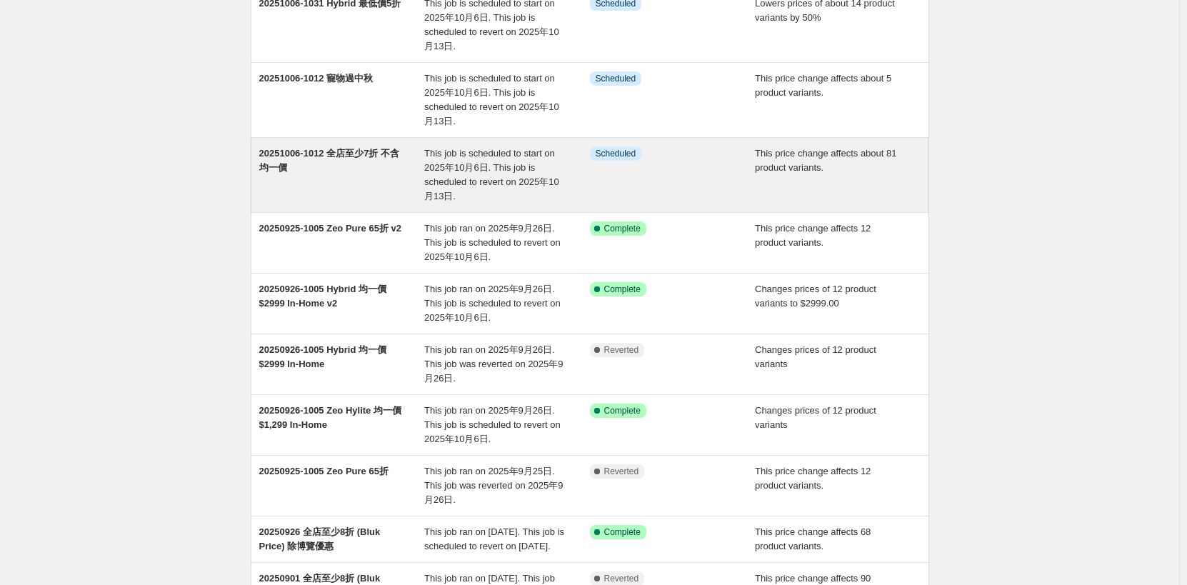
click at [319, 167] on div "20251006-1012 全店至少7折 不含均一價" at bounding box center [342, 174] width 166 height 57
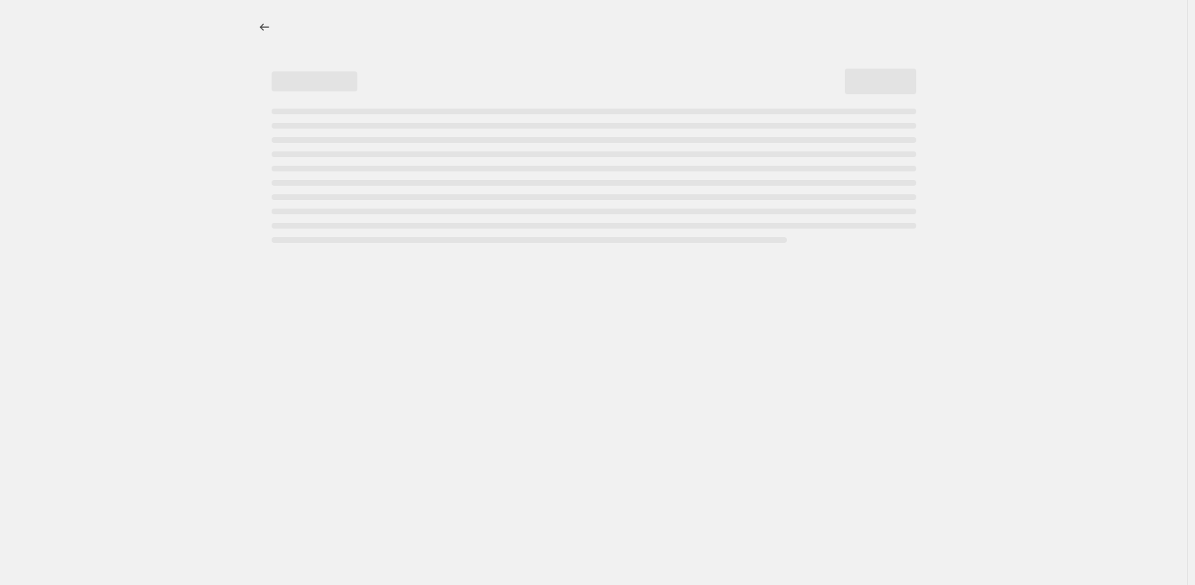
select select "pcap"
select select "no_change"
select select "collection"
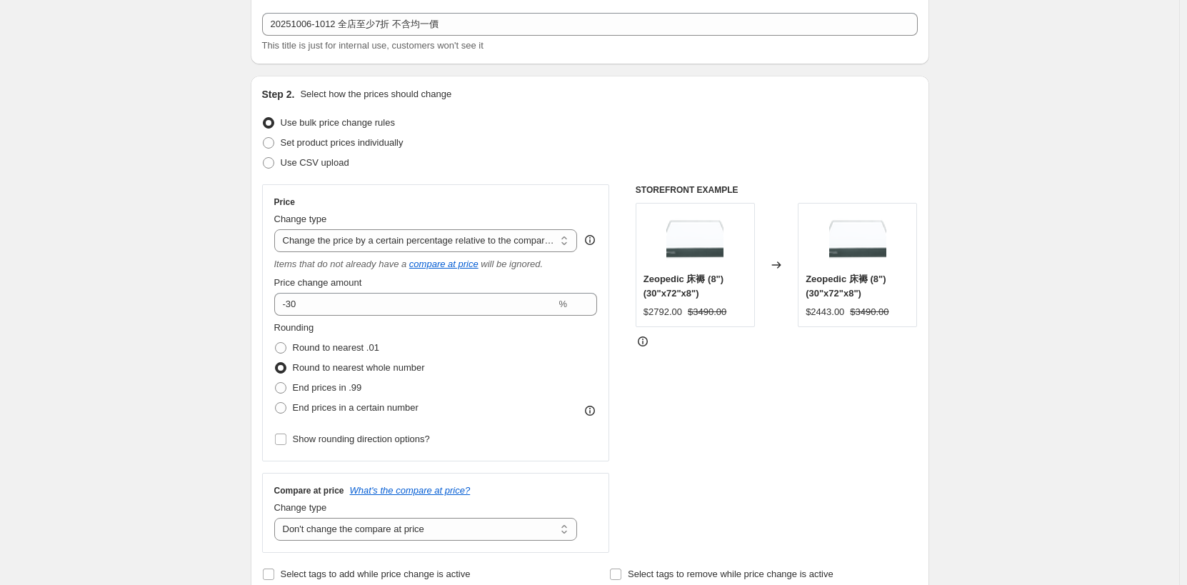
scroll to position [214, 0]
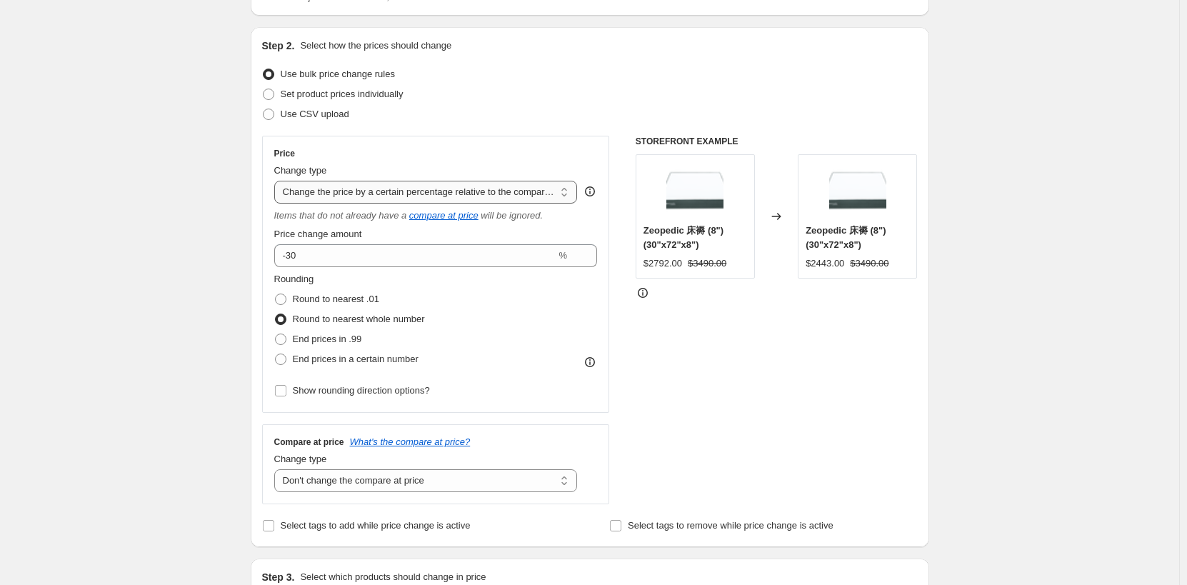
click at [379, 200] on select "Change the price to a certain amount Change the price by a certain amount Chang…" at bounding box center [426, 192] width 304 height 23
select select "percentage"
click at [277, 181] on select "Change the price to a certain amount Change the price by a certain amount Chang…" at bounding box center [426, 192] width 304 height 23
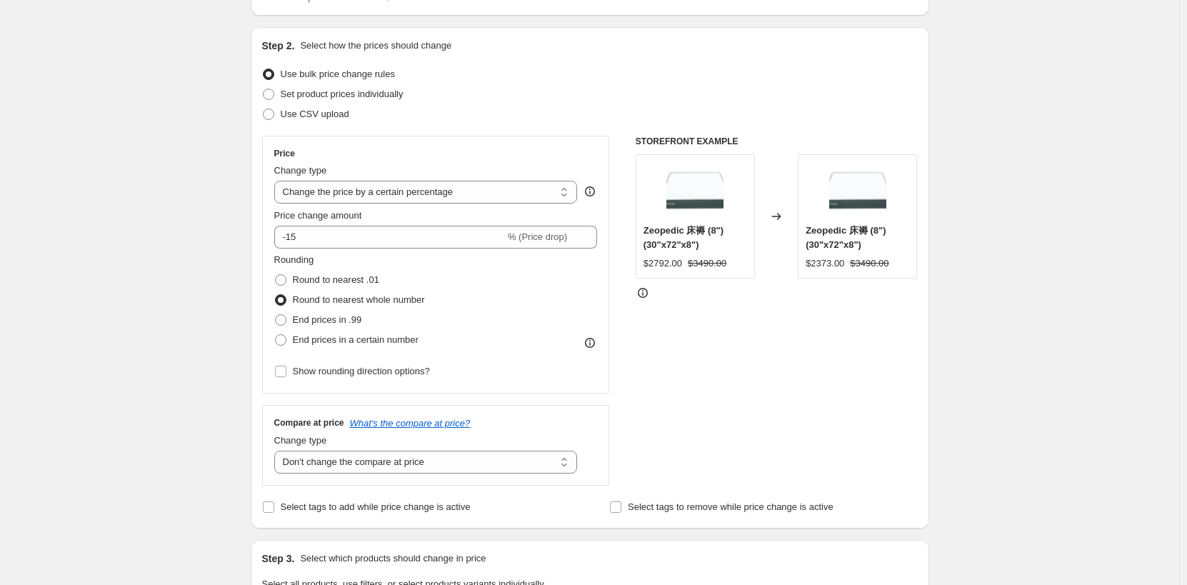
click at [732, 379] on div "STOREFRONT EXAMPLE Zeopedic 床褥 (8") (30"x72"x8") $2792.00 $3490.00 Changed to Z…" at bounding box center [777, 311] width 282 height 350
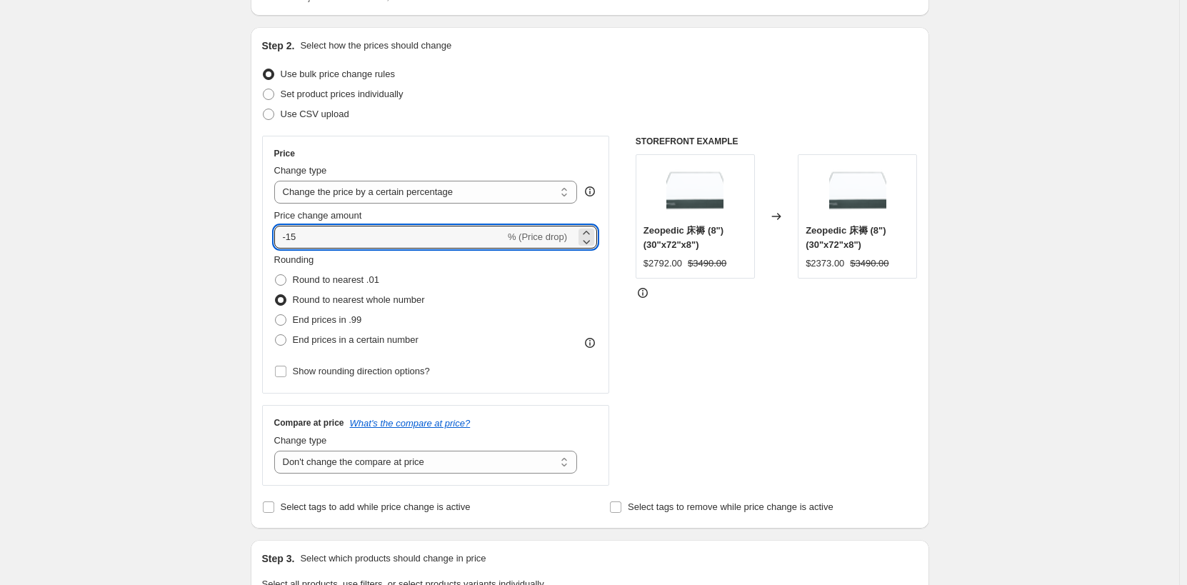
drag, startPoint x: 342, startPoint y: 240, endPoint x: 291, endPoint y: 249, distance: 52.3
click at [290, 249] on div "Price Change type Change the price to a certain amount Change the price by a ce…" at bounding box center [436, 265] width 324 height 234
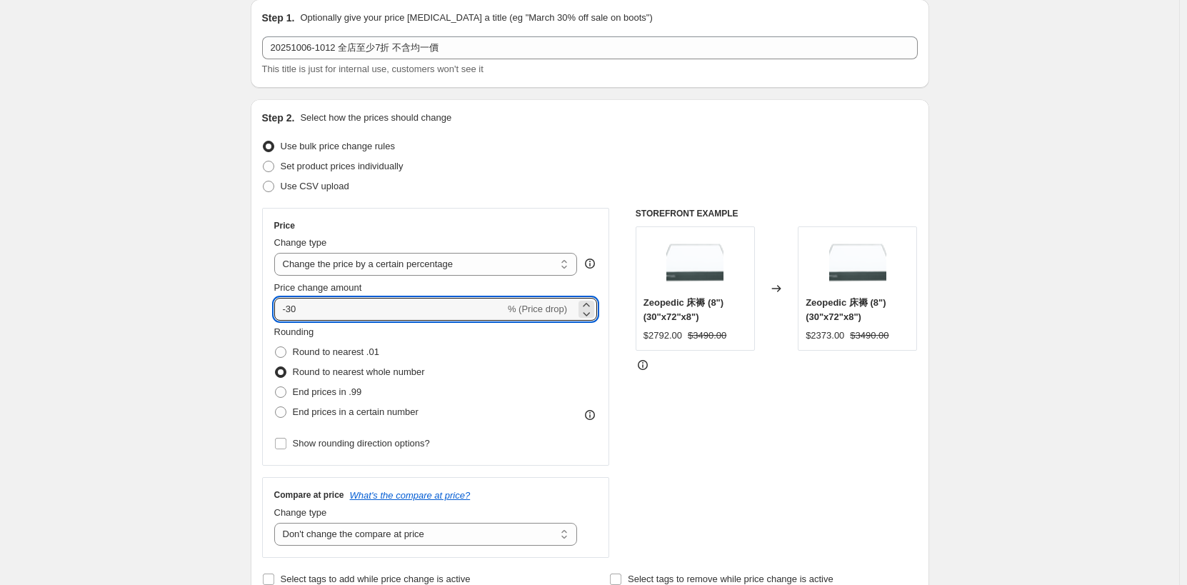
scroll to position [0, 0]
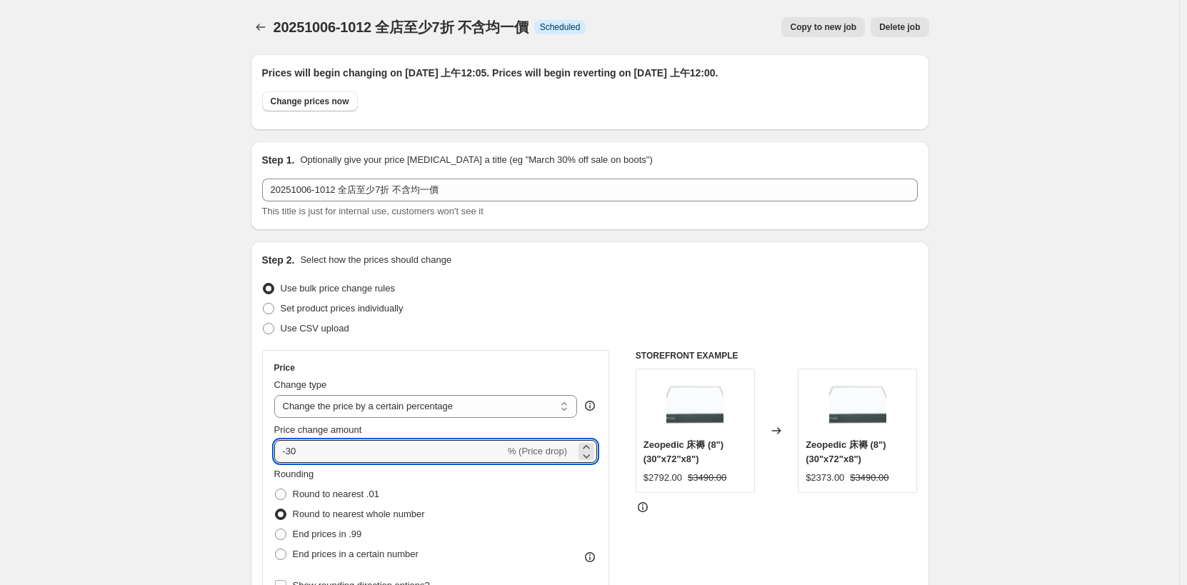
type input "-30"
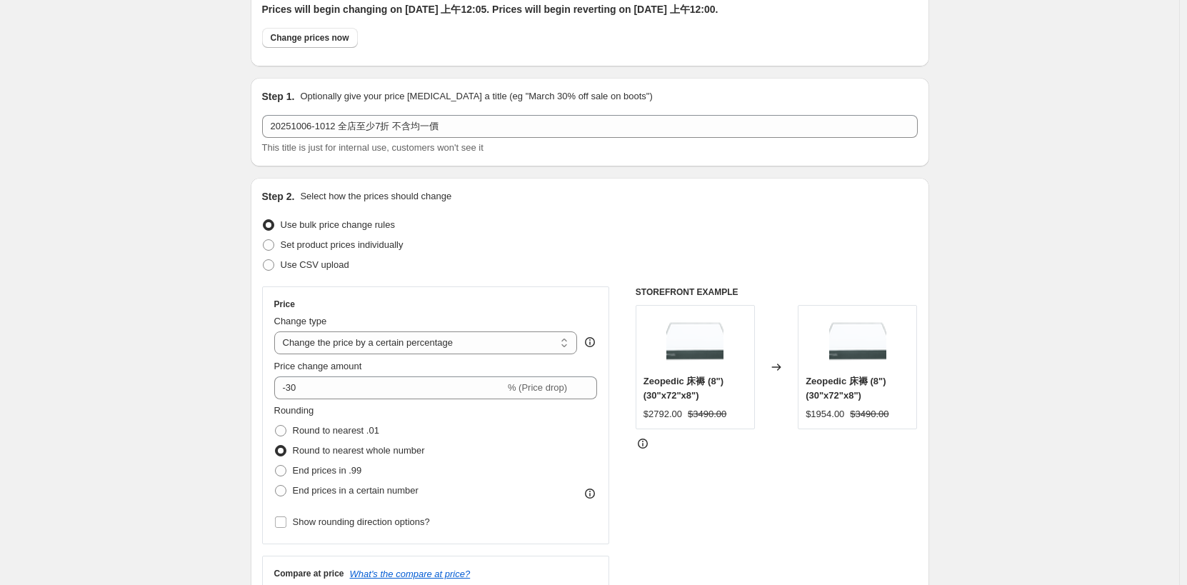
scroll to position [214, 0]
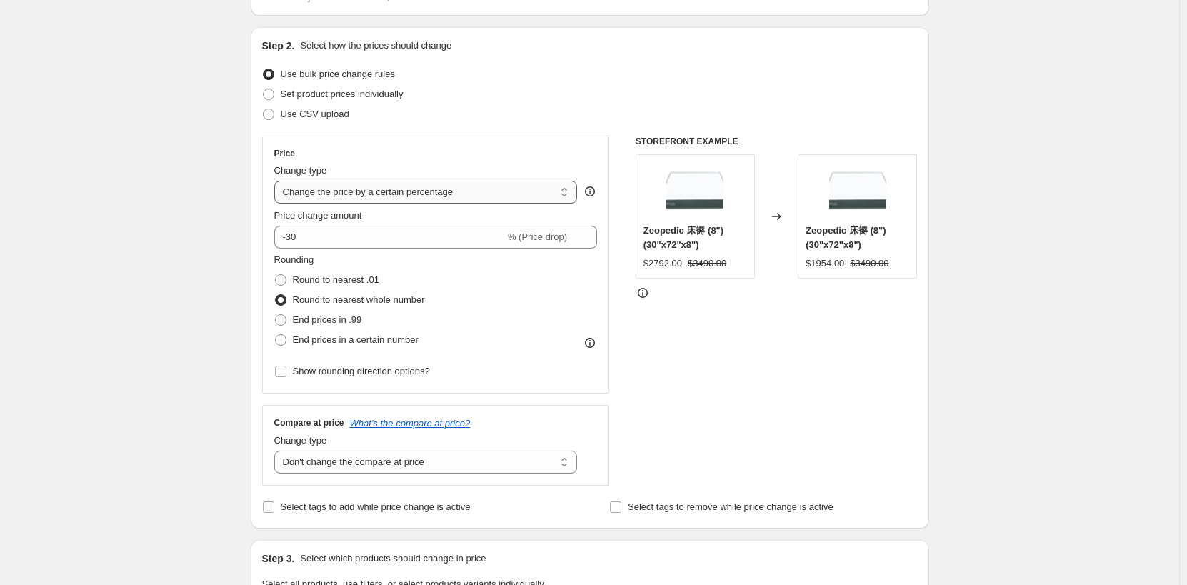
click at [479, 188] on select "Change the price to a certain amount Change the price by a certain amount Chang…" at bounding box center [426, 192] width 304 height 23
click at [477, 194] on select "Change the price to a certain amount Change the price by a certain amount Chang…" at bounding box center [426, 192] width 304 height 23
click at [277, 181] on select "Change the price to a certain amount Change the price by a certain amount Chang…" at bounding box center [426, 192] width 304 height 23
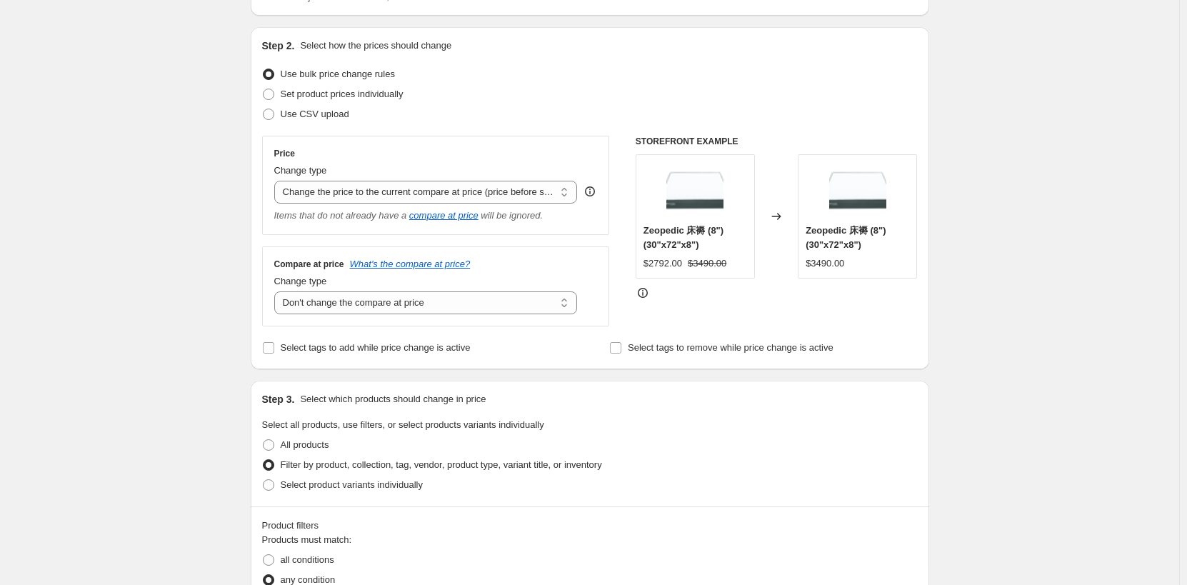
click at [501, 194] on select "Change the price to a certain amount Change the price by a certain amount Chang…" at bounding box center [426, 192] width 304 height 23
select select "pcap"
click at [277, 181] on select "Change the price to a certain amount Change the price by a certain amount Chang…" at bounding box center [426, 192] width 304 height 23
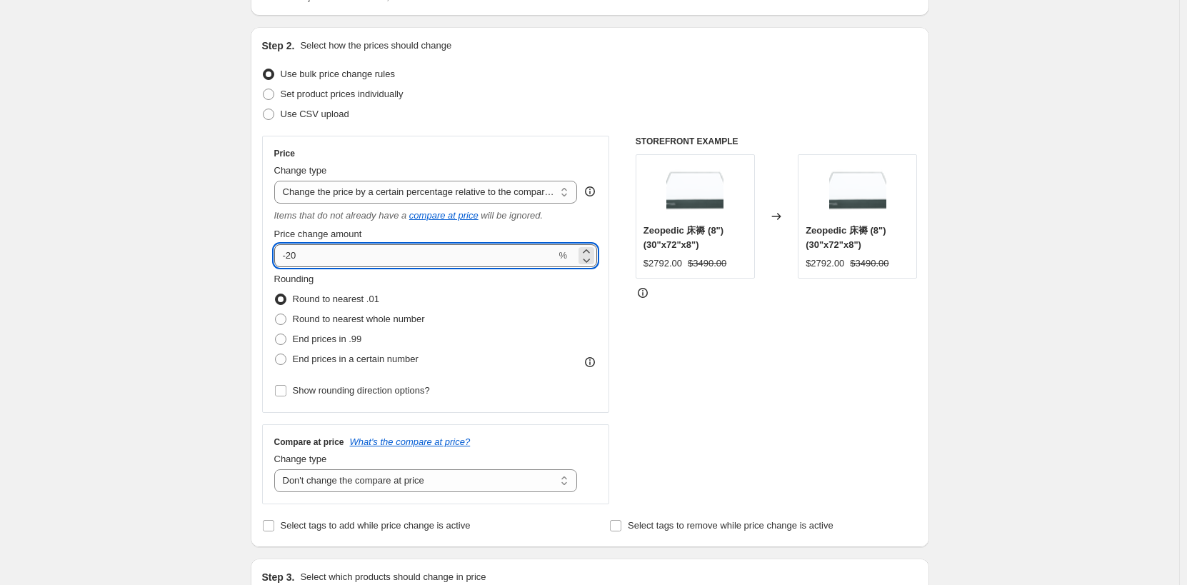
click at [424, 265] on input "-20" at bounding box center [415, 255] width 282 height 23
click at [290, 263] on input "-20" at bounding box center [415, 255] width 282 height 23
type input "-30"
click at [844, 383] on div "STOREFRONT EXAMPLE Zeopedic 床褥 (8") (30"x72"x8") $2792.00 $3490.00 Changed to Z…" at bounding box center [777, 320] width 282 height 369
click at [519, 194] on select "Change the price to a certain amount Change the price by a certain amount Chang…" at bounding box center [426, 192] width 304 height 23
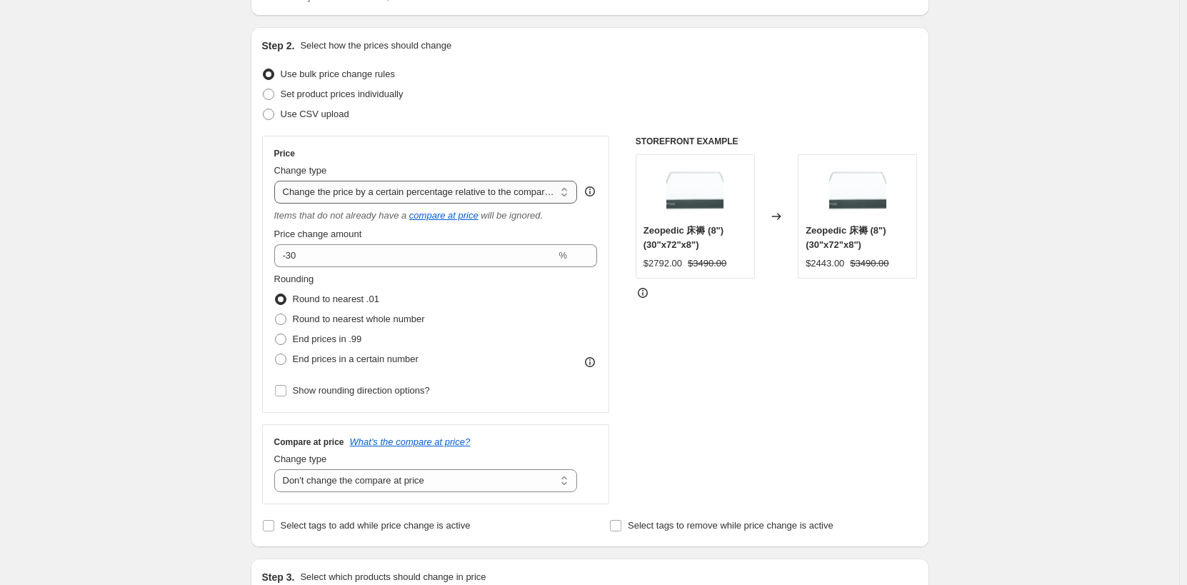
click at [519, 194] on select "Change the price to a certain amount Change the price by a certain amount Chang…" at bounding box center [426, 192] width 304 height 23
click at [752, 409] on div "STOREFRONT EXAMPLE Zeopedic 床褥 (8") (30"x72"x8") $2792.00 $3490.00 Changed to Z…" at bounding box center [777, 320] width 282 height 369
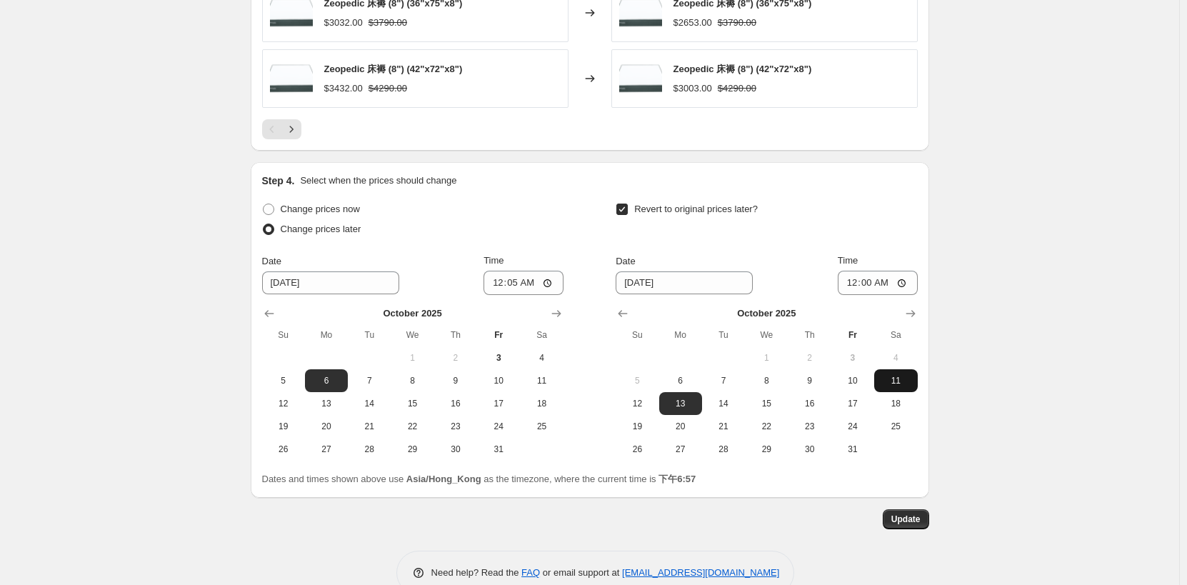
scroll to position [1355, 0]
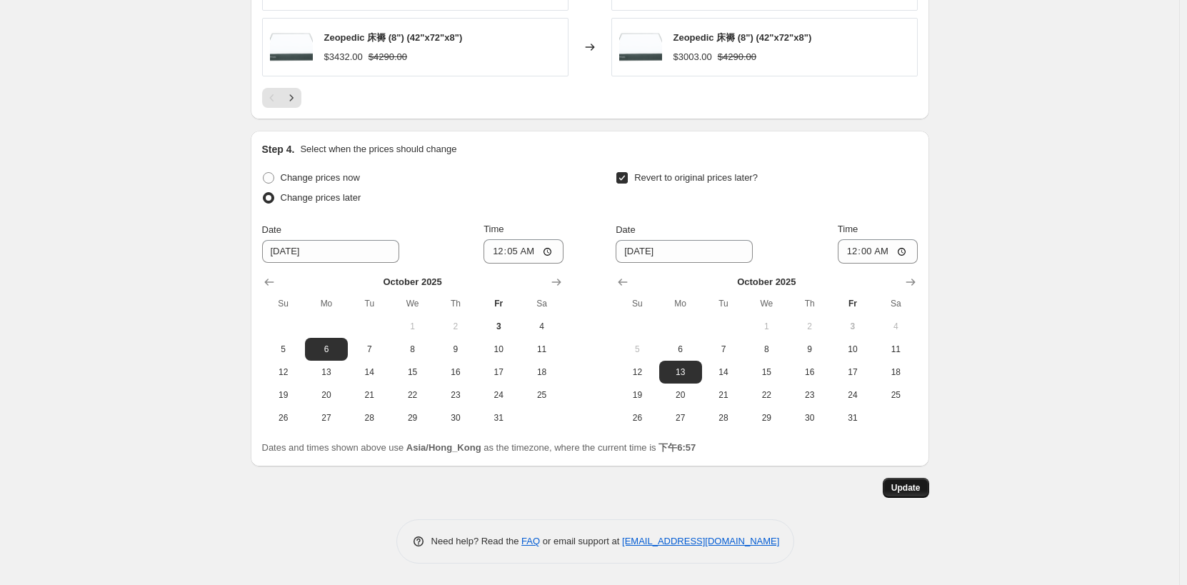
click at [898, 492] on span "Update" at bounding box center [906, 487] width 29 height 11
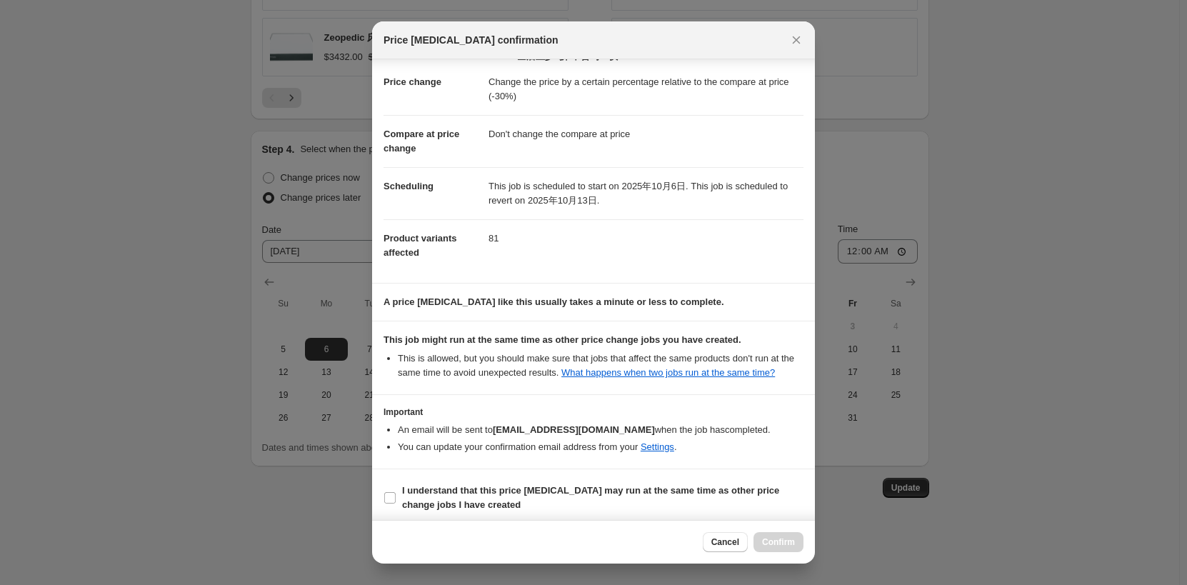
scroll to position [28, 0]
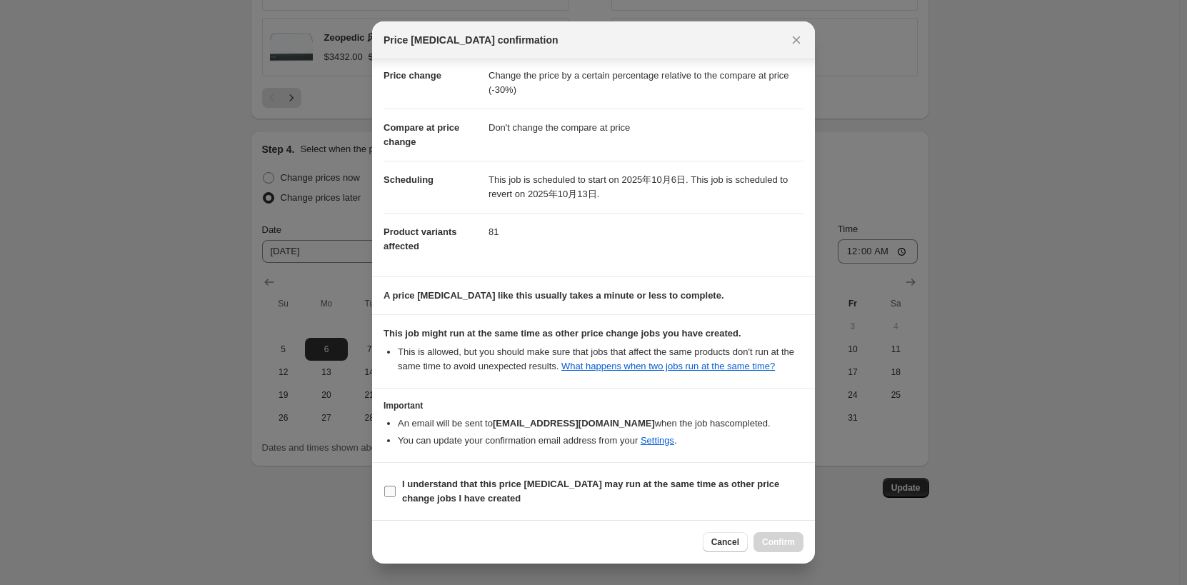
click at [704, 494] on span "I understand that this price change job may run at the same time as other price…" at bounding box center [603, 491] width 402 height 29
click at [396, 494] on input "I understand that this price change job may run at the same time as other price…" at bounding box center [389, 491] width 11 height 11
checkbox input "true"
click at [778, 540] on span "Confirm" at bounding box center [778, 542] width 33 height 11
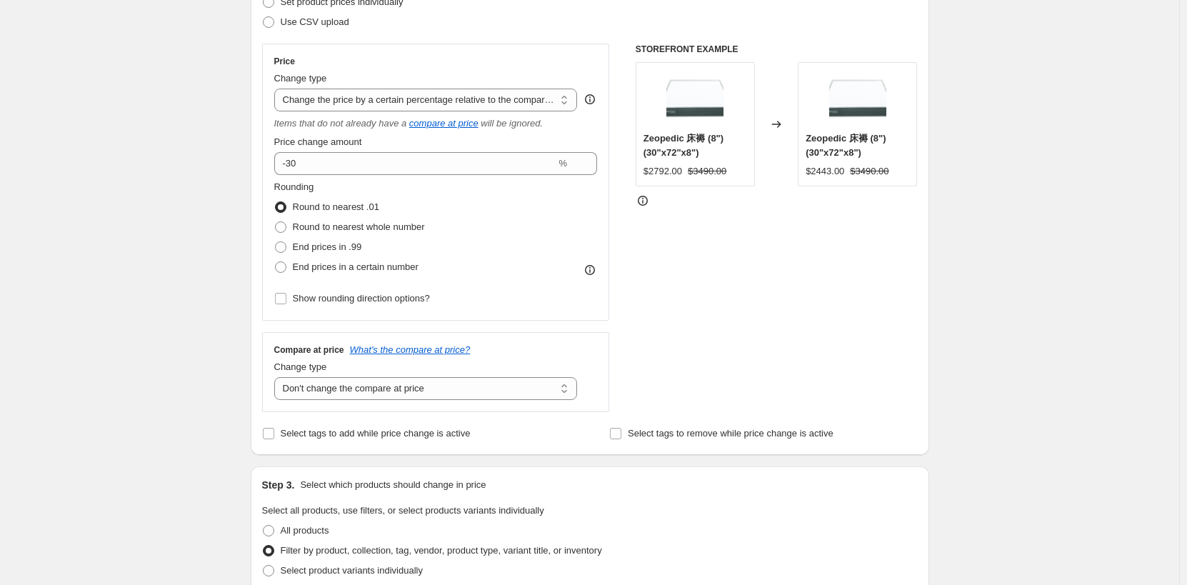
scroll to position [283, 0]
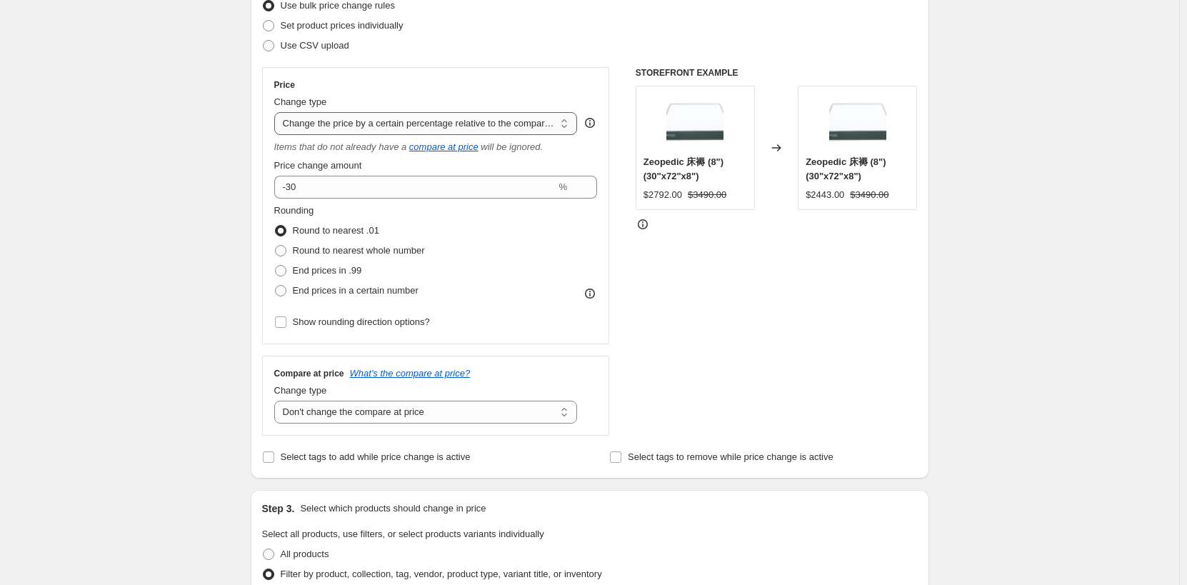
click at [534, 123] on select "Change the price to a certain amount Change the price by a certain amount Chang…" at bounding box center [426, 123] width 304 height 23
click at [552, 133] on select "Change the price to a certain amount Change the price by a certain amount Chang…" at bounding box center [426, 123] width 304 height 23
click at [763, 307] on div "STOREFRONT EXAMPLE Zeopedic 床褥 (8") (30"x72"x8") $2792.00 $3490.00 Changed to Z…" at bounding box center [777, 251] width 282 height 369
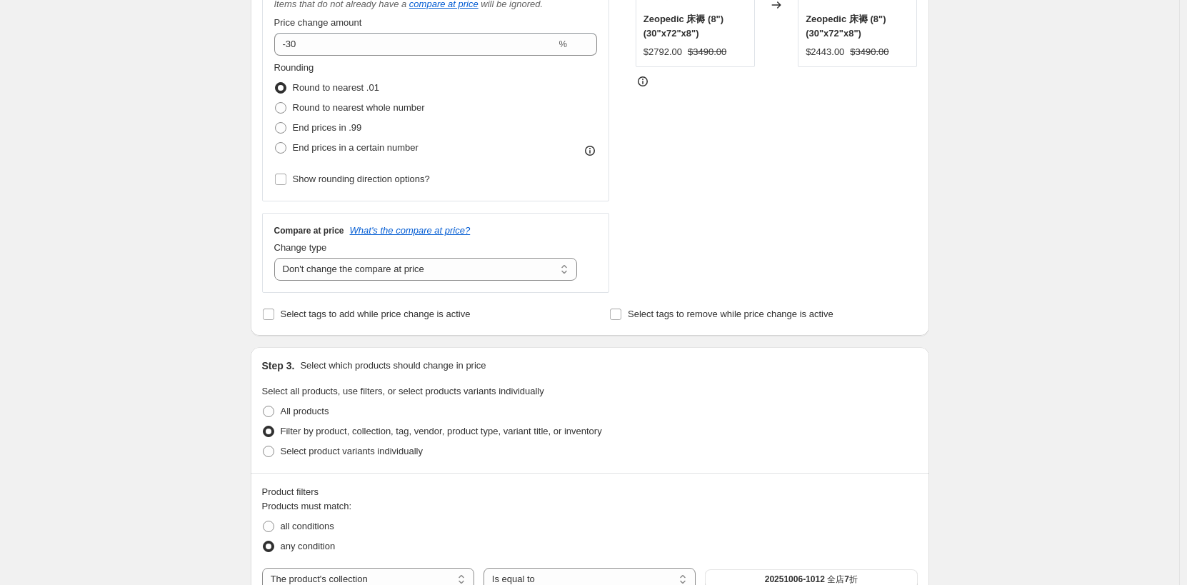
scroll to position [0, 0]
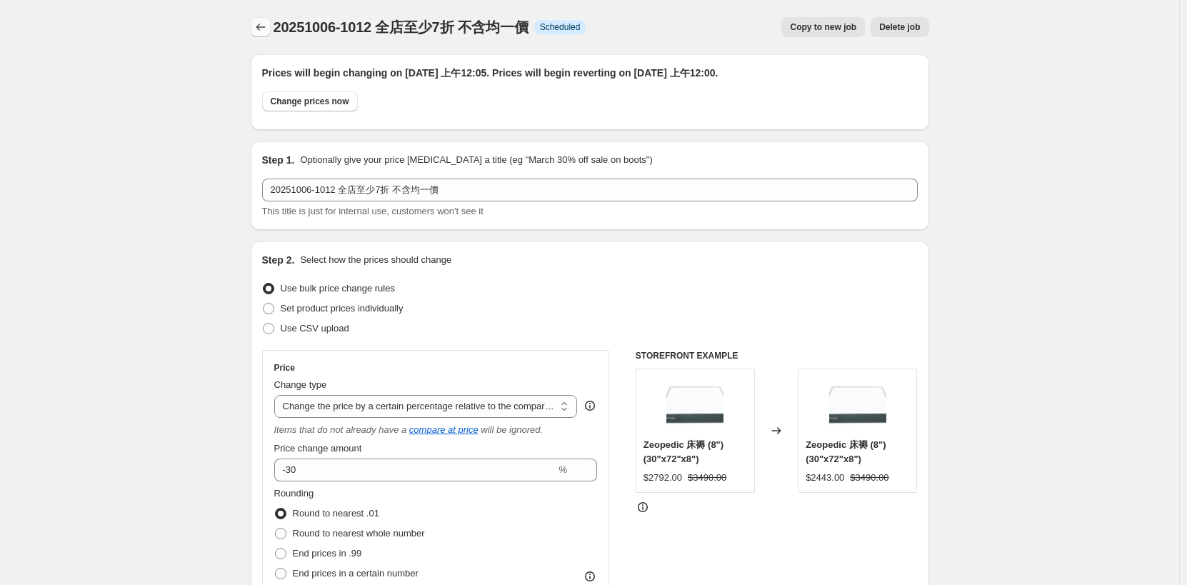
click at [263, 23] on icon "Price change jobs" at bounding box center [261, 27] width 14 height 14
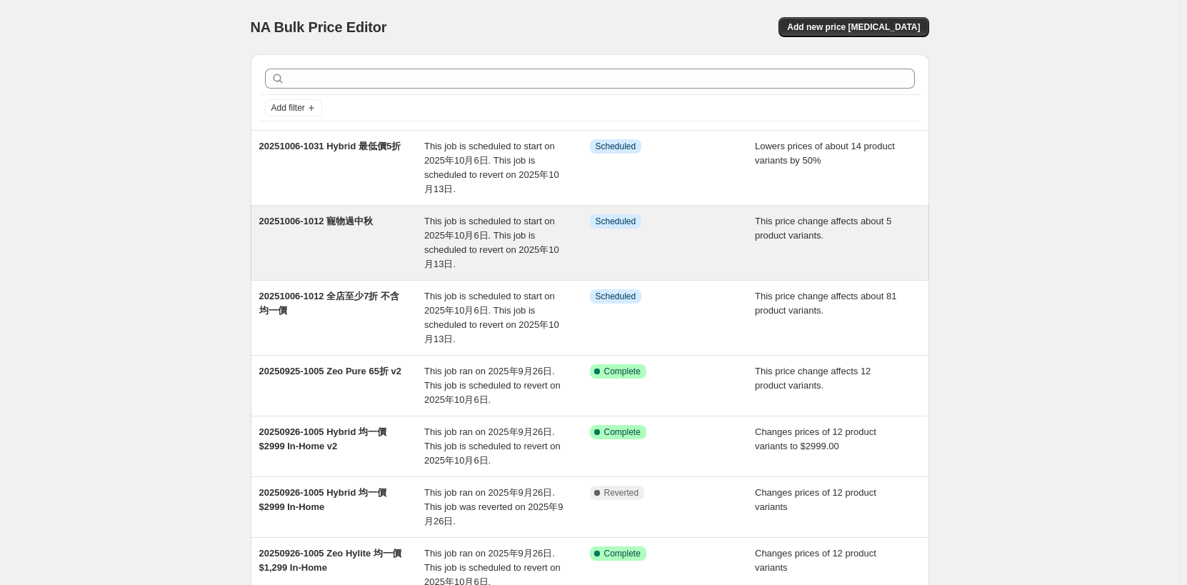
click at [522, 250] on span "This job is scheduled to start on 2025年10月6日. This job is scheduled to revert o…" at bounding box center [491, 243] width 135 height 54
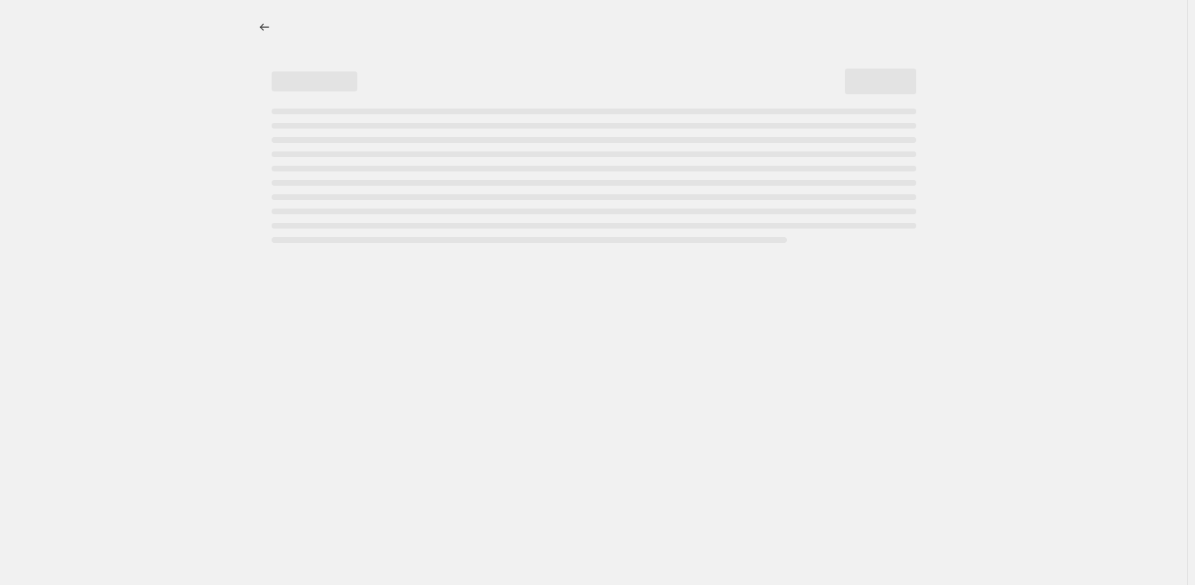
select select "pcap"
select select "no_change"
select select "collection"
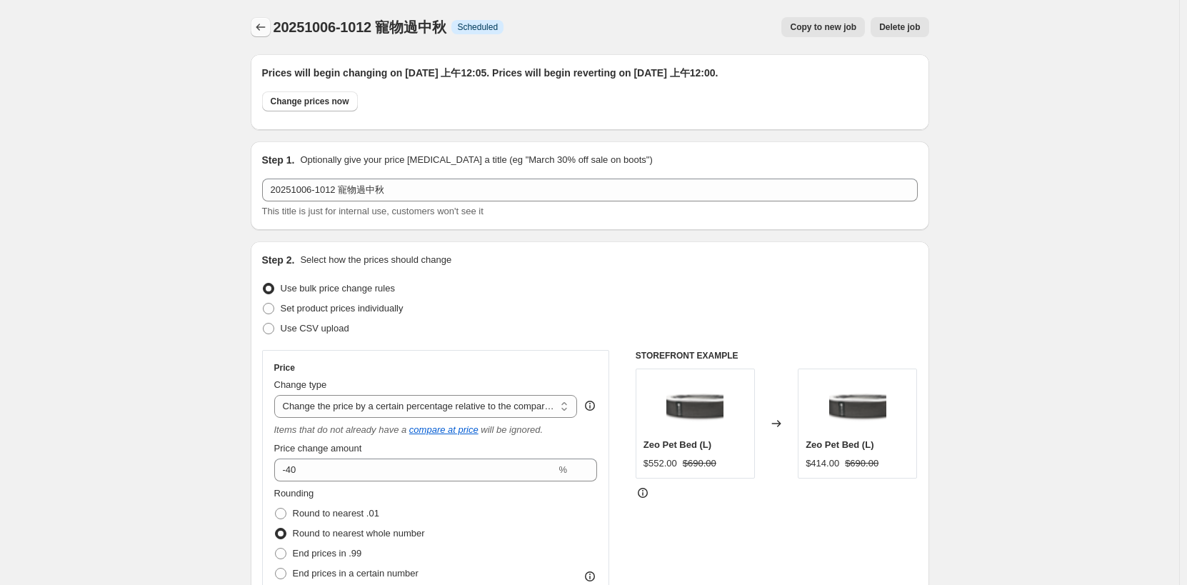
click at [265, 26] on icon "Price change jobs" at bounding box center [261, 27] width 14 height 14
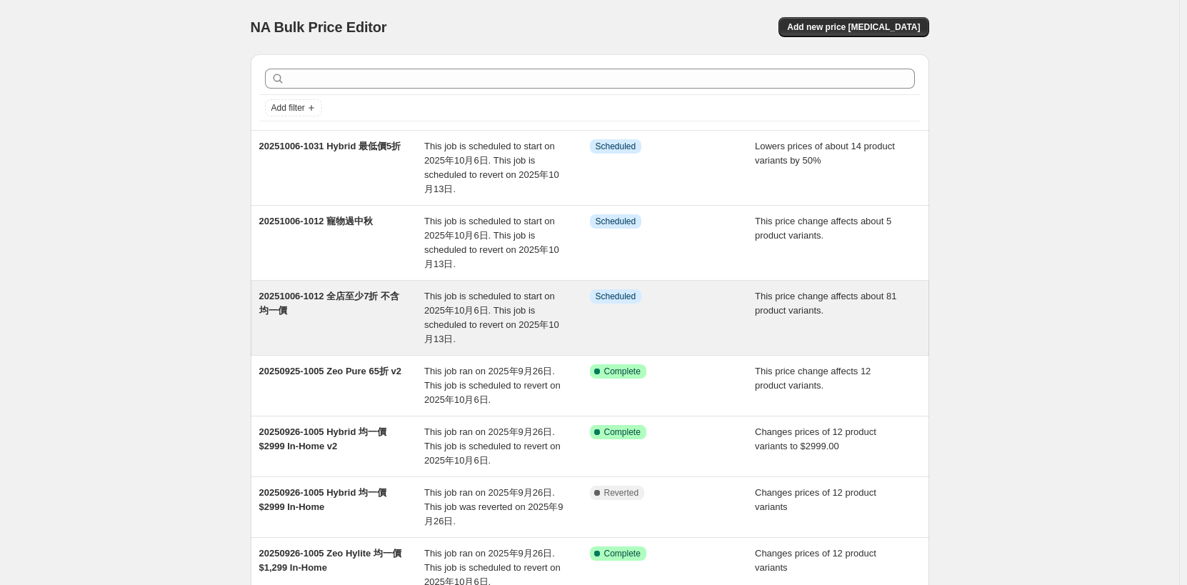
click at [461, 323] on span "This job is scheduled to start on 2025年10月6日. This job is scheduled to revert o…" at bounding box center [491, 318] width 135 height 54
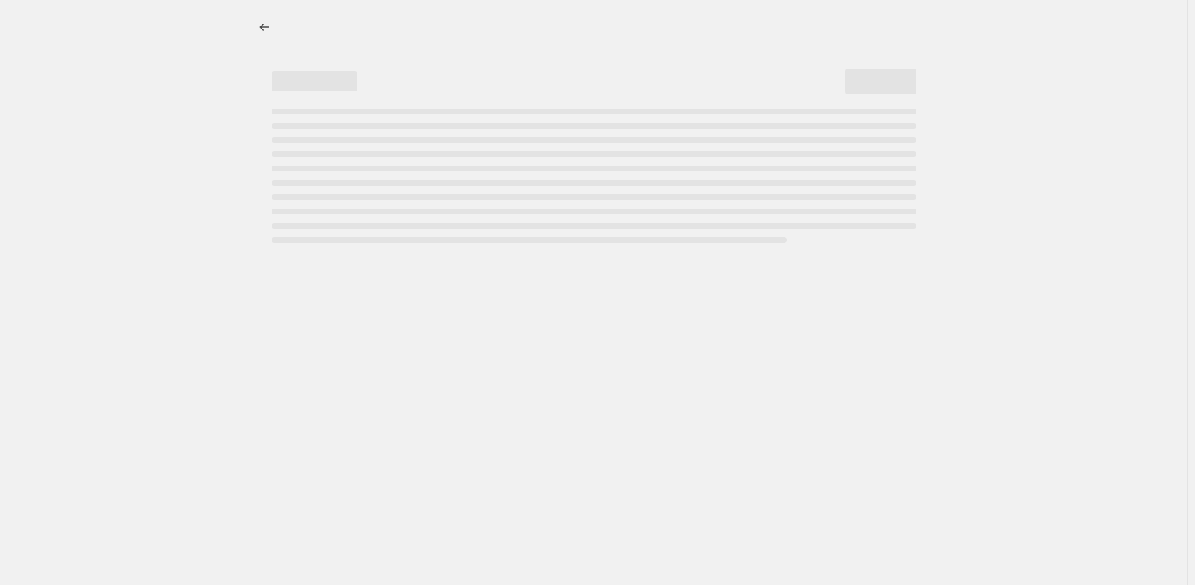
select select "pcap"
select select "no_change"
select select "collection"
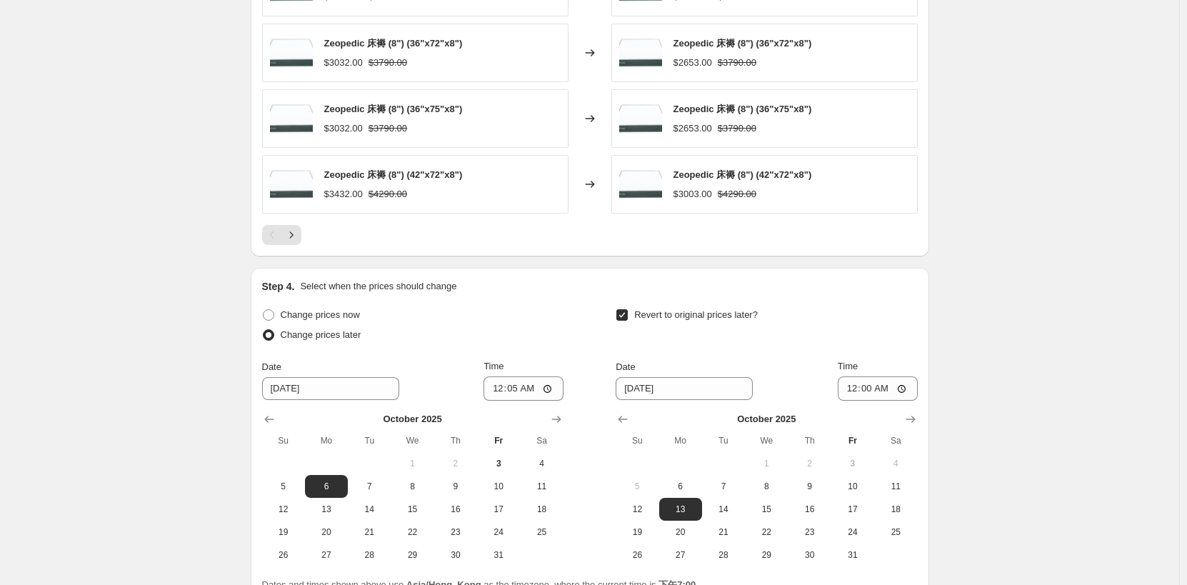
scroll to position [997, 0]
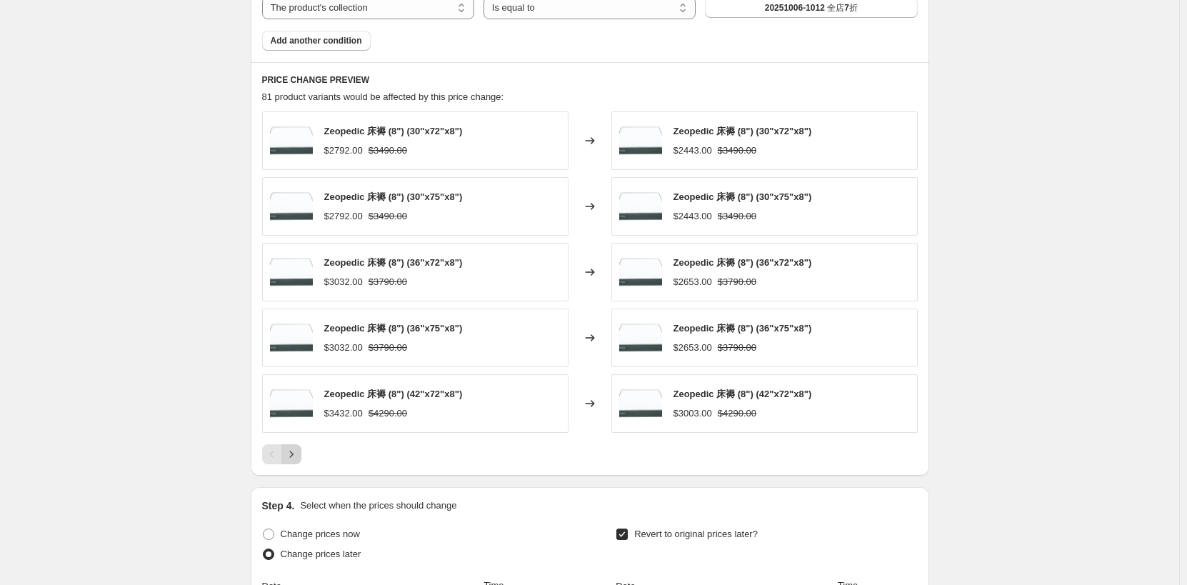
click at [298, 452] on icon "Next" at bounding box center [291, 454] width 14 height 14
click at [291, 464] on button "Next" at bounding box center [291, 454] width 20 height 20
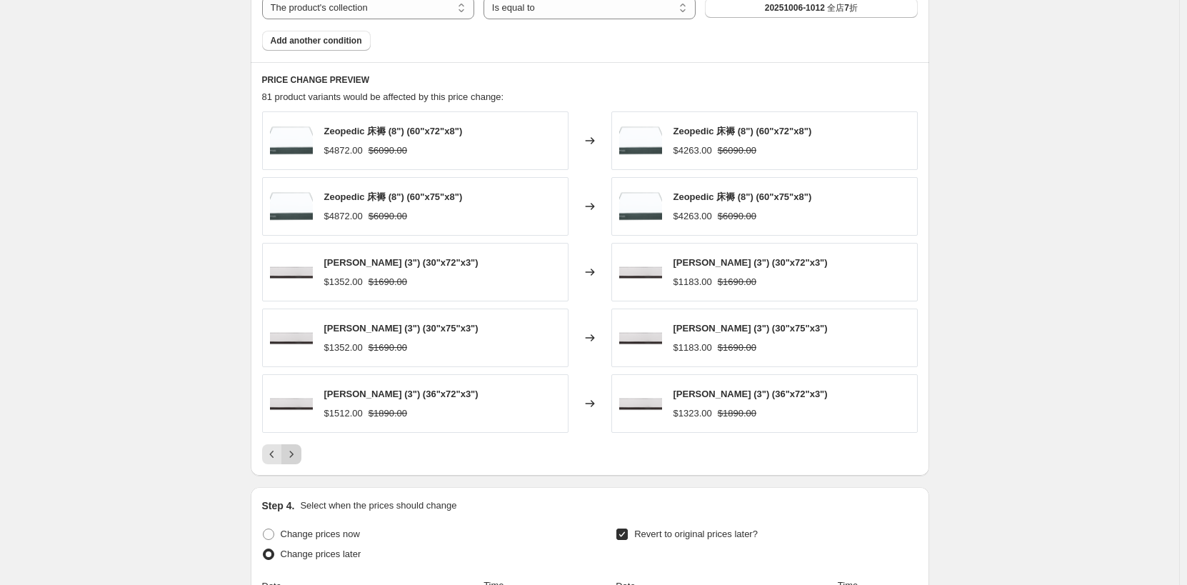
click at [302, 455] on button "Next" at bounding box center [291, 454] width 20 height 20
click at [299, 456] on icon "Next" at bounding box center [291, 454] width 14 height 14
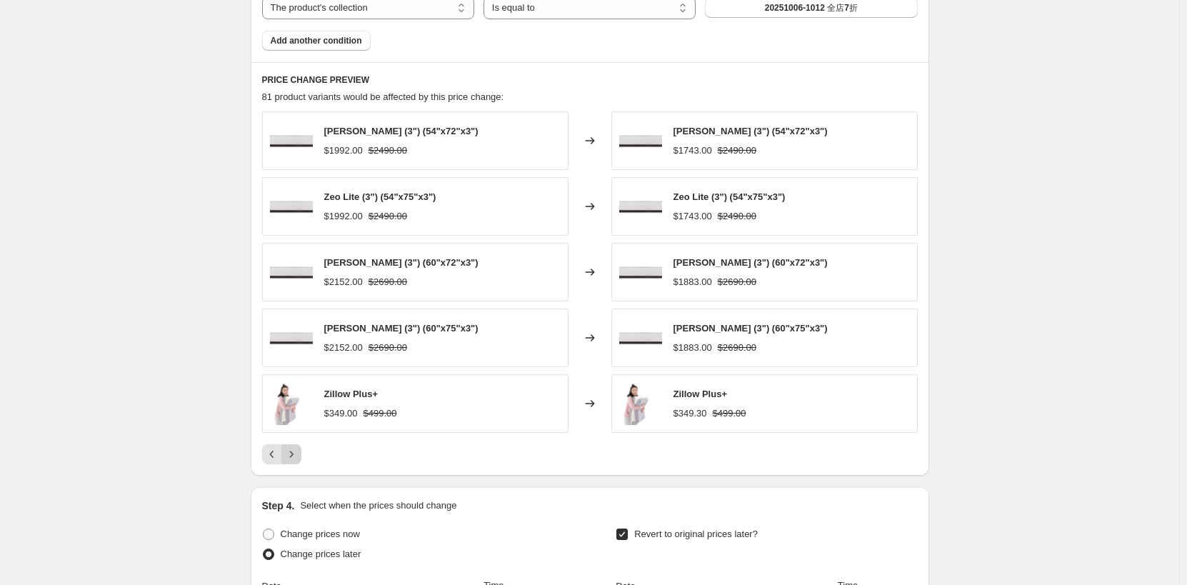
click at [296, 458] on icon "Next" at bounding box center [291, 454] width 14 height 14
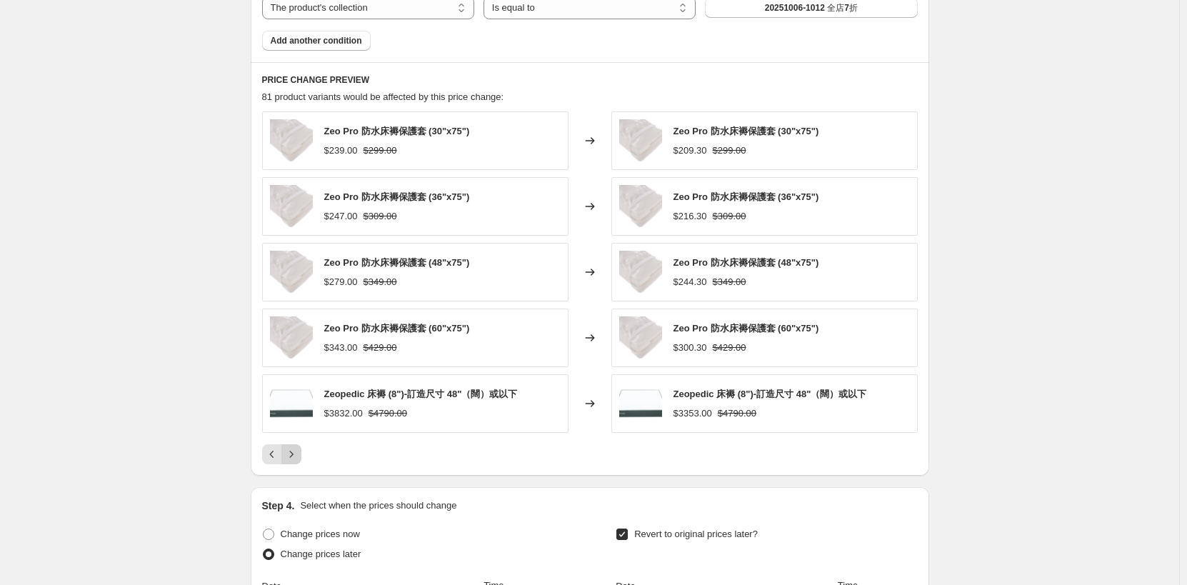
click at [293, 458] on icon "Next" at bounding box center [291, 455] width 4 height 6
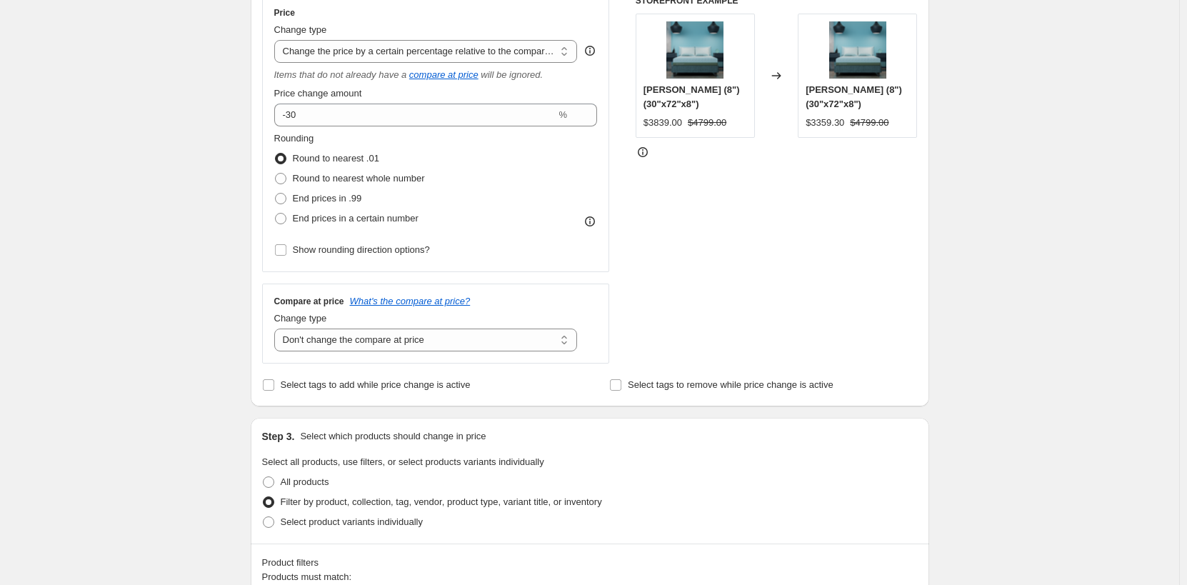
scroll to position [354, 0]
click at [405, 182] on span "Round to nearest whole number" at bounding box center [359, 179] width 132 height 11
click at [276, 174] on input "Round to nearest whole number" at bounding box center [275, 174] width 1 height 1
radio input "true"
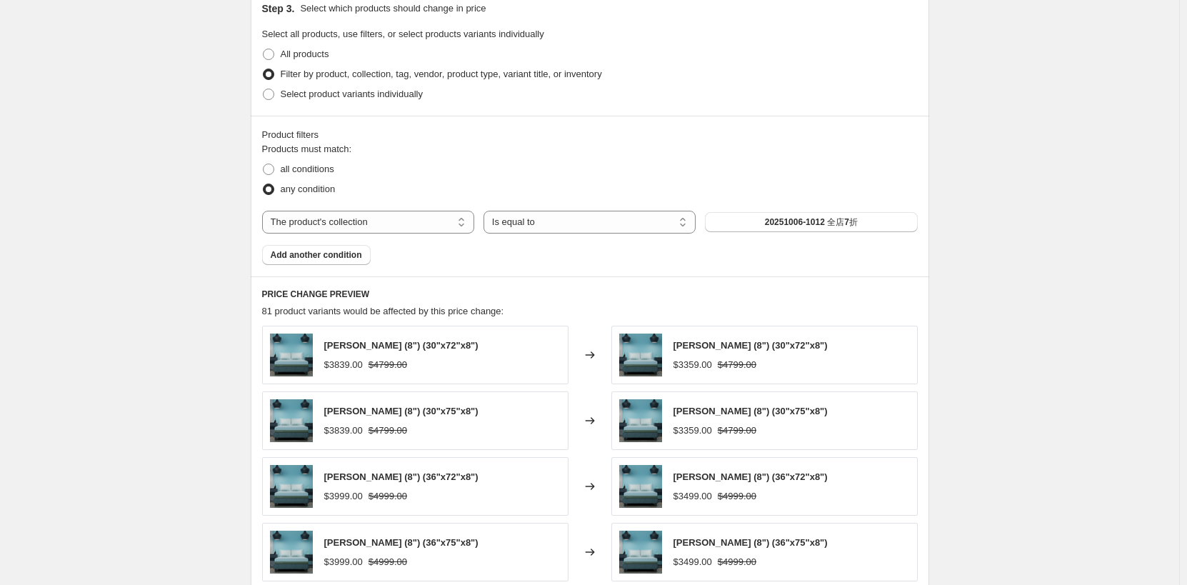
scroll to position [1355, 0]
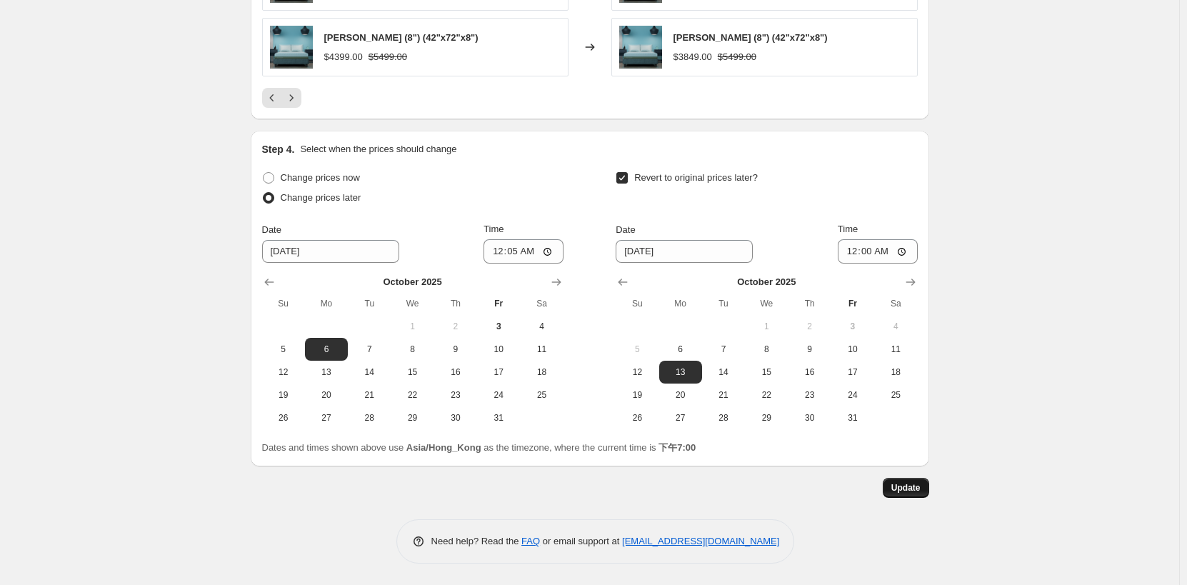
click at [915, 482] on button "Update" at bounding box center [906, 488] width 46 height 20
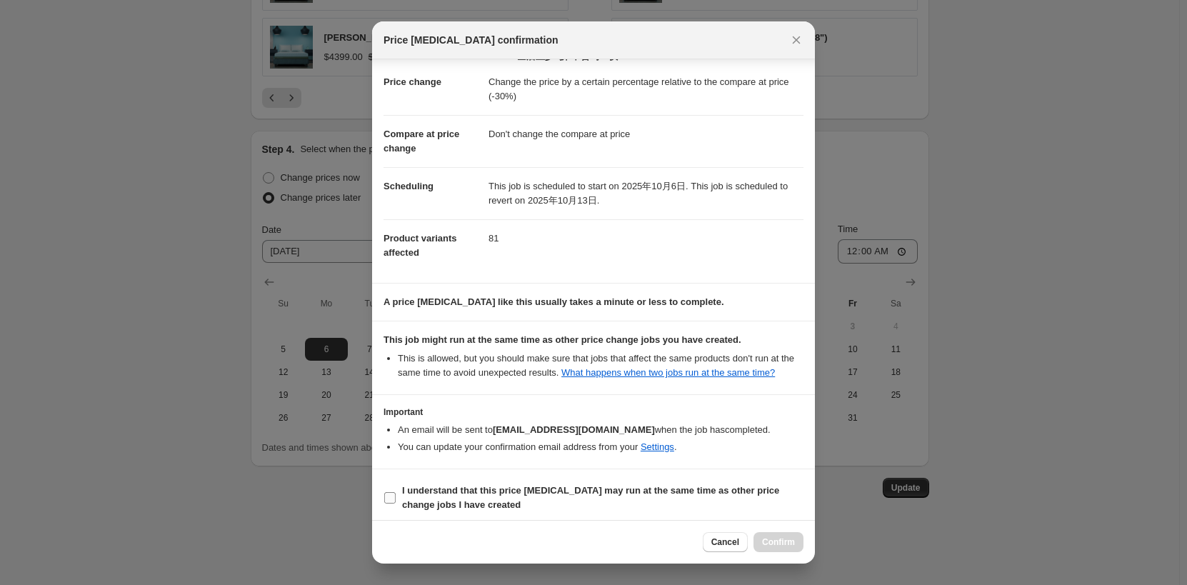
scroll to position [28, 0]
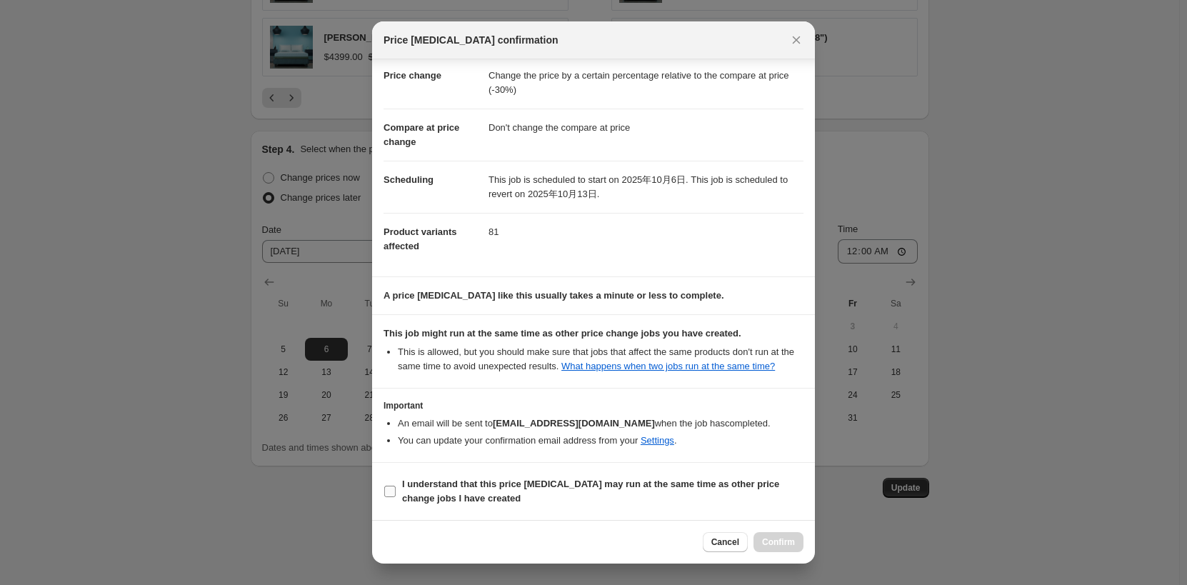
click at [610, 486] on b "I understand that this price change job may run at the same time as other price…" at bounding box center [590, 491] width 377 height 25
click at [396, 486] on input "I understand that this price change job may run at the same time as other price…" at bounding box center [389, 491] width 11 height 11
checkbox input "true"
click at [760, 536] on button "Confirm" at bounding box center [779, 542] width 50 height 20
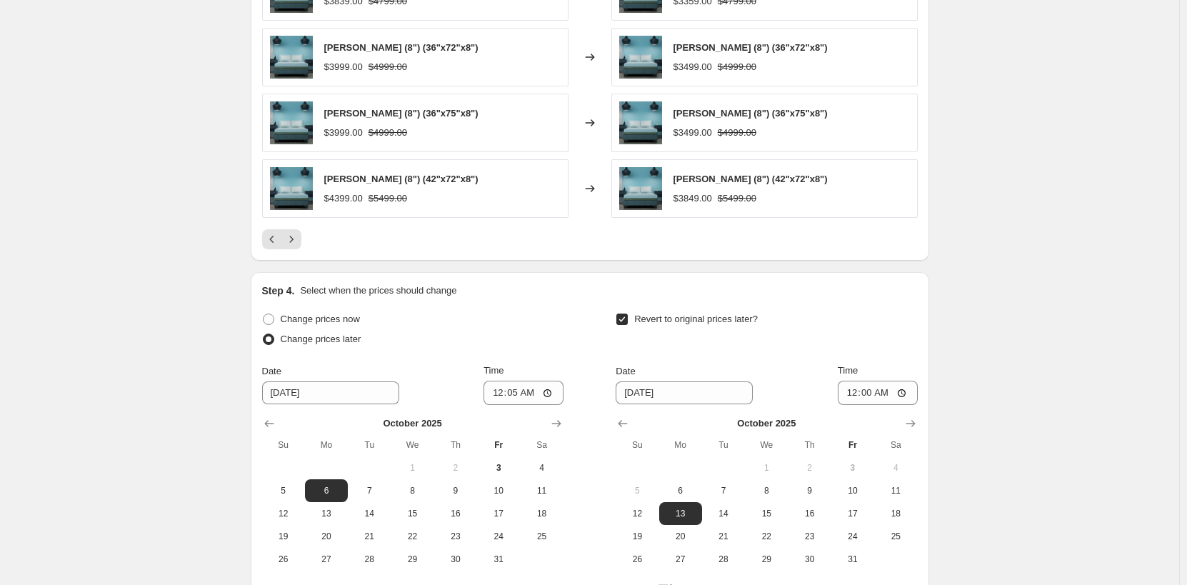
scroll to position [1212, 0]
click at [302, 245] on button "Next" at bounding box center [291, 240] width 20 height 20
click at [297, 242] on icon "Next" at bounding box center [291, 240] width 14 height 14
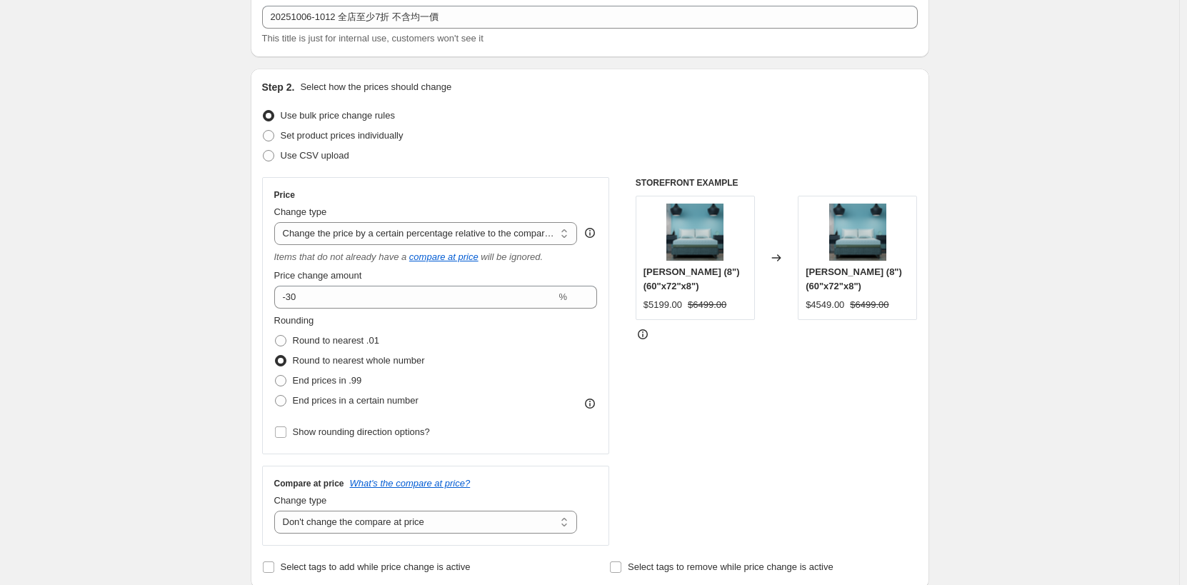
scroll to position [0, 0]
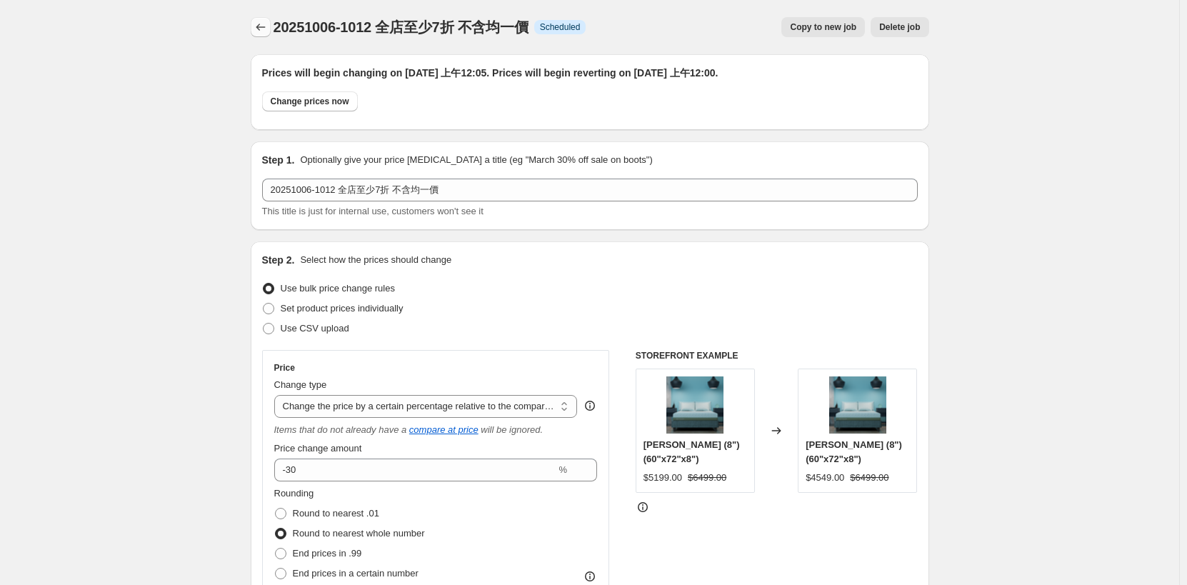
click at [265, 29] on icon "Price change jobs" at bounding box center [261, 27] width 14 height 14
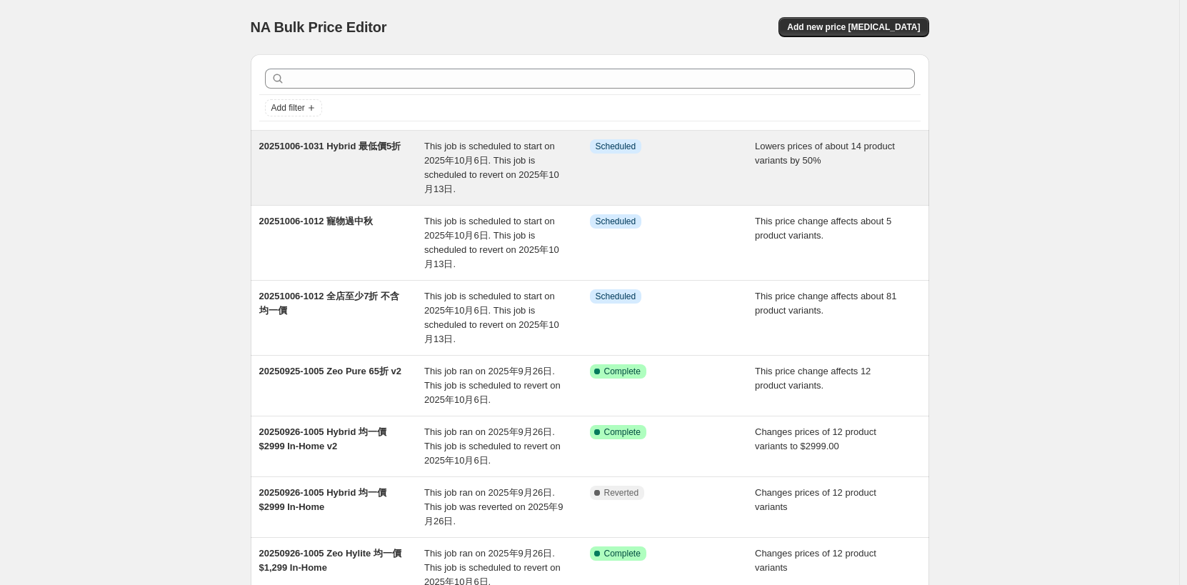
click at [522, 159] on span "This job is scheduled to start on 2025年10月6日. This job is scheduled to revert o…" at bounding box center [491, 168] width 135 height 54
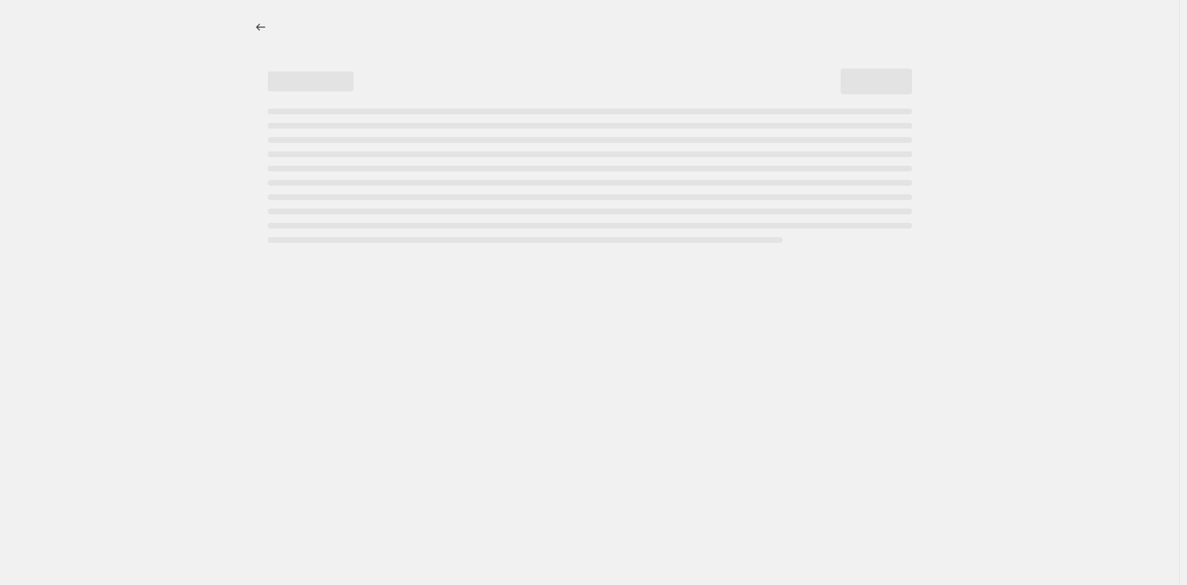
select select "percentage"
select select "no_change"
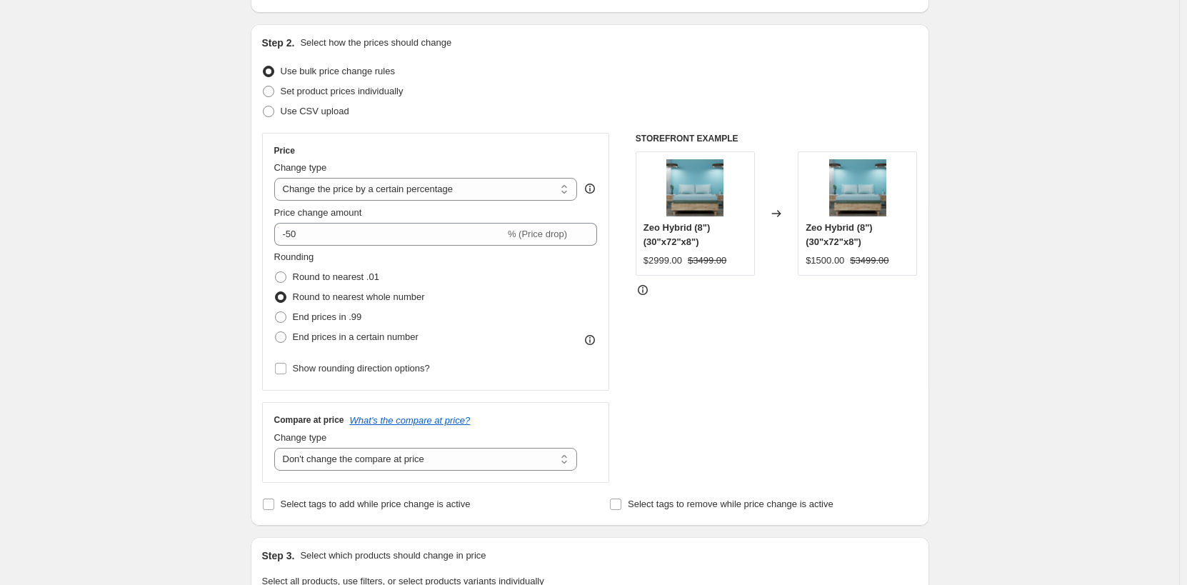
scroll to position [286, 0]
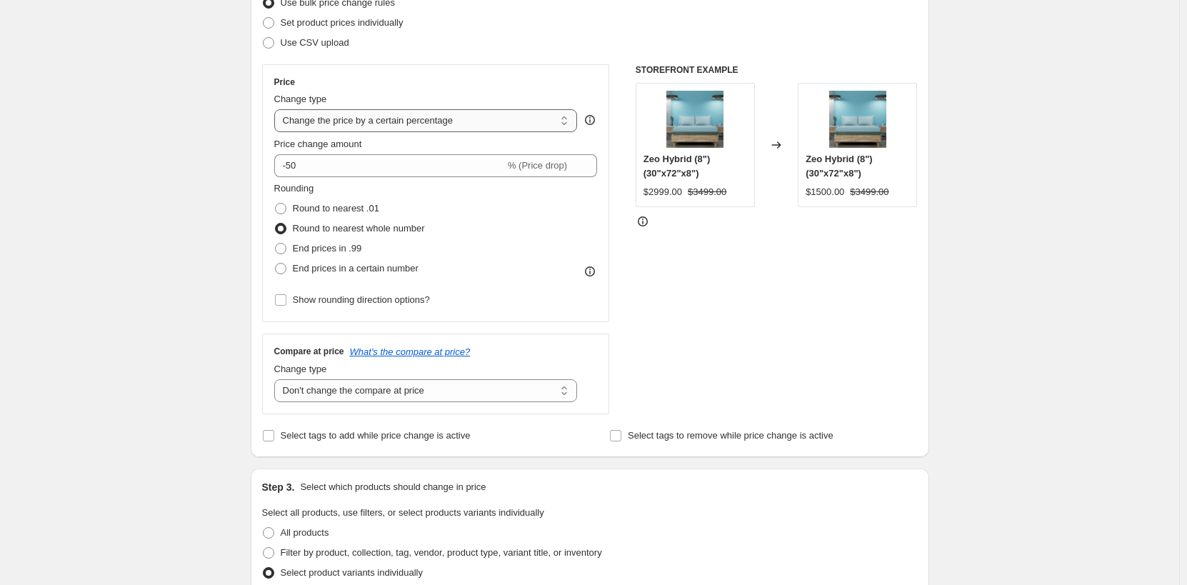
click at [492, 119] on select "Change the price to a certain amount Change the price by a certain amount Chang…" at bounding box center [426, 120] width 304 height 23
select select "pcap"
click at [277, 109] on select "Change the price to a certain amount Change the price by a certain amount Chang…" at bounding box center [426, 120] width 304 height 23
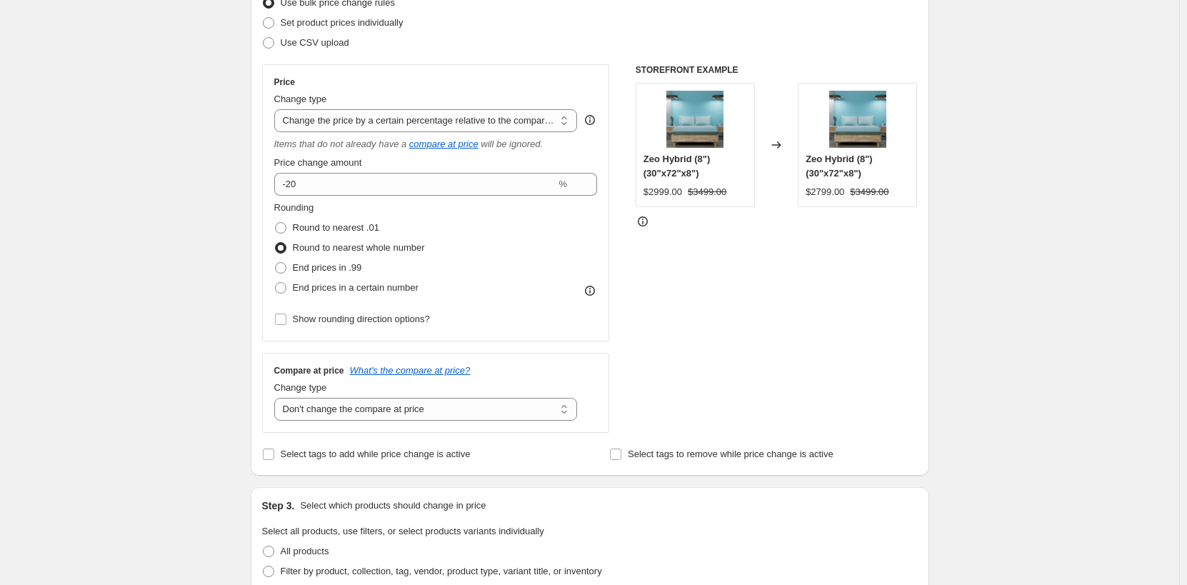
click at [797, 289] on div "STOREFRONT EXAMPLE Zeo Hybrid (8") (30"x72"x8") $2999.00 $3499.00 Changed to Ze…" at bounding box center [777, 248] width 282 height 369
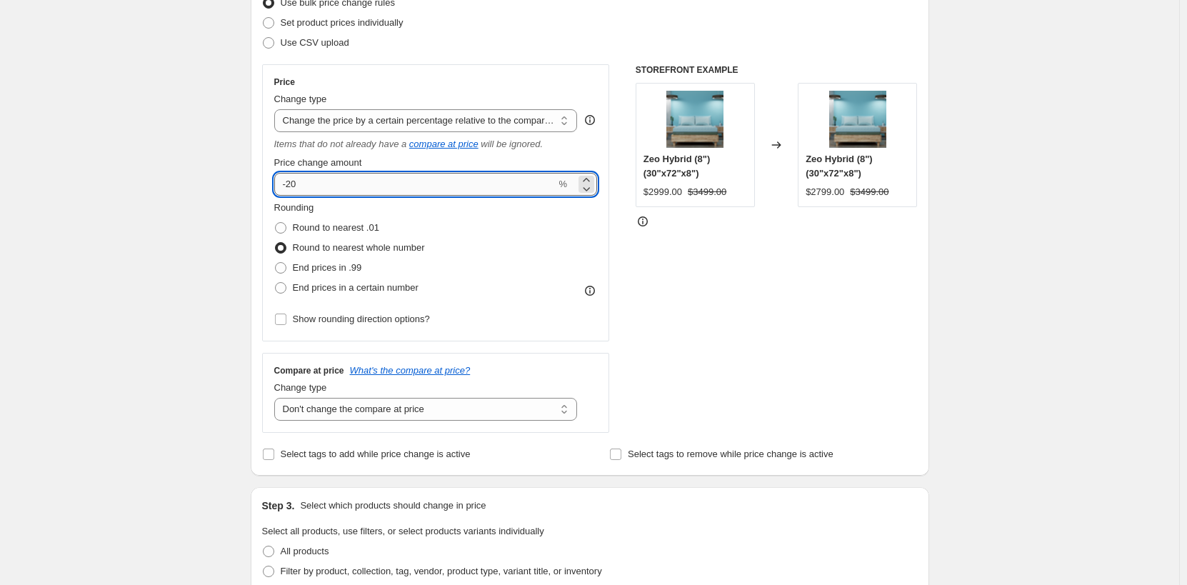
click at [299, 186] on input "-20" at bounding box center [415, 184] width 282 height 23
click at [296, 187] on input "-20" at bounding box center [415, 184] width 282 height 23
type input "-50"
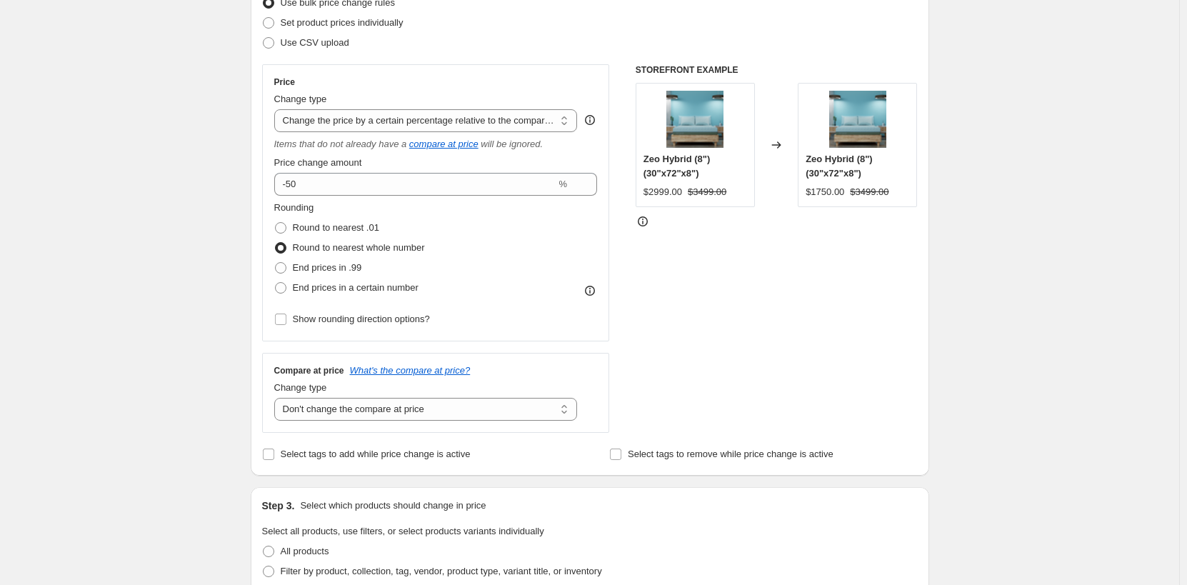
click at [847, 363] on div "STOREFRONT EXAMPLE Zeo Hybrid (8") (30"x72"x8") $2999.00 $3499.00 Changed to Ze…" at bounding box center [777, 248] width 282 height 369
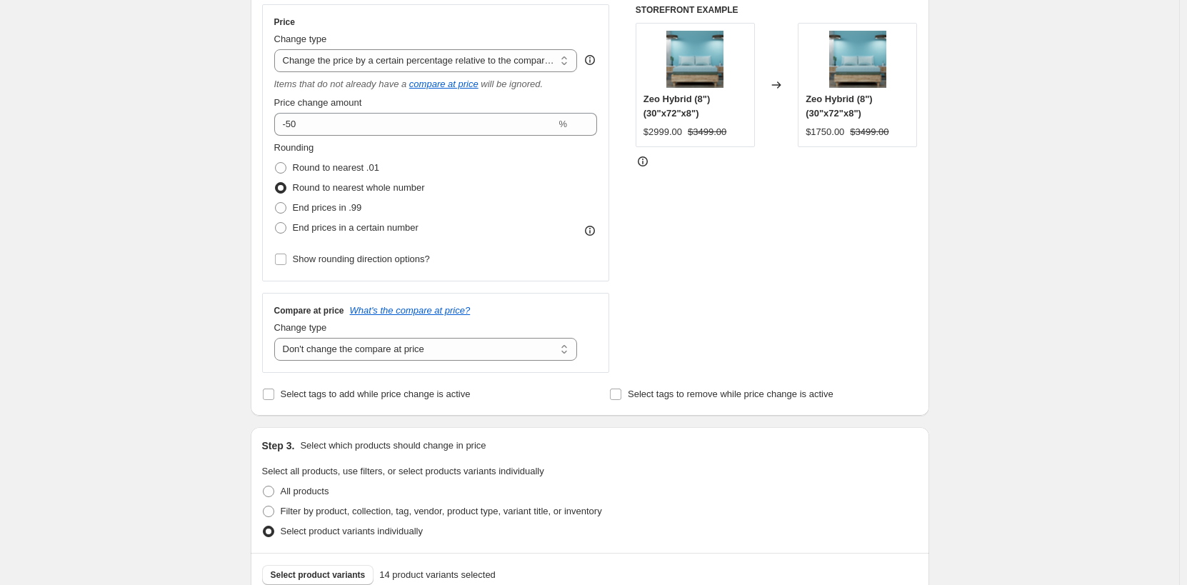
scroll to position [357, 0]
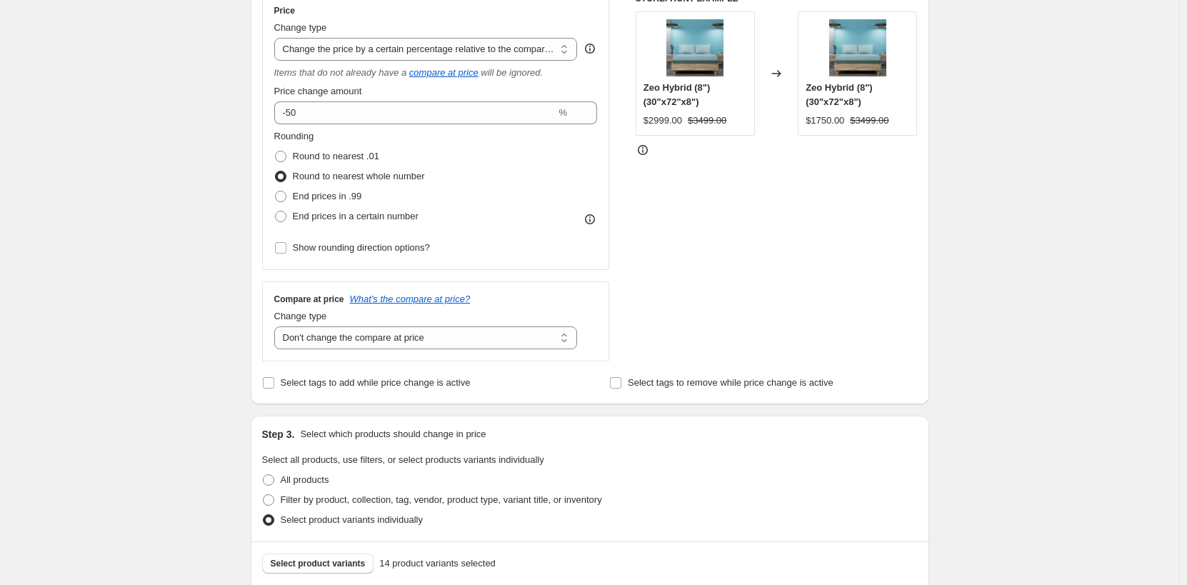
click at [398, 176] on span "Round to nearest whole number" at bounding box center [359, 176] width 132 height 11
click at [276, 171] on input "Round to nearest whole number" at bounding box center [275, 171] width 1 height 1
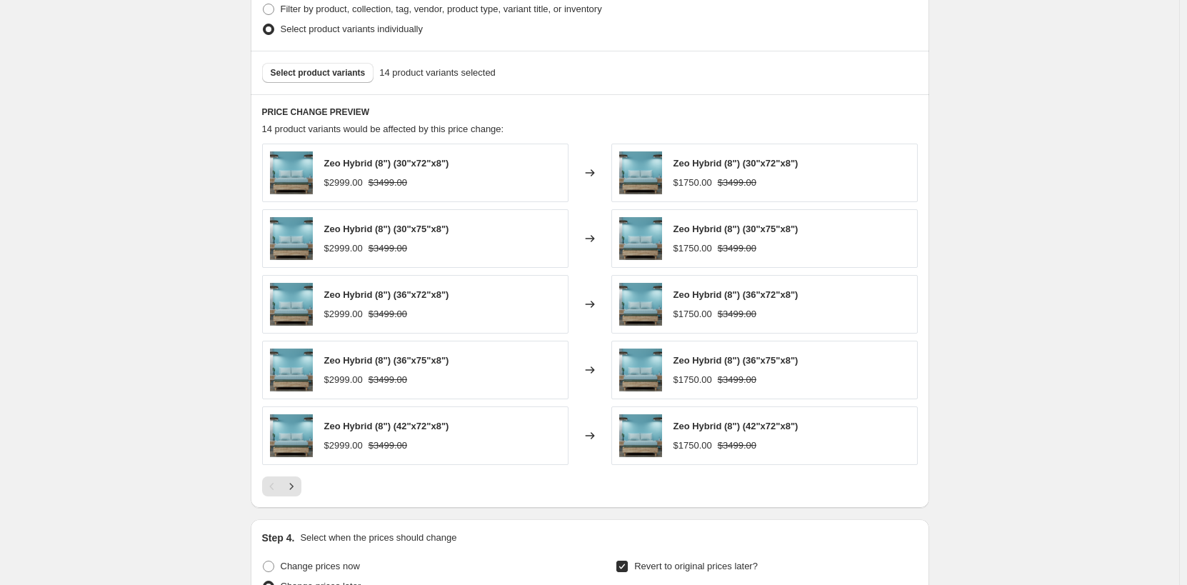
scroll to position [857, 0]
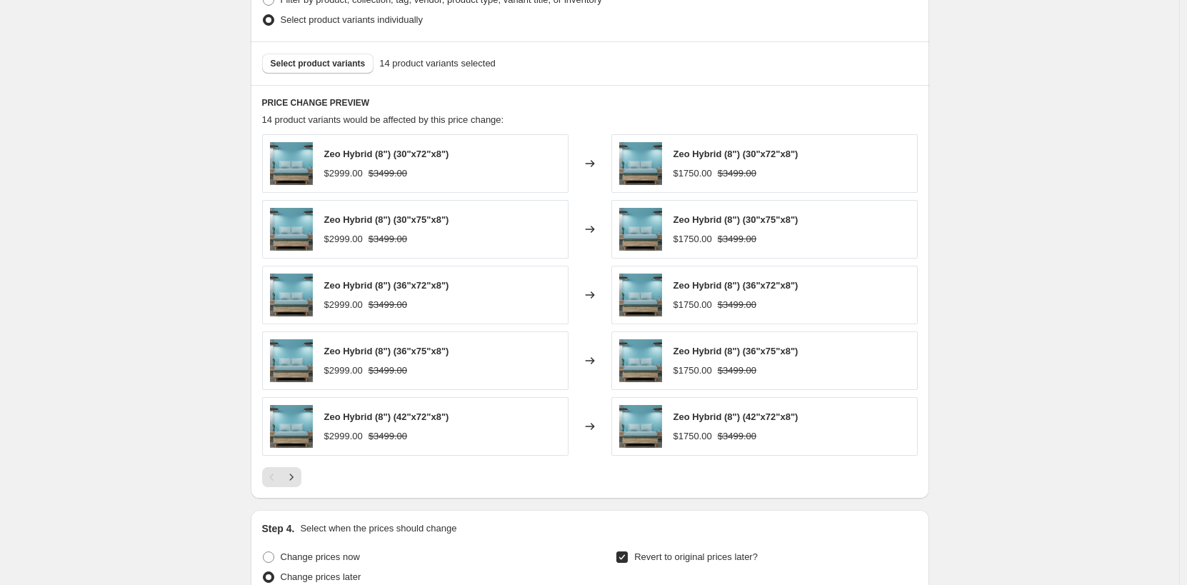
click at [230, 251] on div "20251006-1031 Hybrid 最低價5折. This page is ready 20251006-1031 Hybrid 最低價5折 Info …" at bounding box center [590, 54] width 1180 height 1822
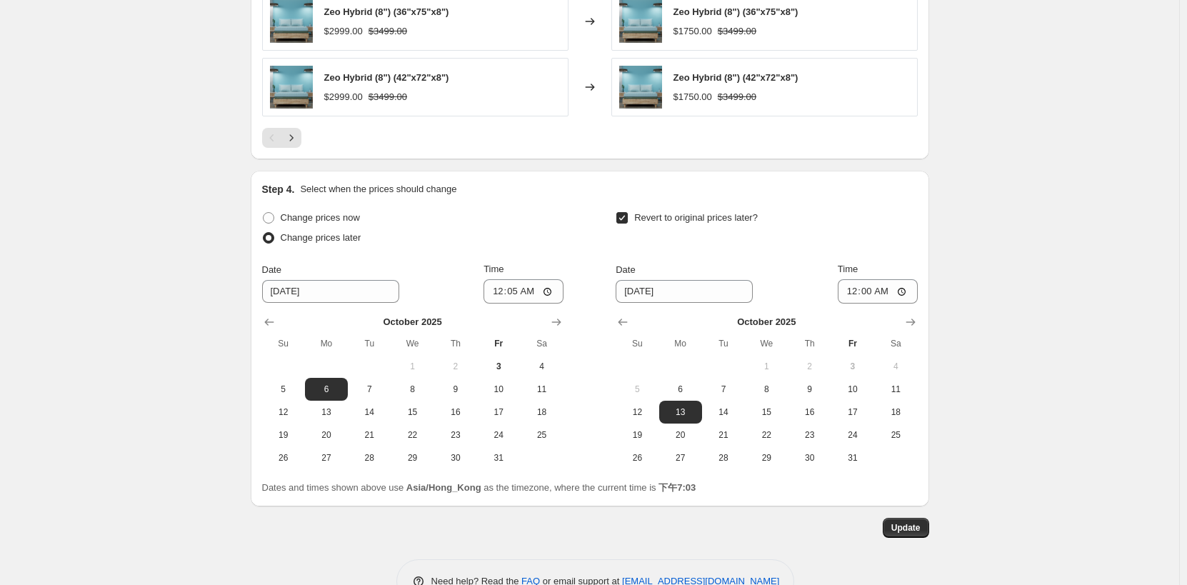
scroll to position [1237, 0]
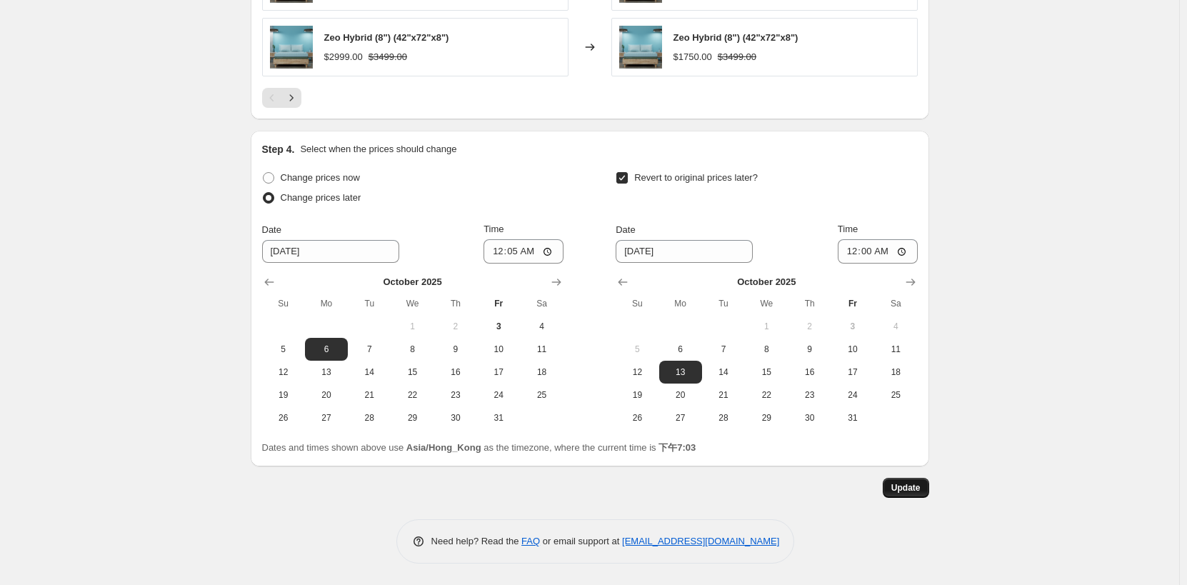
click at [906, 490] on span "Update" at bounding box center [906, 487] width 29 height 11
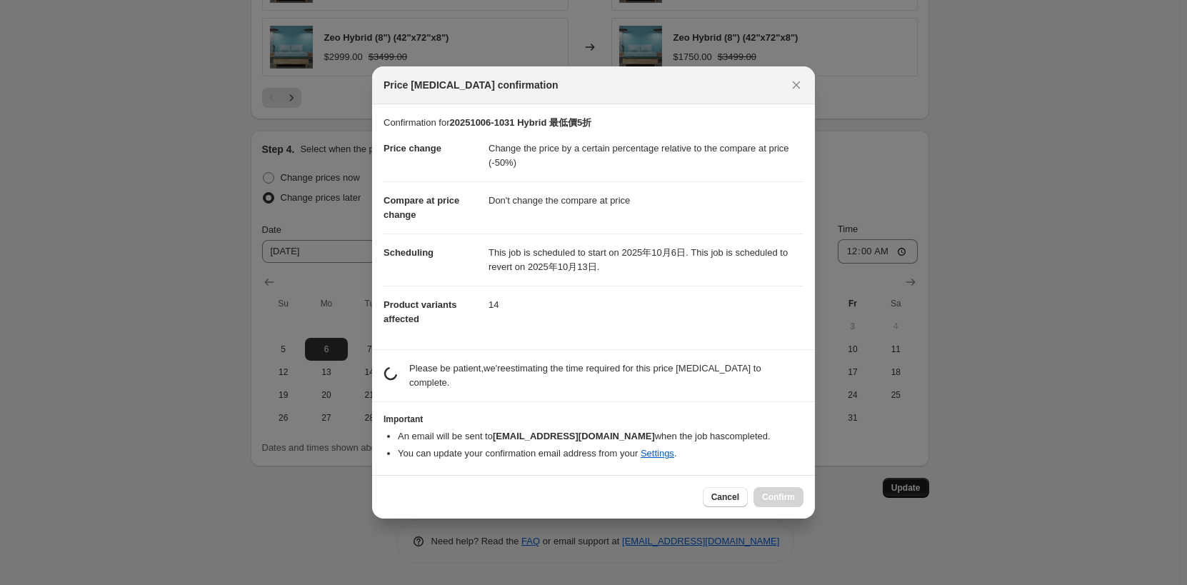
scroll to position [0, 0]
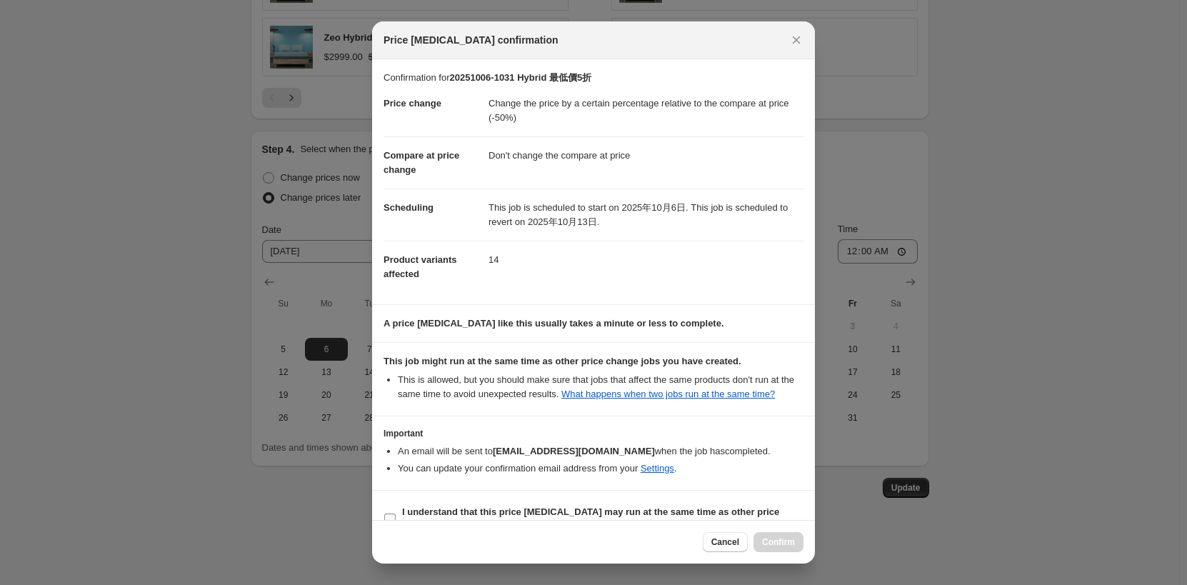
click at [514, 508] on b "I understand that this price change job may run at the same time as other price…" at bounding box center [590, 519] width 377 height 25
click at [396, 514] on input "I understand that this price change job may run at the same time as other price…" at bounding box center [389, 519] width 11 height 11
checkbox input "true"
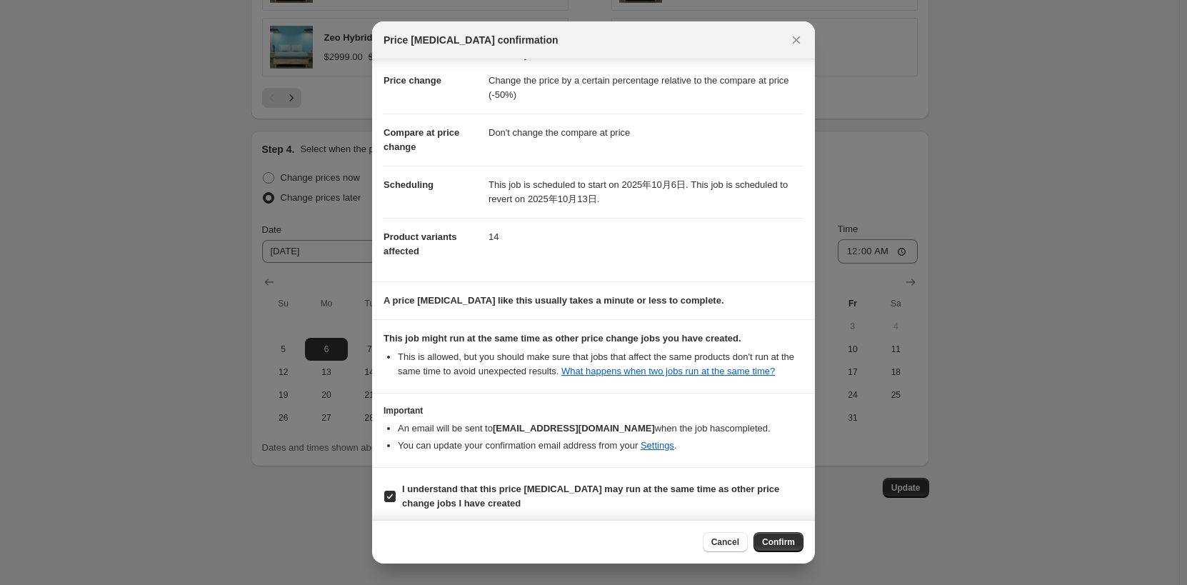
scroll to position [28, 0]
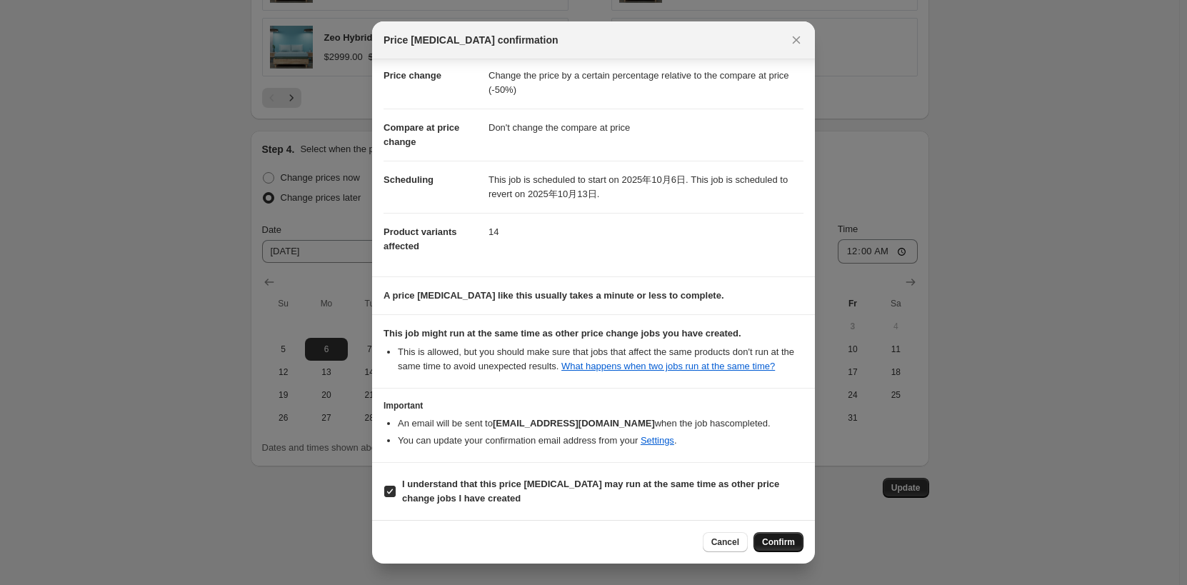
click at [788, 541] on span "Confirm" at bounding box center [778, 542] width 33 height 11
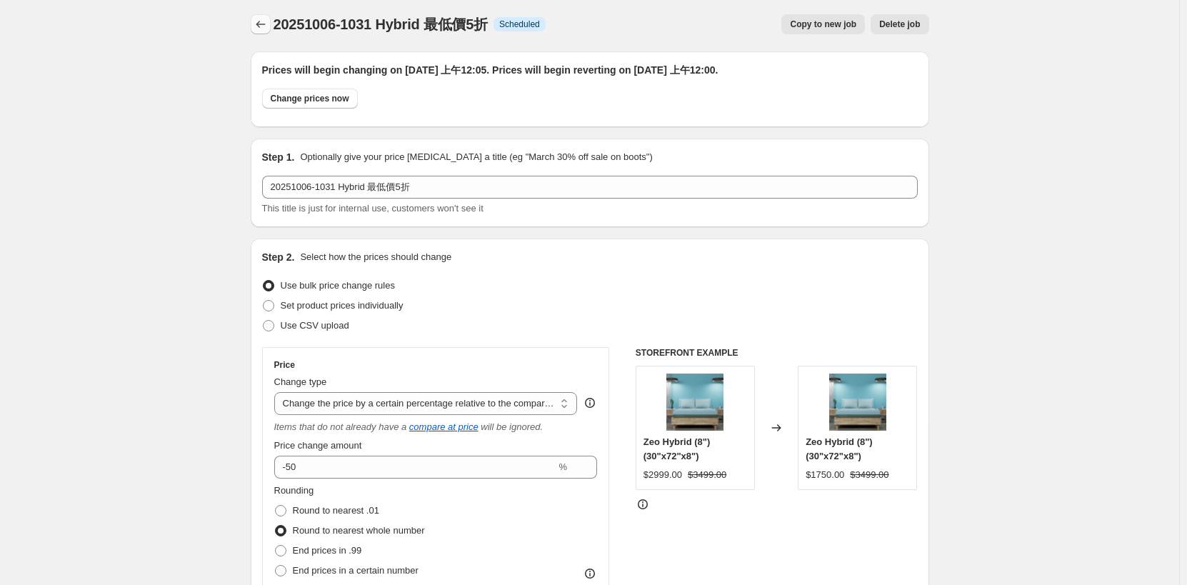
scroll to position [0, 0]
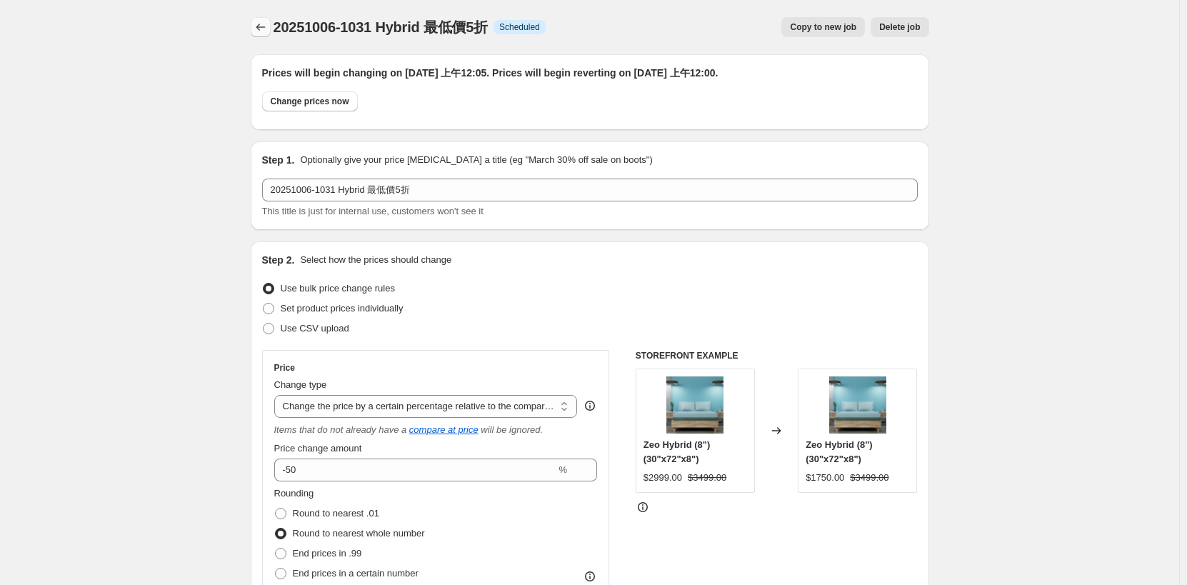
click at [260, 18] on button "Price change jobs" at bounding box center [261, 27] width 20 height 20
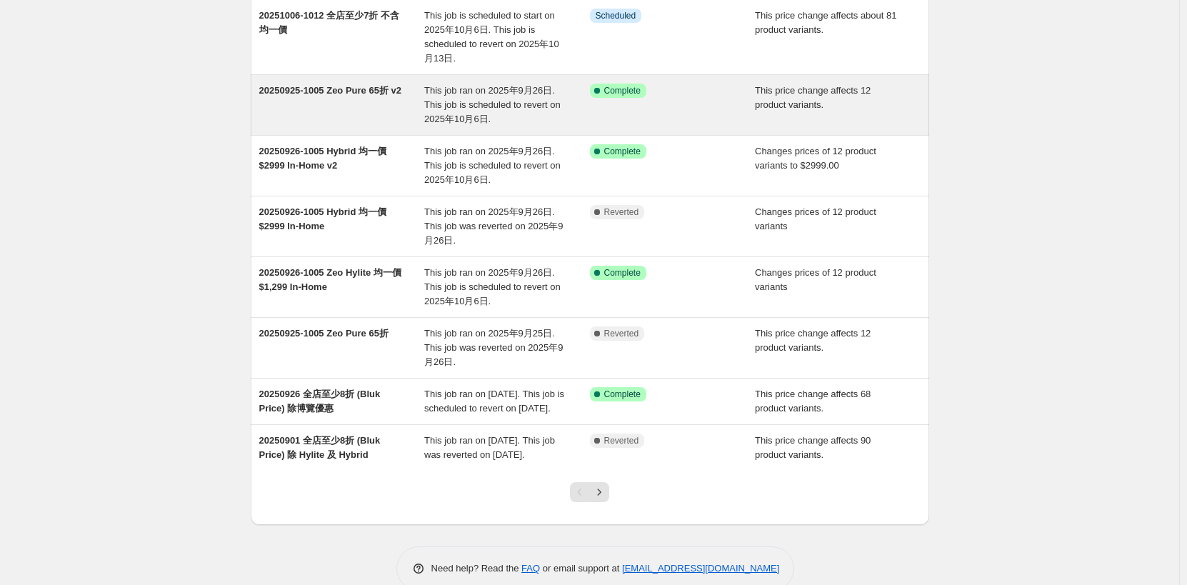
scroll to position [286, 0]
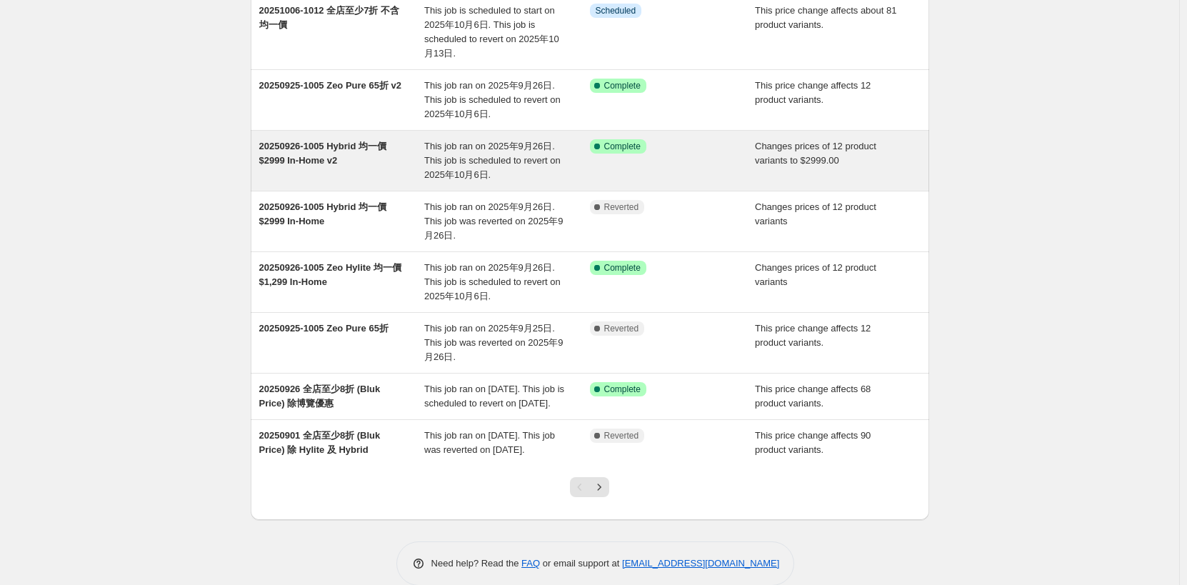
click at [529, 164] on span "This job ran on 2025年9月26日. This job is scheduled to revert on 2025年10月6日." at bounding box center [492, 160] width 136 height 39
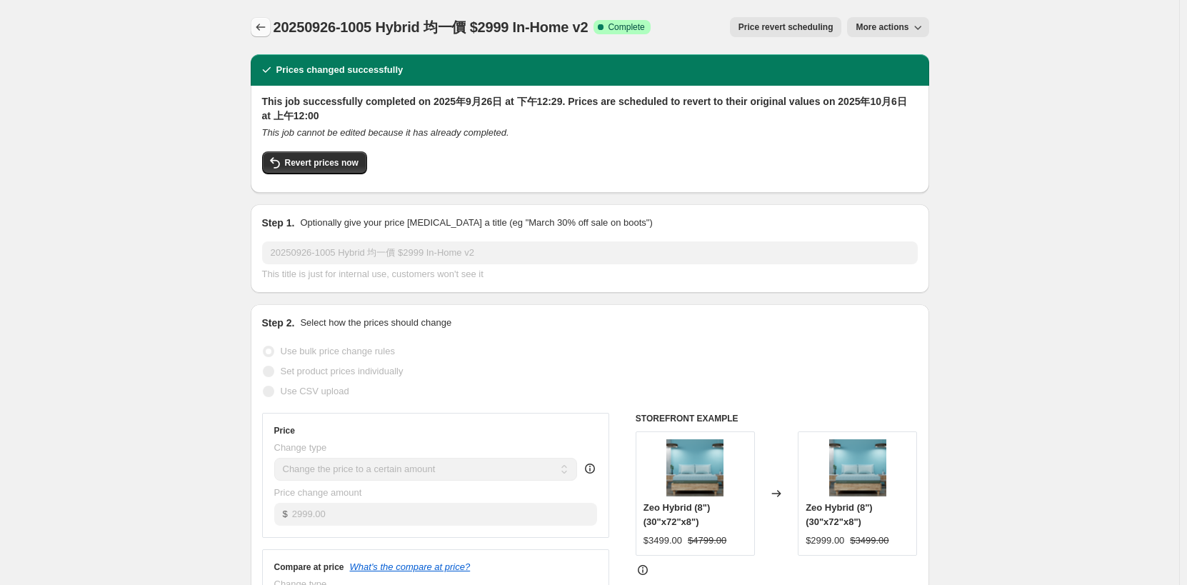
click at [266, 34] on button "Price change jobs" at bounding box center [261, 27] width 20 height 20
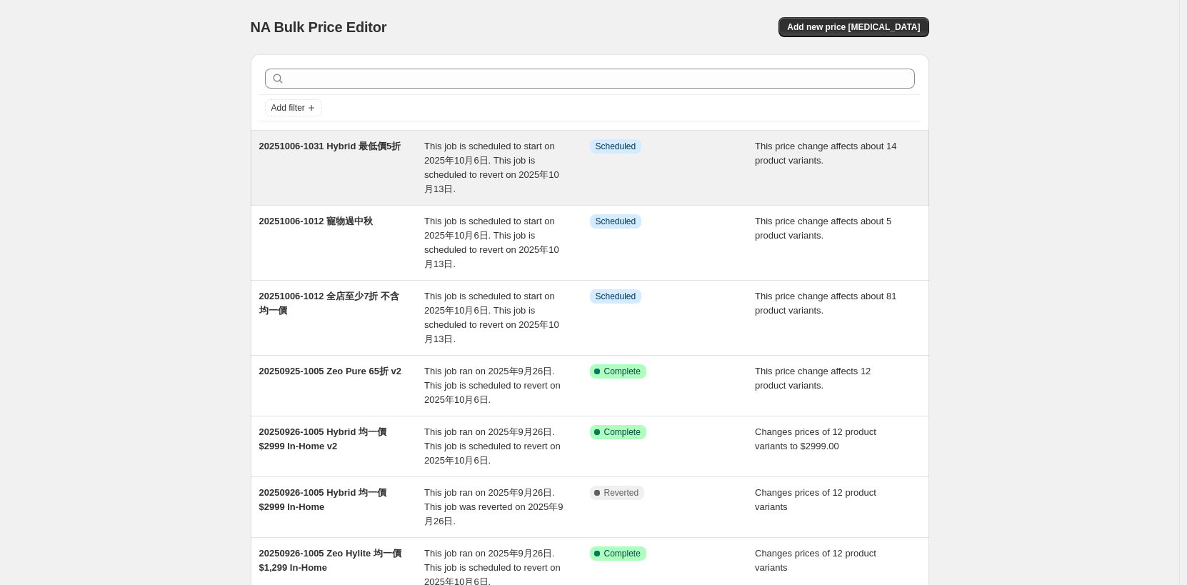
click at [735, 173] on div "Info Scheduled" at bounding box center [673, 167] width 166 height 57
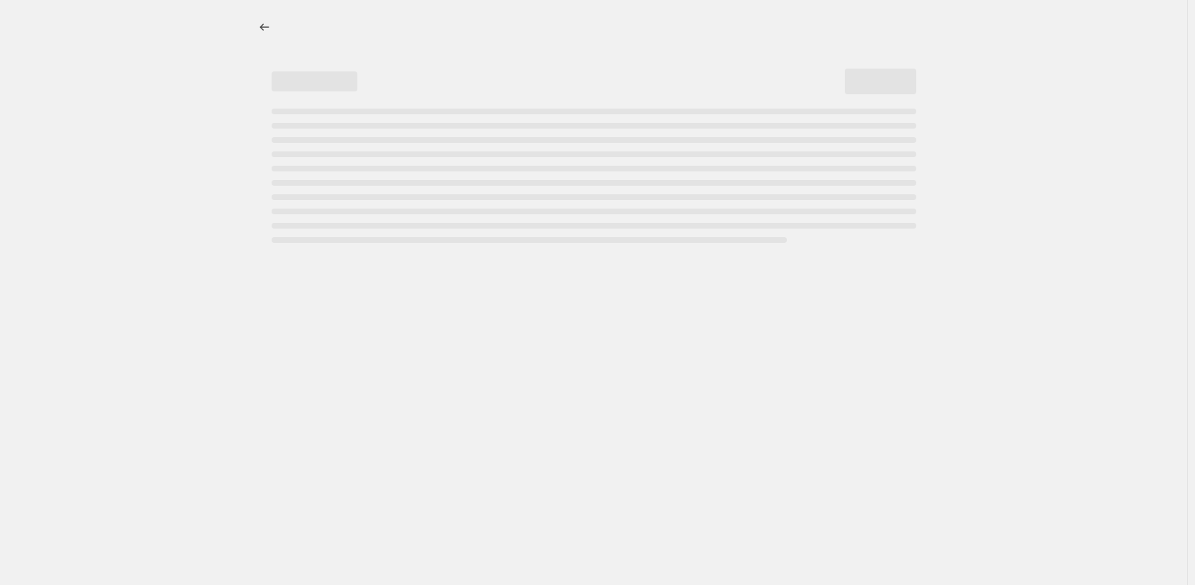
select select "pcap"
select select "no_change"
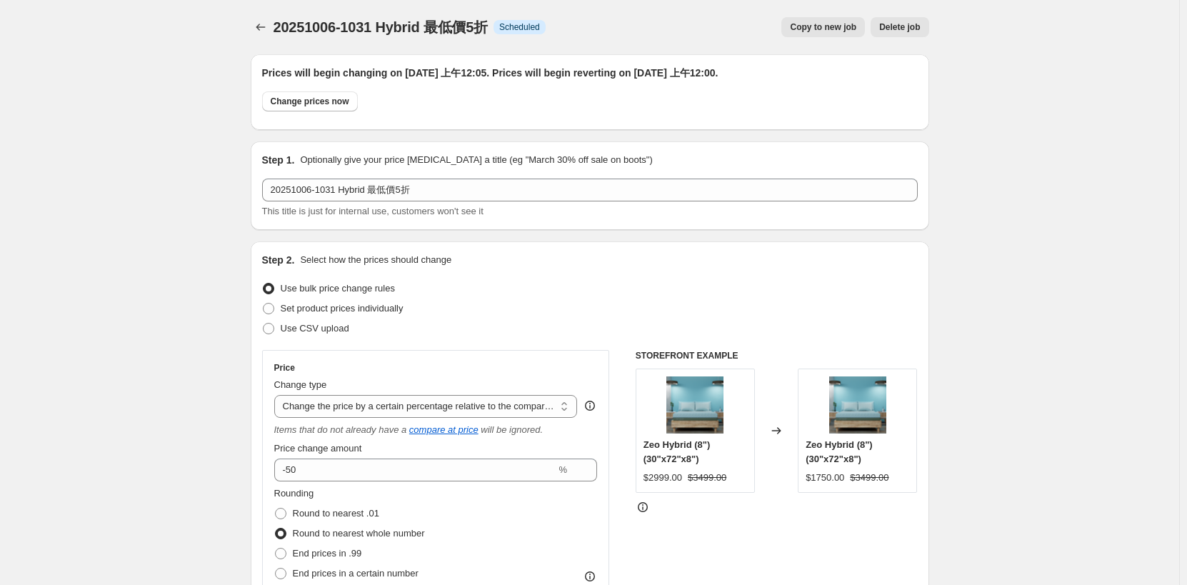
click at [914, 25] on span "Delete job" at bounding box center [899, 26] width 41 height 11
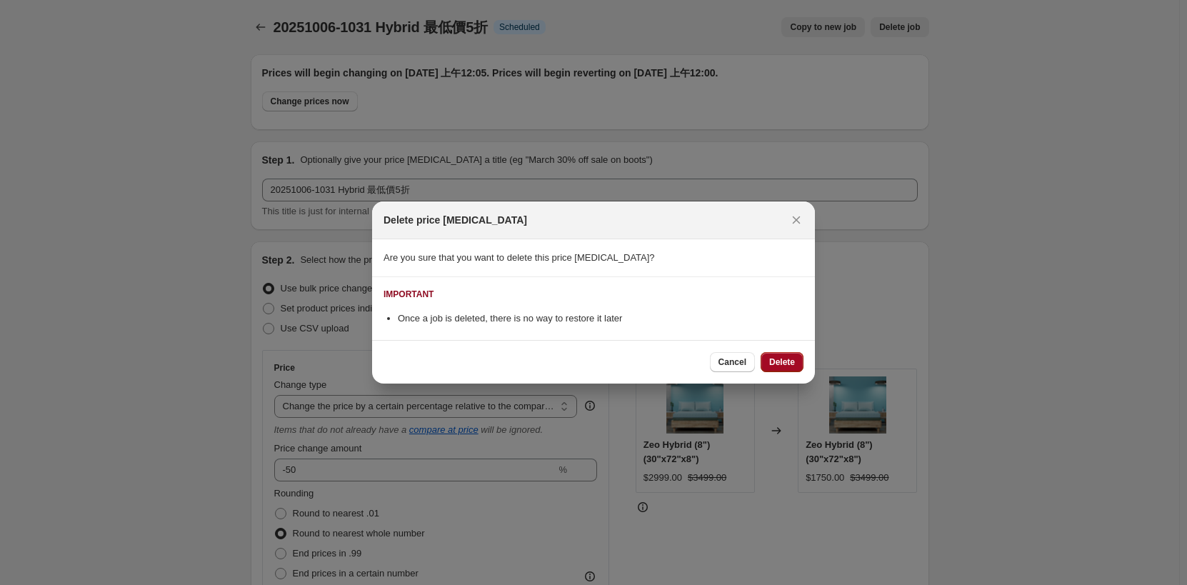
click at [790, 362] on span "Delete" at bounding box center [782, 362] width 26 height 11
